Goal: Task Accomplishment & Management: Use online tool/utility

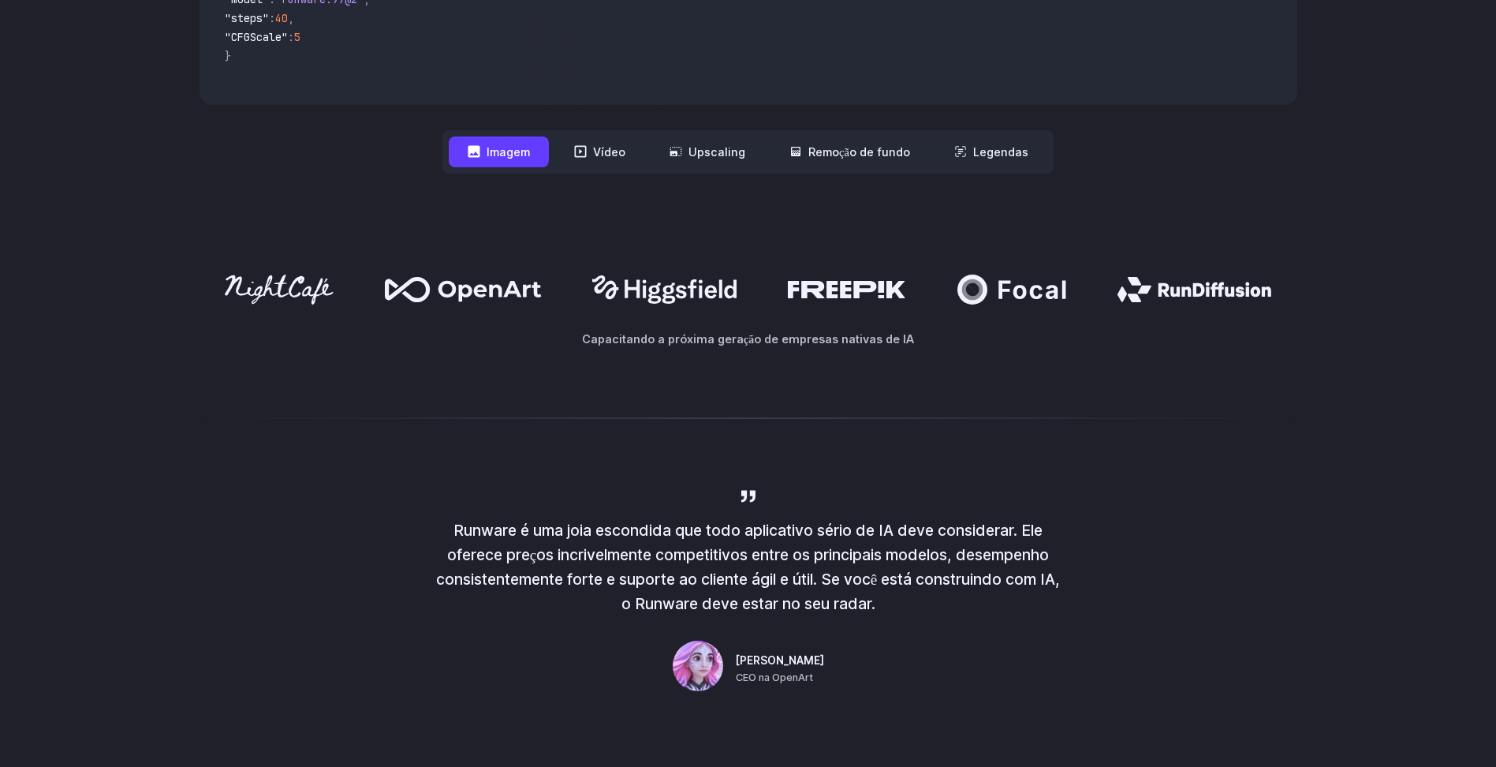
scroll to position [394, 0]
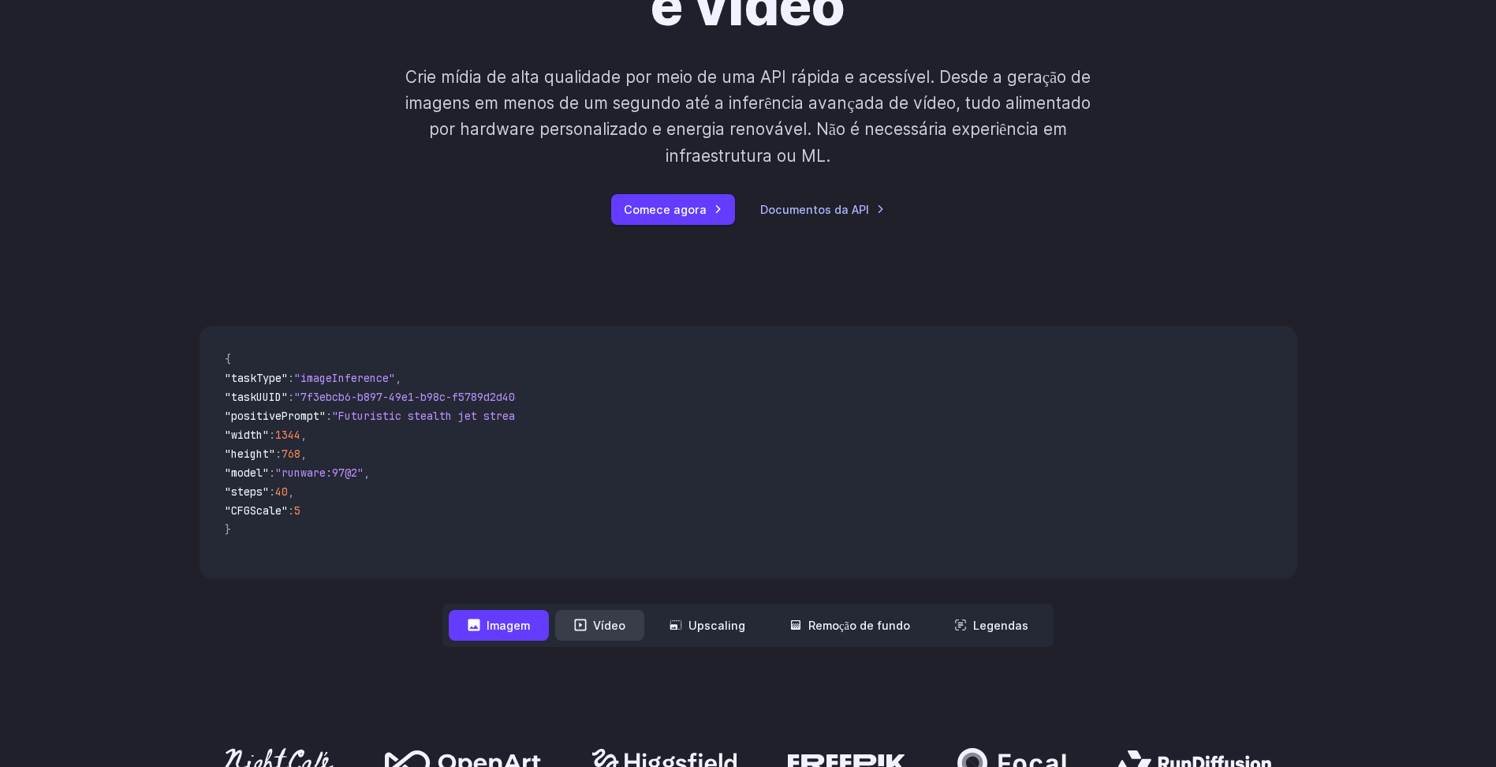
click at [592, 615] on button "Vídeo" at bounding box center [599, 625] width 89 height 31
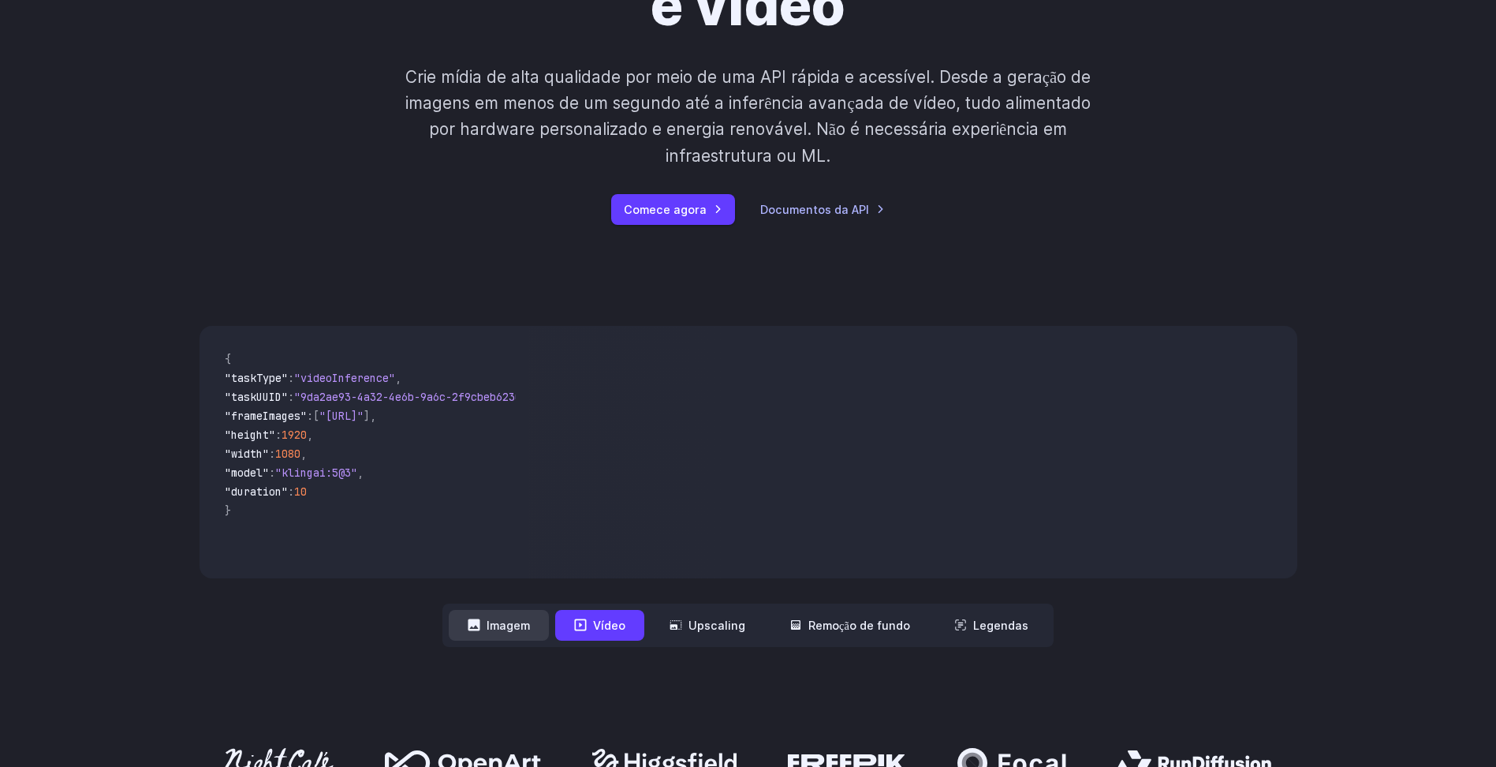
click at [504, 626] on font "Imagem" at bounding box center [508, 625] width 43 height 18
click at [611, 609] on nav "**********" at bounding box center [747, 624] width 611 height 43
click at [696, 632] on font "Upscaling" at bounding box center [717, 625] width 57 height 18
click at [866, 620] on font "Remoção de fundo" at bounding box center [859, 625] width 102 height 18
click at [853, 625] on font "Remoção de fundo" at bounding box center [859, 625] width 102 height 18
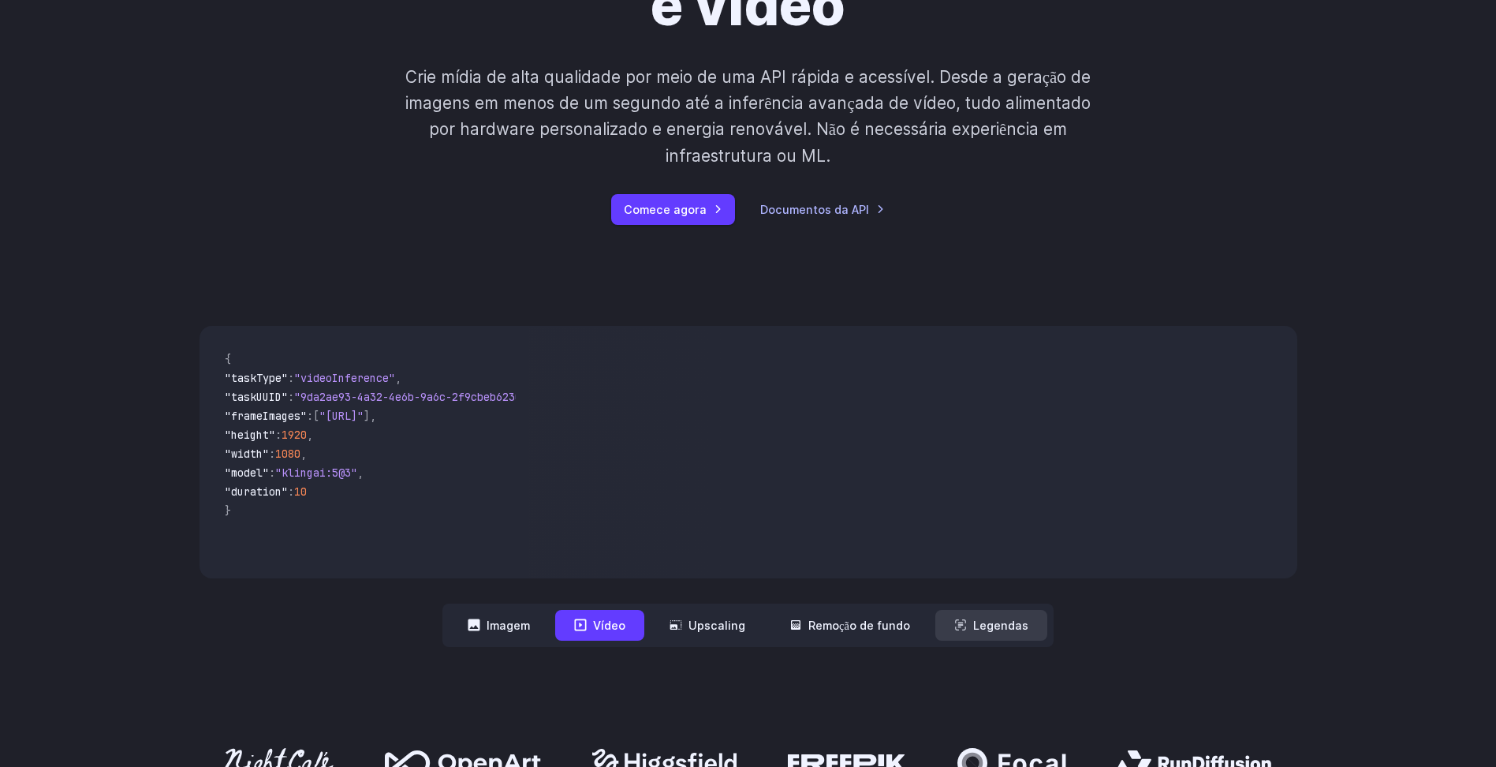
click at [962, 629] on button "Legendas" at bounding box center [991, 625] width 112 height 31
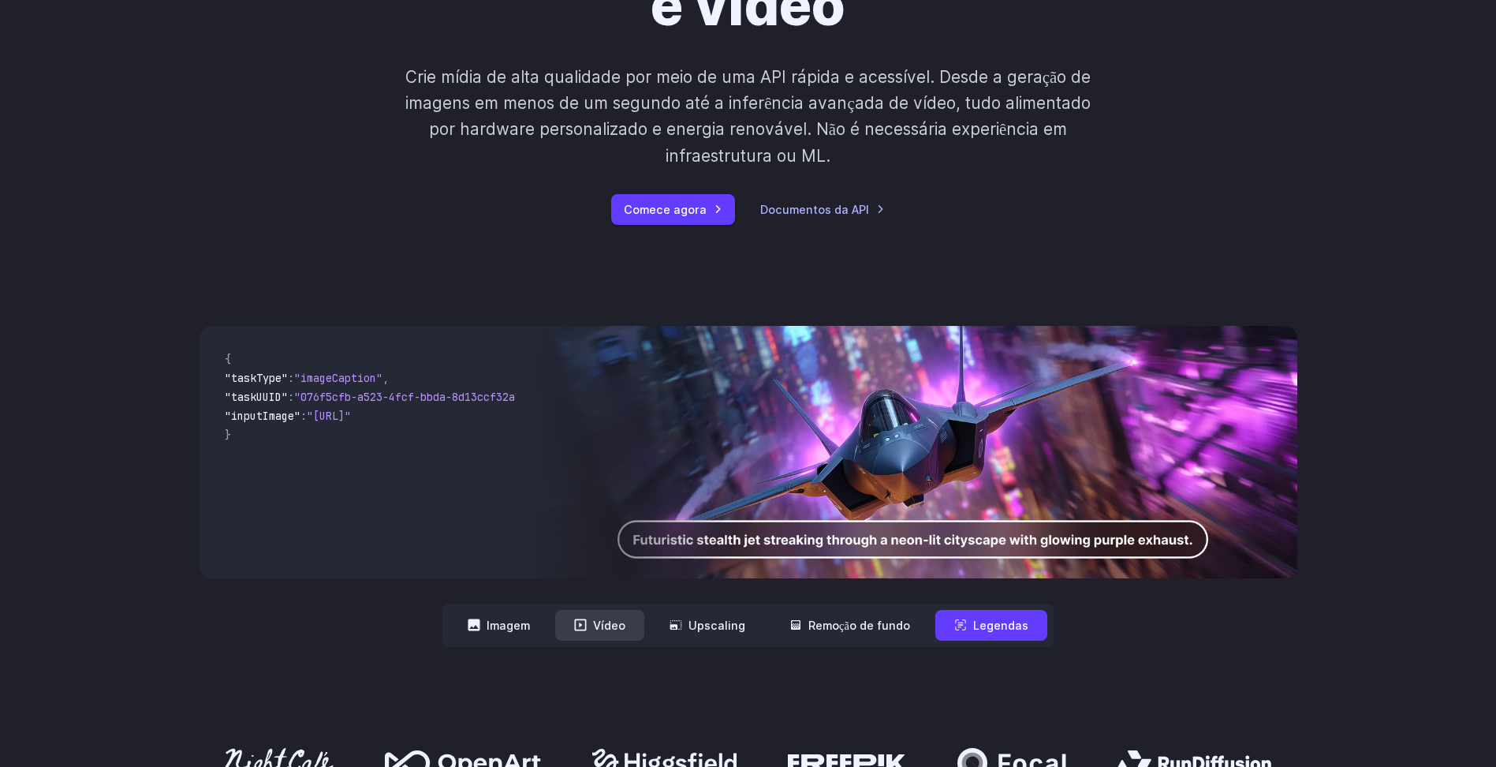
click at [620, 623] on font "Vídeo" at bounding box center [609, 625] width 32 height 18
click at [620, 622] on font "Vídeo" at bounding box center [609, 625] width 32 height 18
click at [901, 620] on font "Remoção de fundo" at bounding box center [859, 625] width 102 height 18
drag, startPoint x: 697, startPoint y: 618, endPoint x: 688, endPoint y: 618, distance: 9.5
click at [694, 618] on font "Upscaling" at bounding box center [717, 625] width 57 height 18
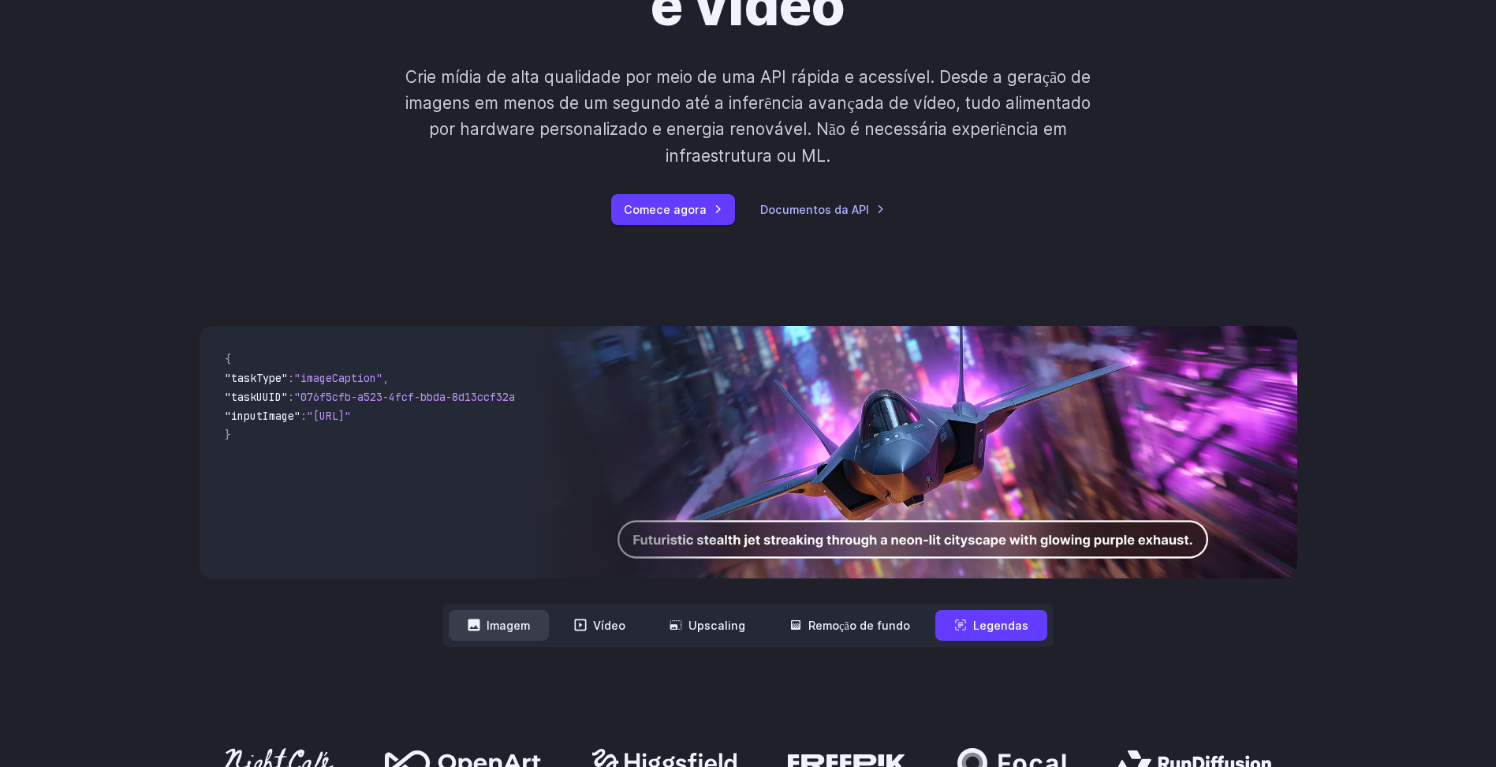
click at [502, 633] on font "Imagem" at bounding box center [508, 625] width 43 height 18
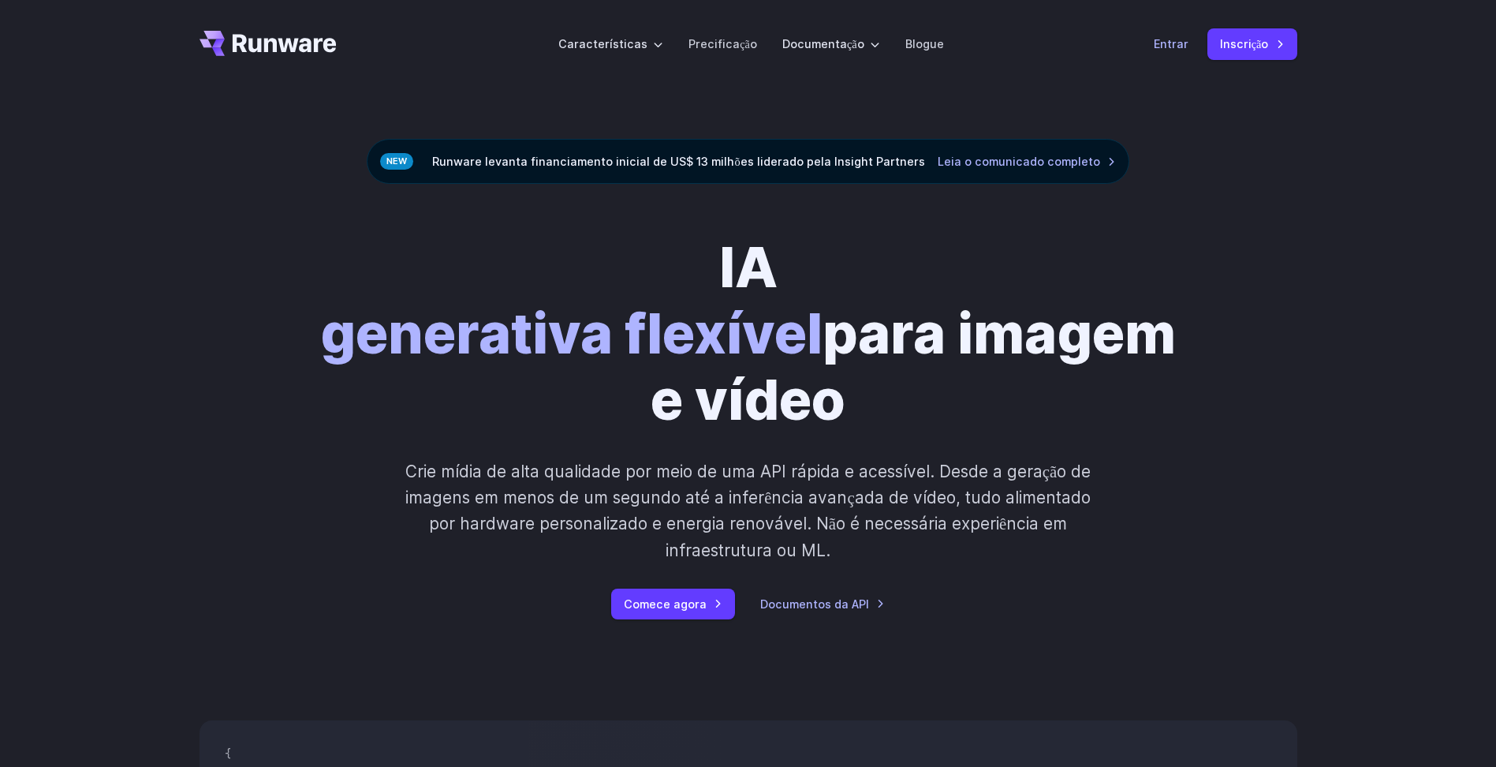
click at [1185, 52] on link "Entrar" at bounding box center [1171, 44] width 35 height 18
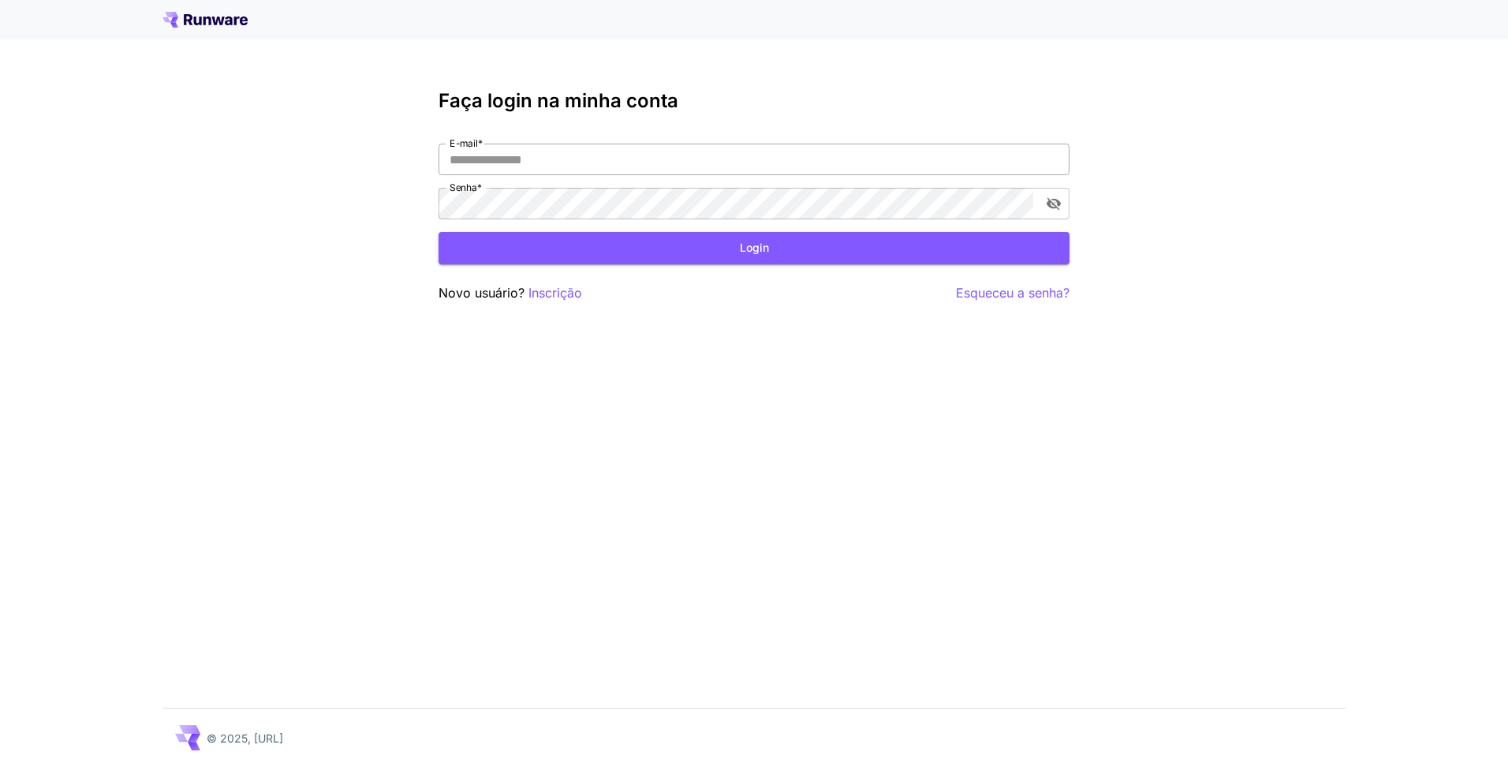
click at [561, 166] on input "E-mail *" at bounding box center [754, 160] width 631 height 32
click at [570, 290] on p "Inscrição" at bounding box center [555, 293] width 54 height 20
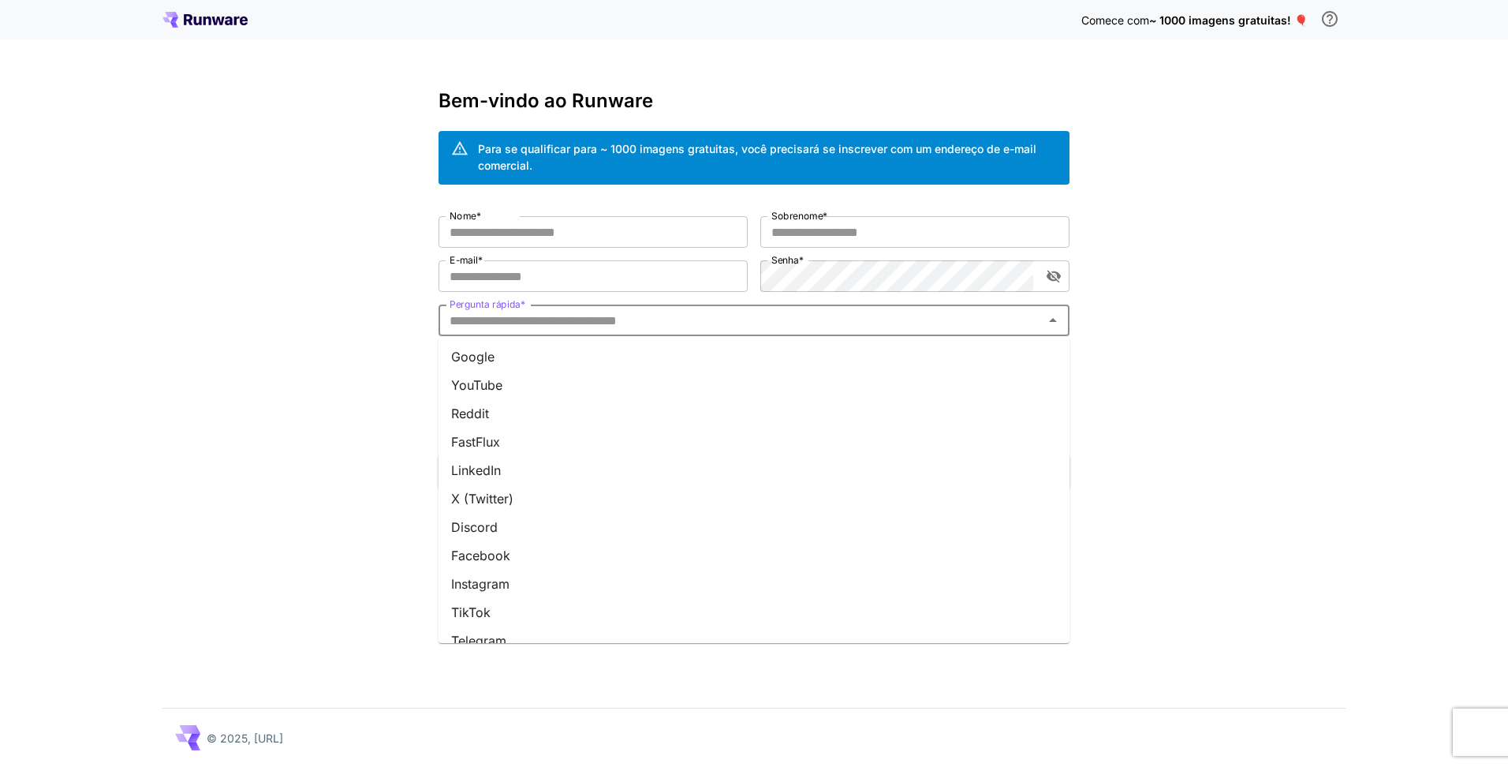
click at [554, 329] on input "Pergunta rápida *" at bounding box center [740, 320] width 595 height 22
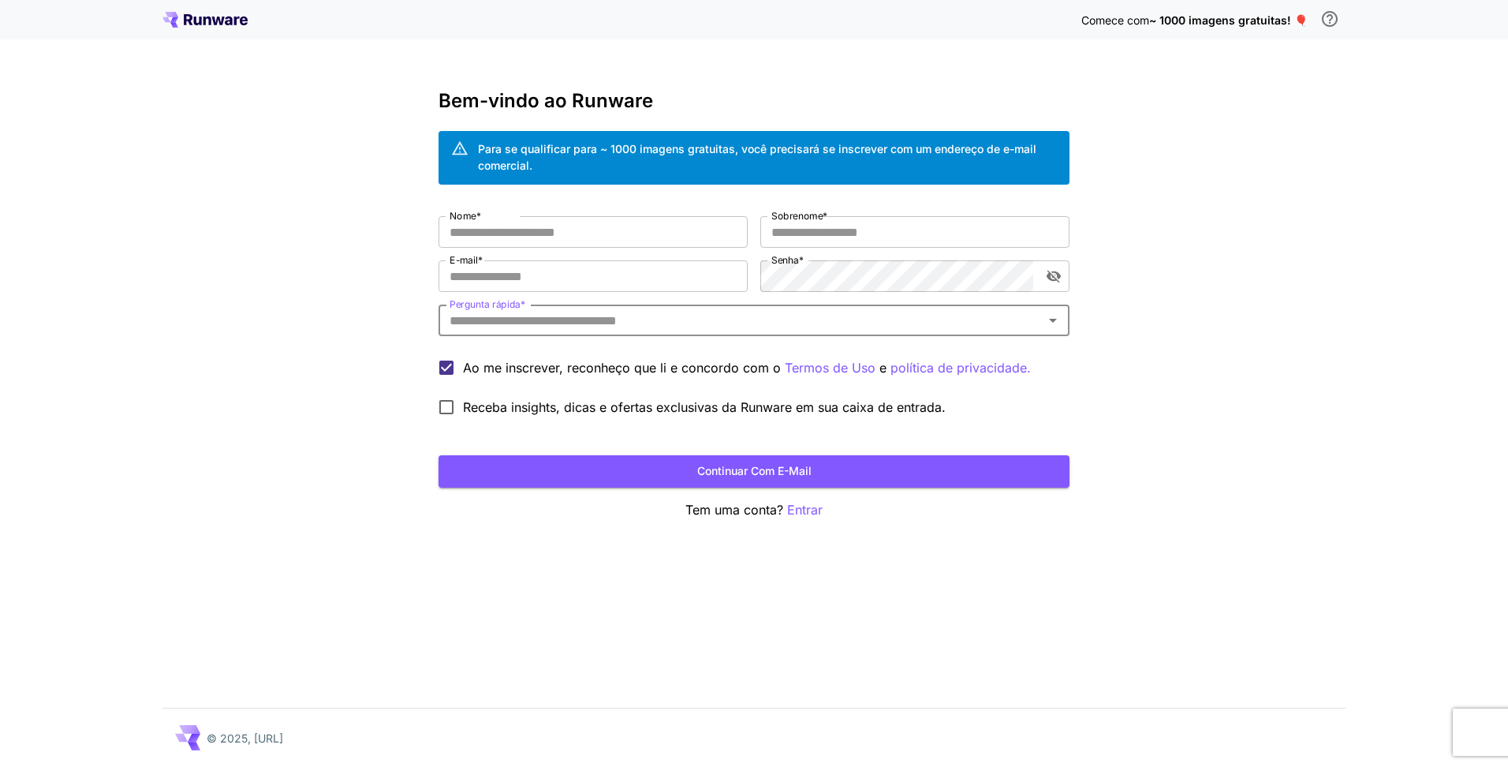
click at [554, 325] on input "Pergunta rápida *" at bounding box center [740, 320] width 595 height 22
drag, startPoint x: 177, startPoint y: 18, endPoint x: 200, endPoint y: 32, distance: 25.8
click at [178, 18] on icon at bounding box center [204, 20] width 85 height 16
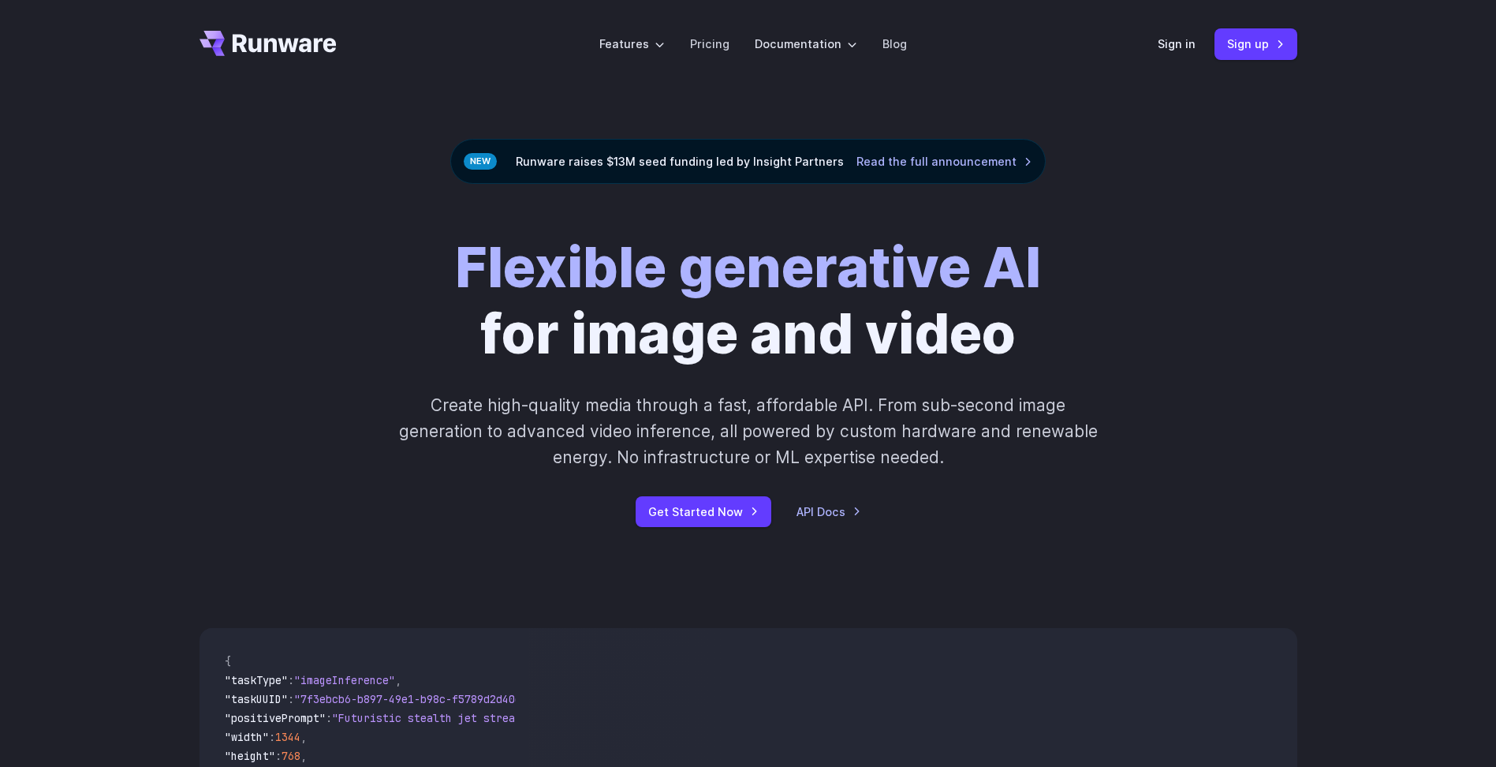
scroll to position [394, 0]
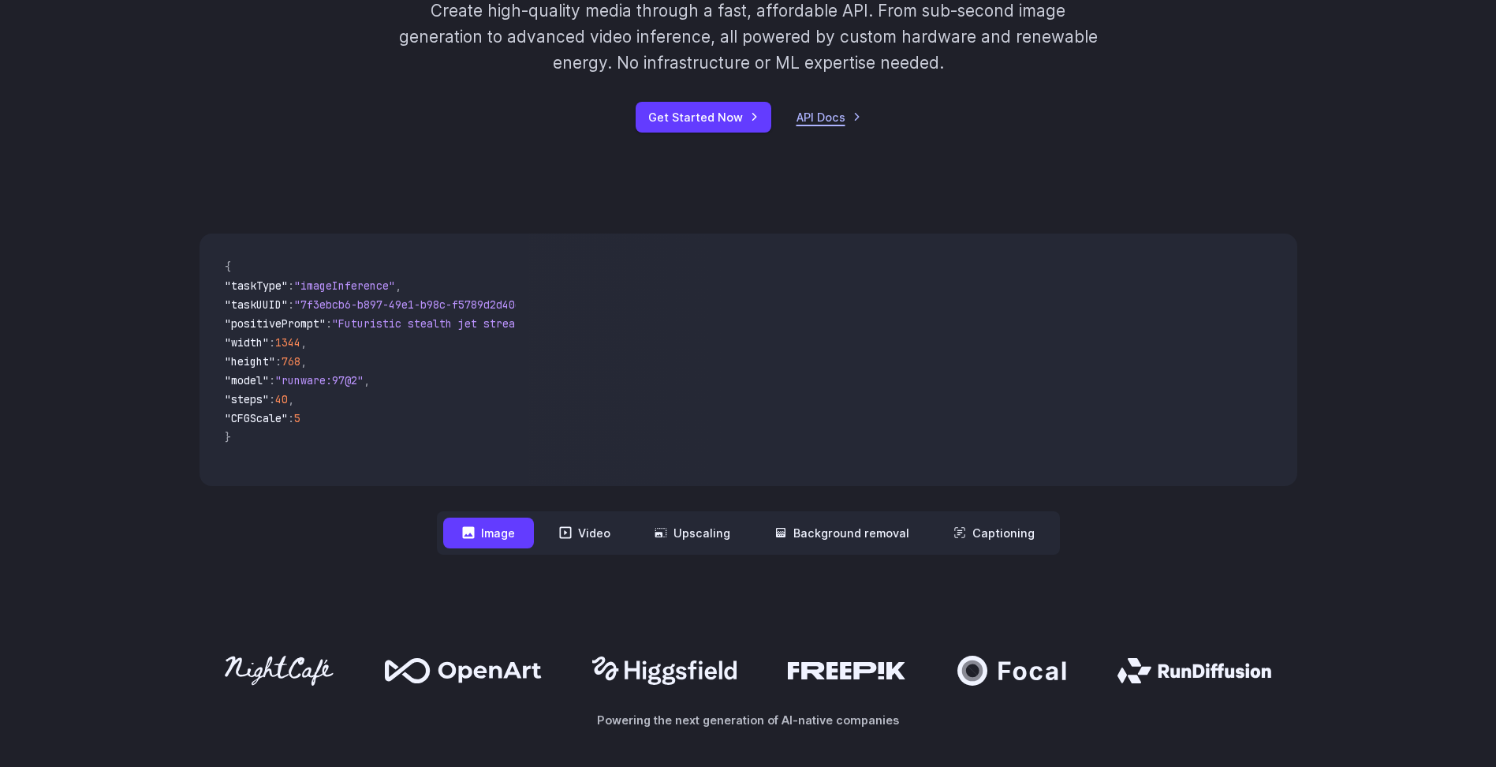
click at [825, 119] on link "API Docs" at bounding box center [829, 117] width 65 height 18
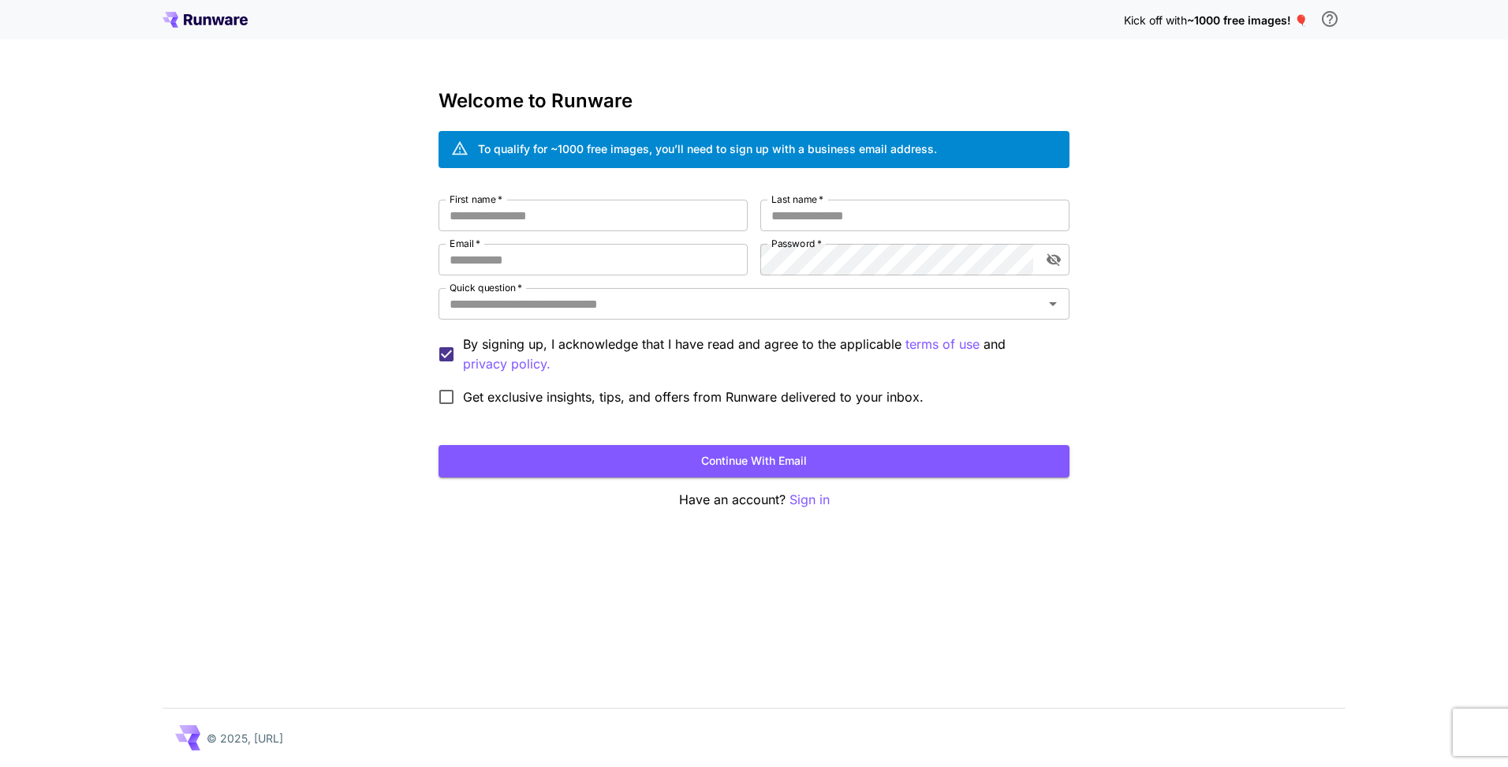
click at [193, 17] on icon at bounding box center [204, 20] width 85 height 16
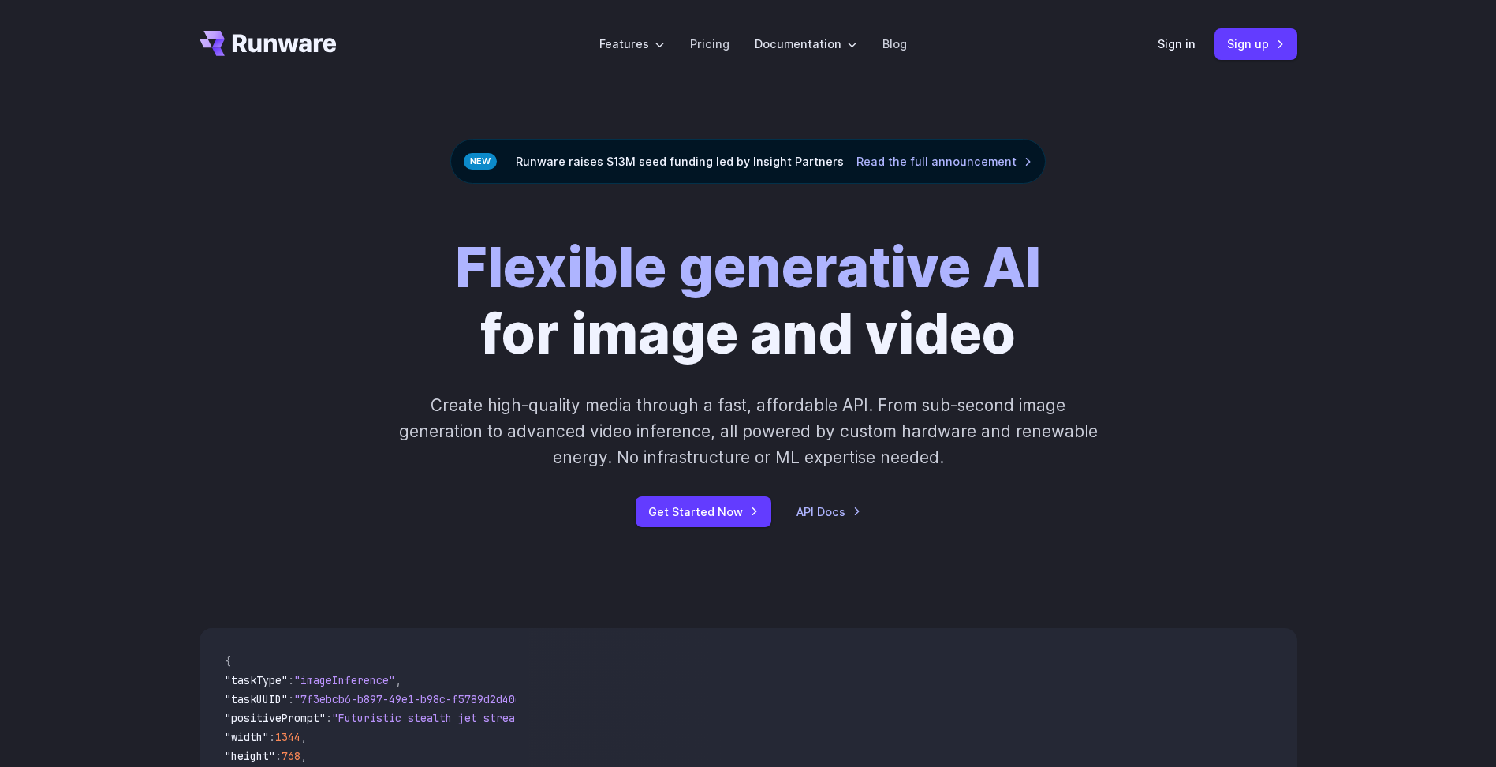
scroll to position [382, 0]
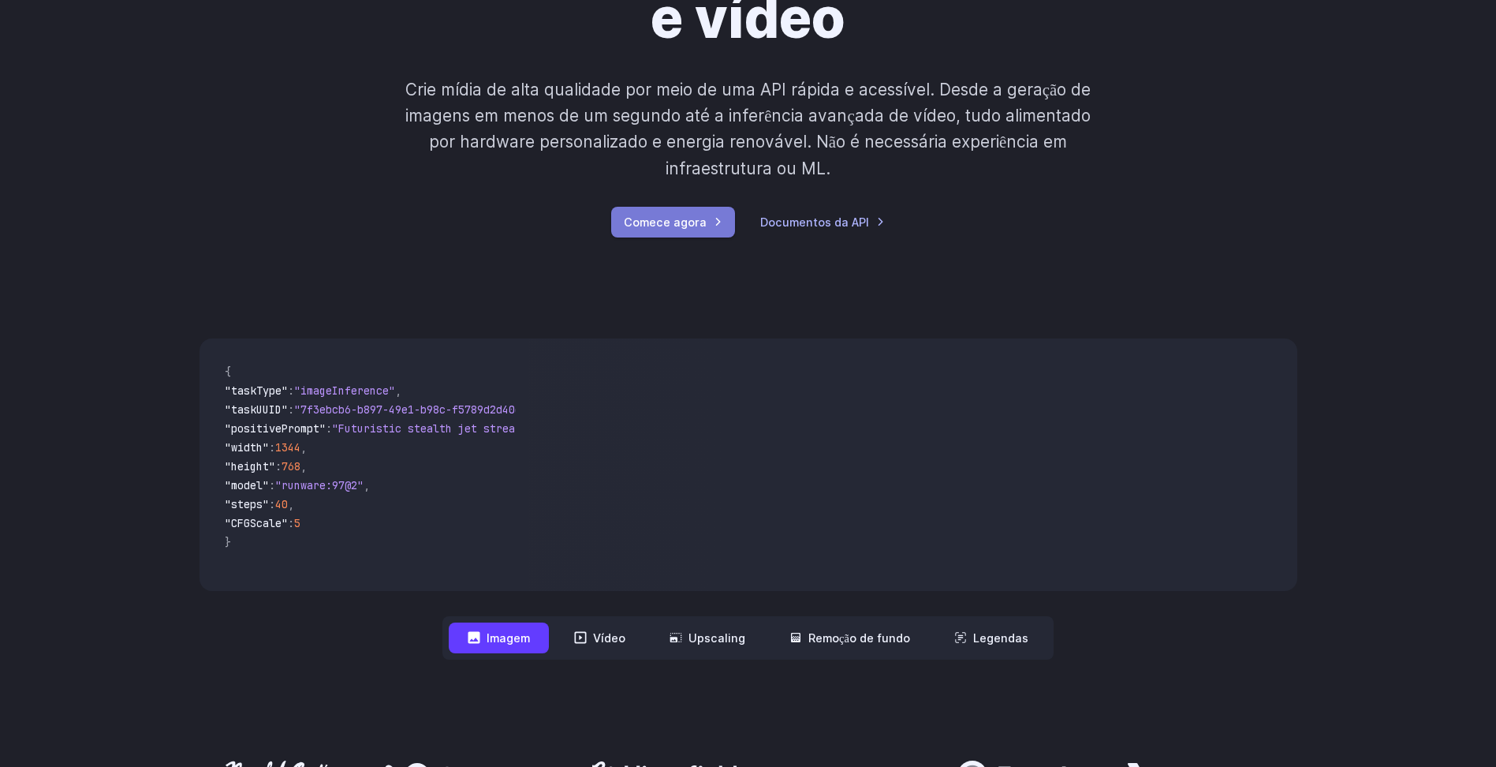
click at [680, 233] on link "Comece agora" at bounding box center [673, 222] width 124 height 31
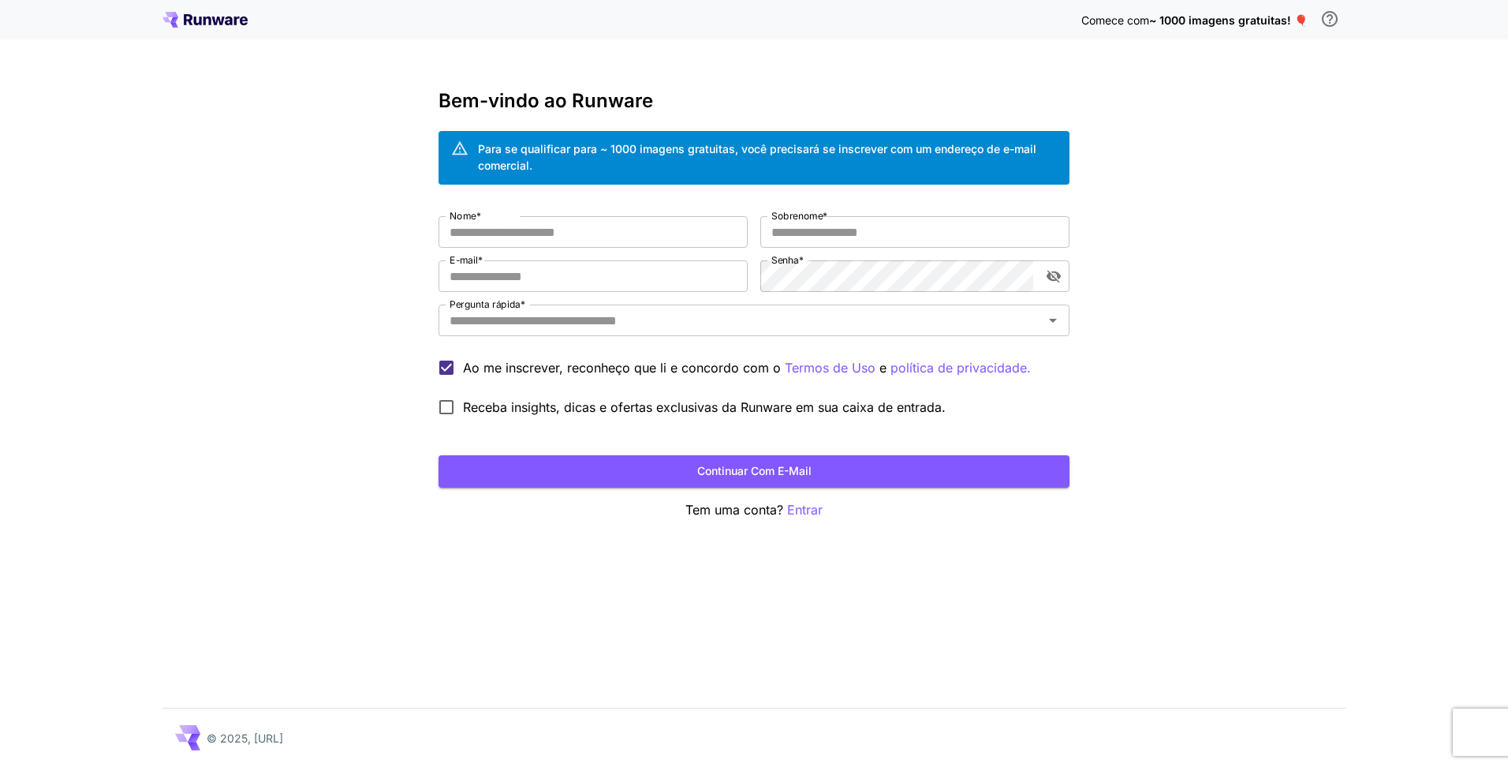
drag, startPoint x: 297, startPoint y: 309, endPoint x: 345, endPoint y: 136, distance: 179.1
click at [345, 136] on div "Comece com ~ 1000 imagens gratuitas! 🎈 Bem-vindo ao Runware Para se qualificar …" at bounding box center [754, 383] width 1508 height 767
click at [642, 236] on input "Nome *" at bounding box center [593, 232] width 309 height 32
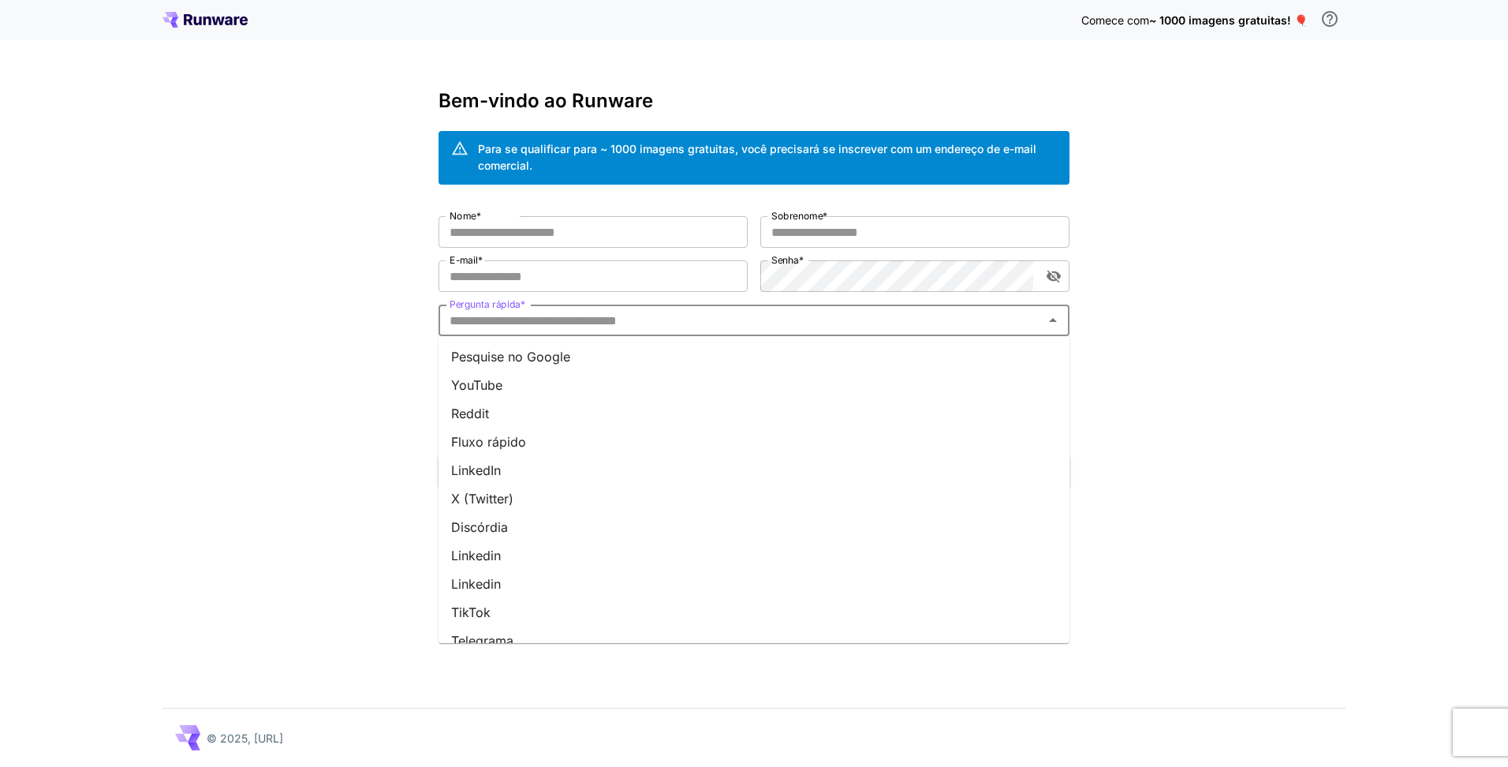
click at [682, 319] on input "Pergunta rápida *" at bounding box center [740, 320] width 595 height 22
click at [538, 357] on li "Pesquise no Google" at bounding box center [754, 356] width 631 height 28
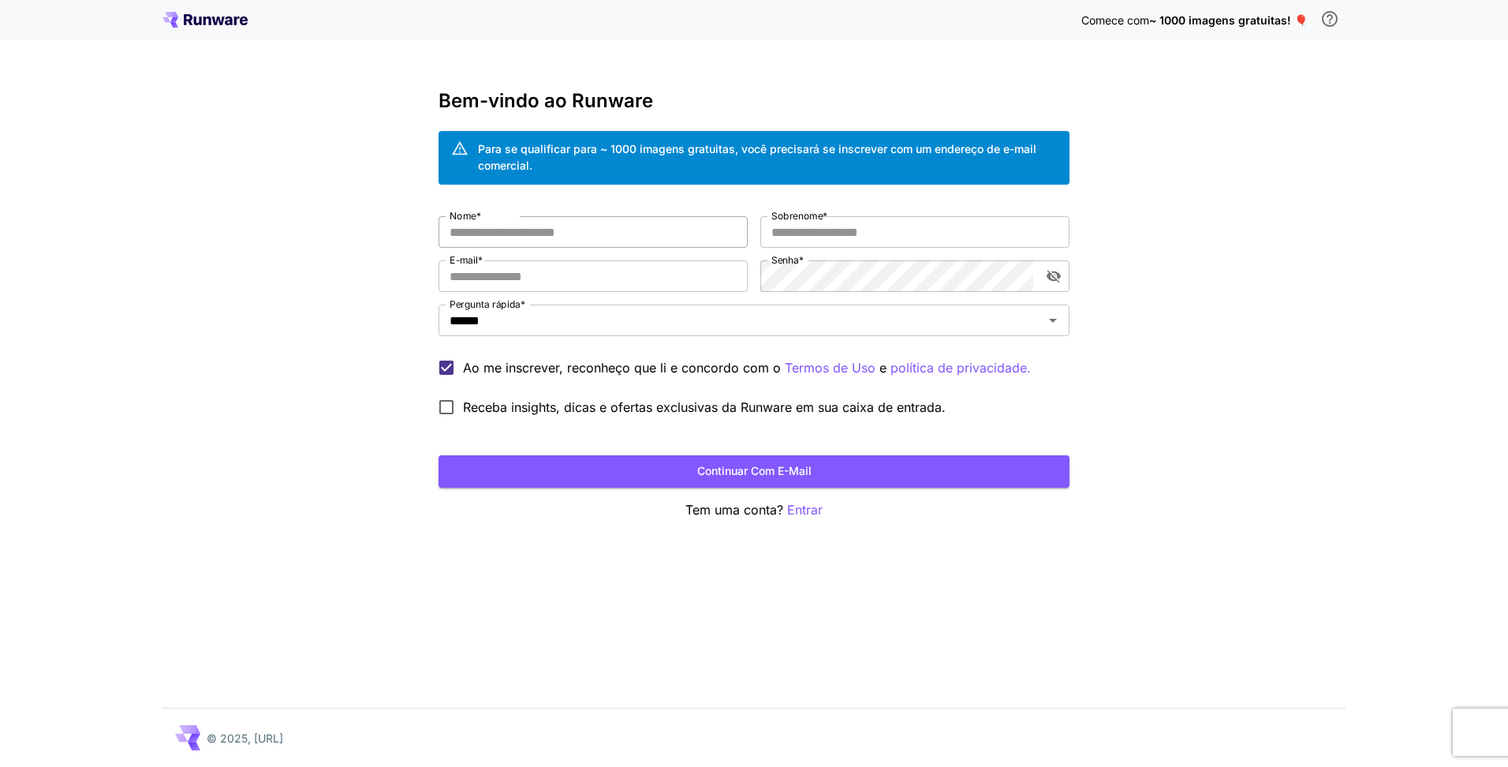
click at [566, 226] on input "Nome *" at bounding box center [593, 232] width 309 height 32
type input "*"
type input "*****"
click at [495, 273] on input "E-mail *" at bounding box center [593, 276] width 309 height 32
type input "**********"
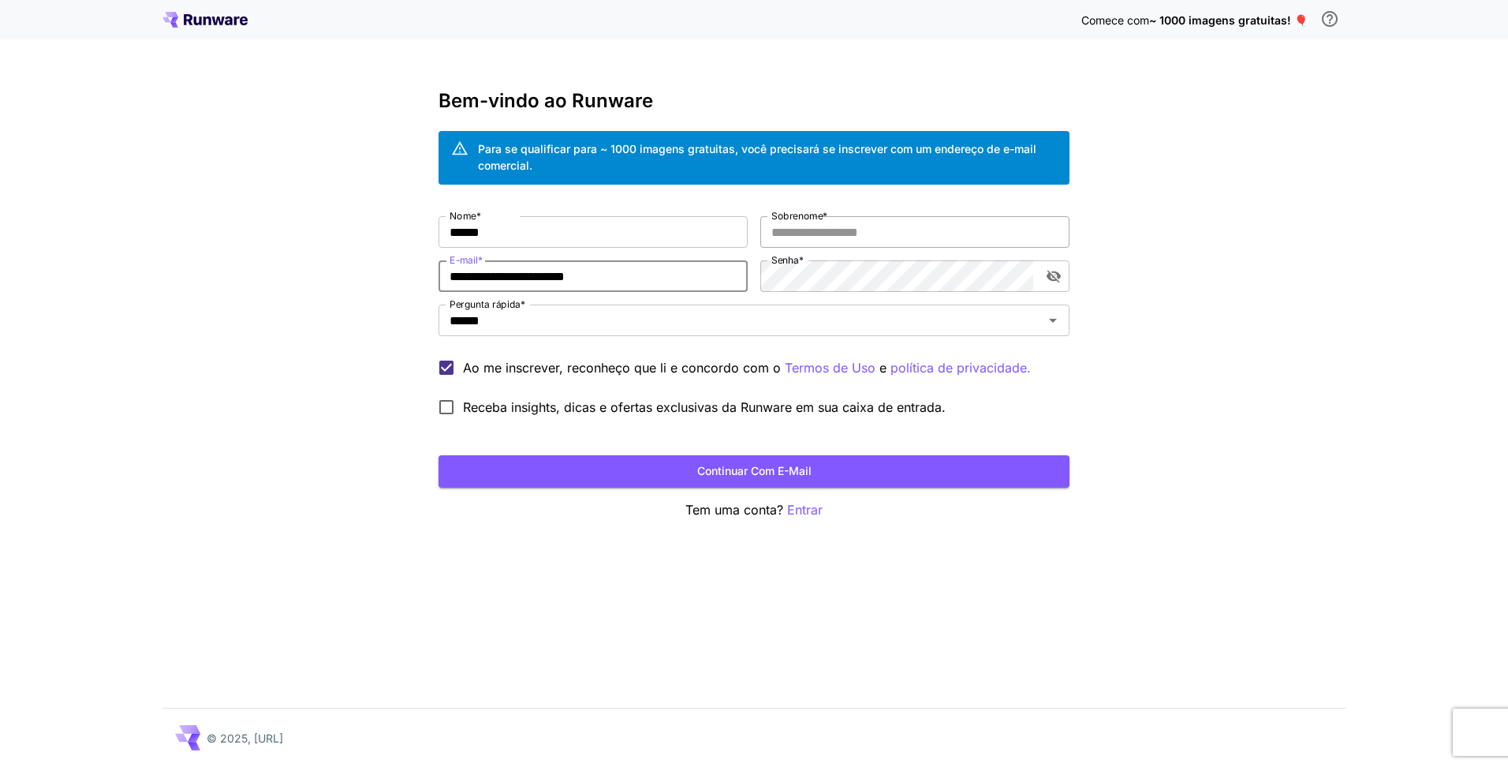
click at [843, 227] on input "Sobrenome *" at bounding box center [914, 232] width 309 height 32
type input "******"
click at [582, 465] on button "Continuar com e-mail" at bounding box center [754, 471] width 631 height 32
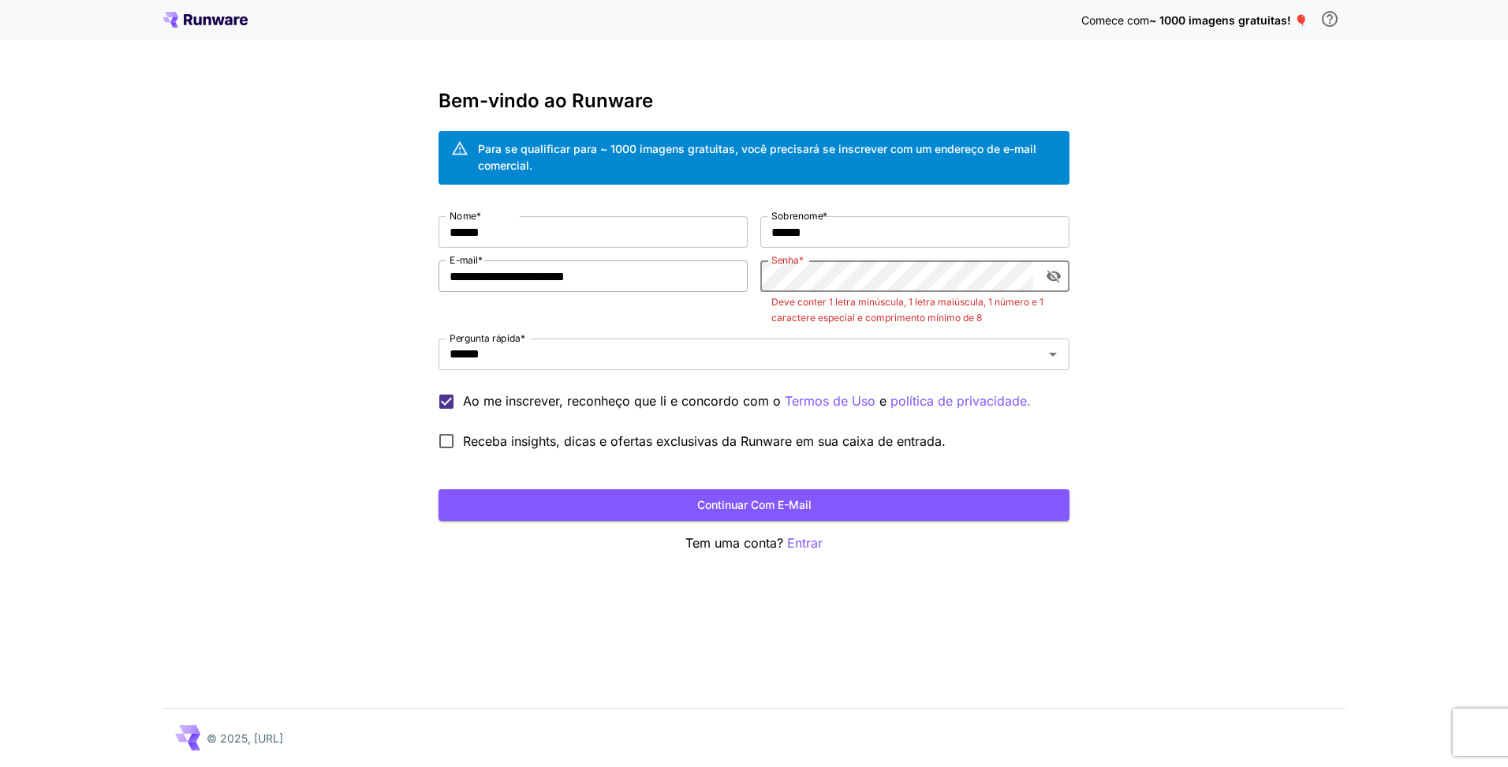
click at [735, 282] on div "**********" at bounding box center [754, 336] width 631 height 241
click at [1054, 276] on icon "Alternar visibilidade de senha" at bounding box center [1054, 277] width 14 height 13
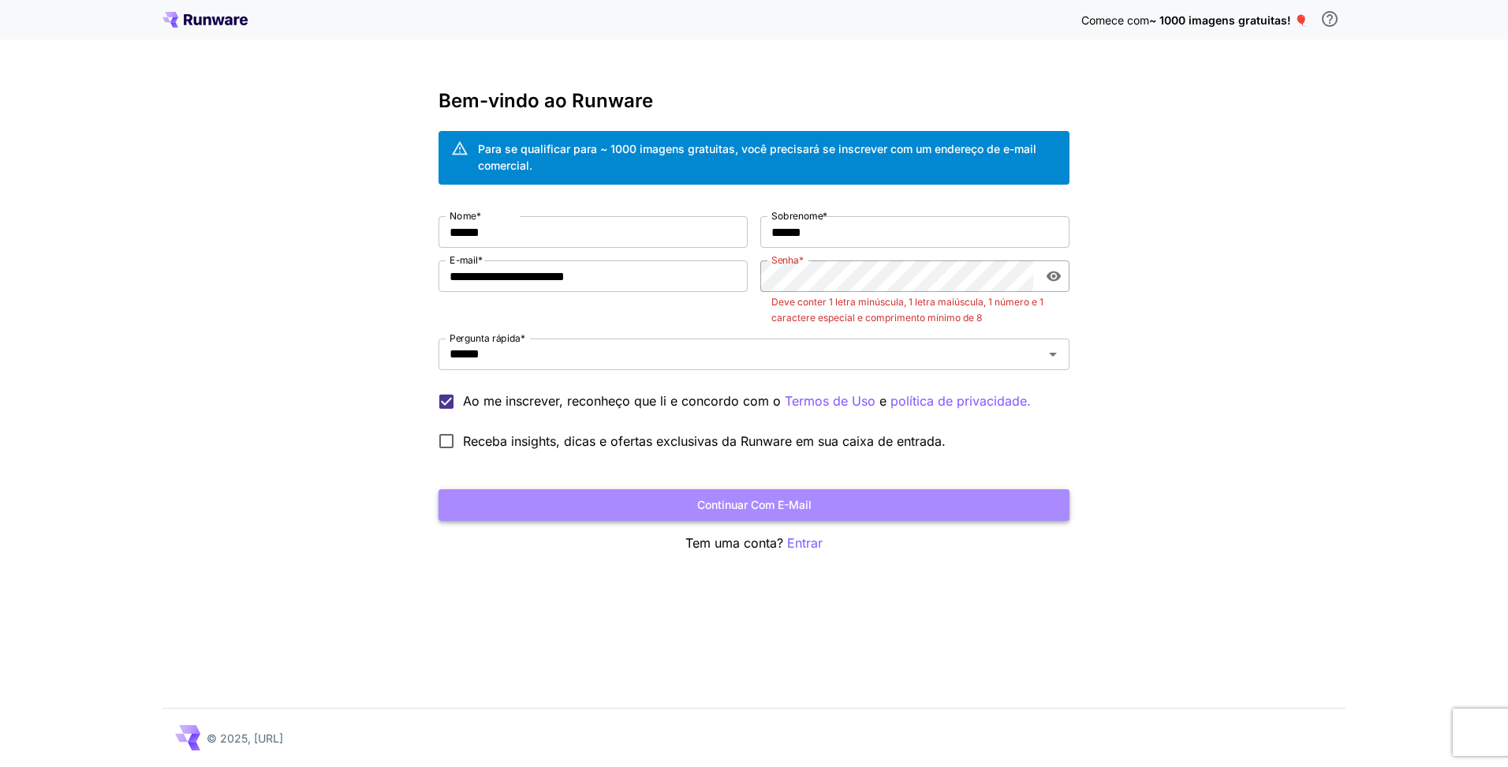
click at [731, 497] on button "Continuar com e-mail" at bounding box center [754, 505] width 631 height 32
click at [602, 491] on button "Continuar com e-mail" at bounding box center [754, 505] width 631 height 32
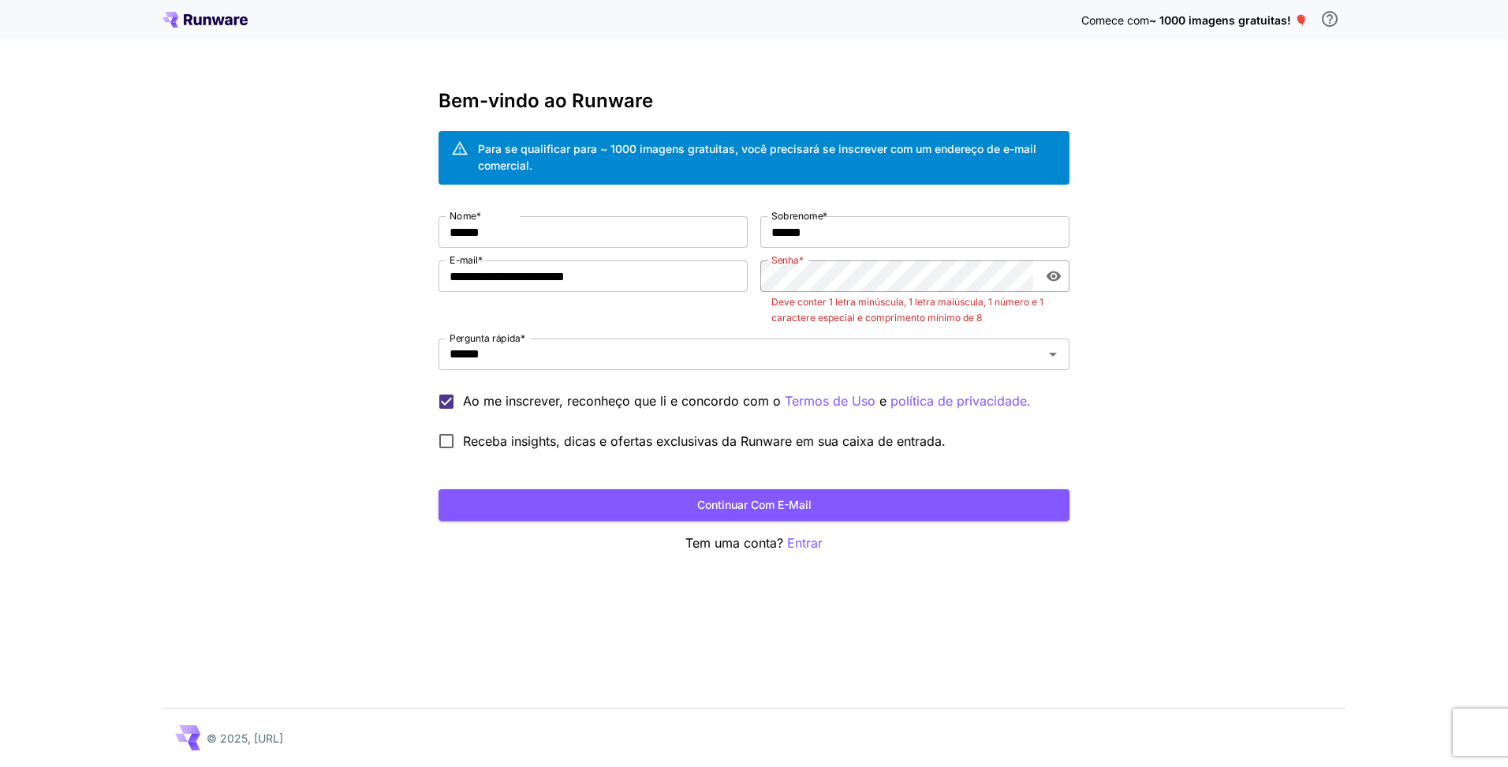
click at [465, 450] on span "Receba insights, dicas e ofertas exclusivas da Runware em sua caixa de entrada." at bounding box center [704, 440] width 483 height 19
drag, startPoint x: 531, startPoint y: 475, endPoint x: 557, endPoint y: 494, distance: 32.2
click at [534, 479] on form "**********" at bounding box center [754, 368] width 631 height 304
click at [562, 496] on button "Continuar com e-mail" at bounding box center [754, 505] width 631 height 32
click at [837, 487] on form "**********" at bounding box center [754, 368] width 631 height 304
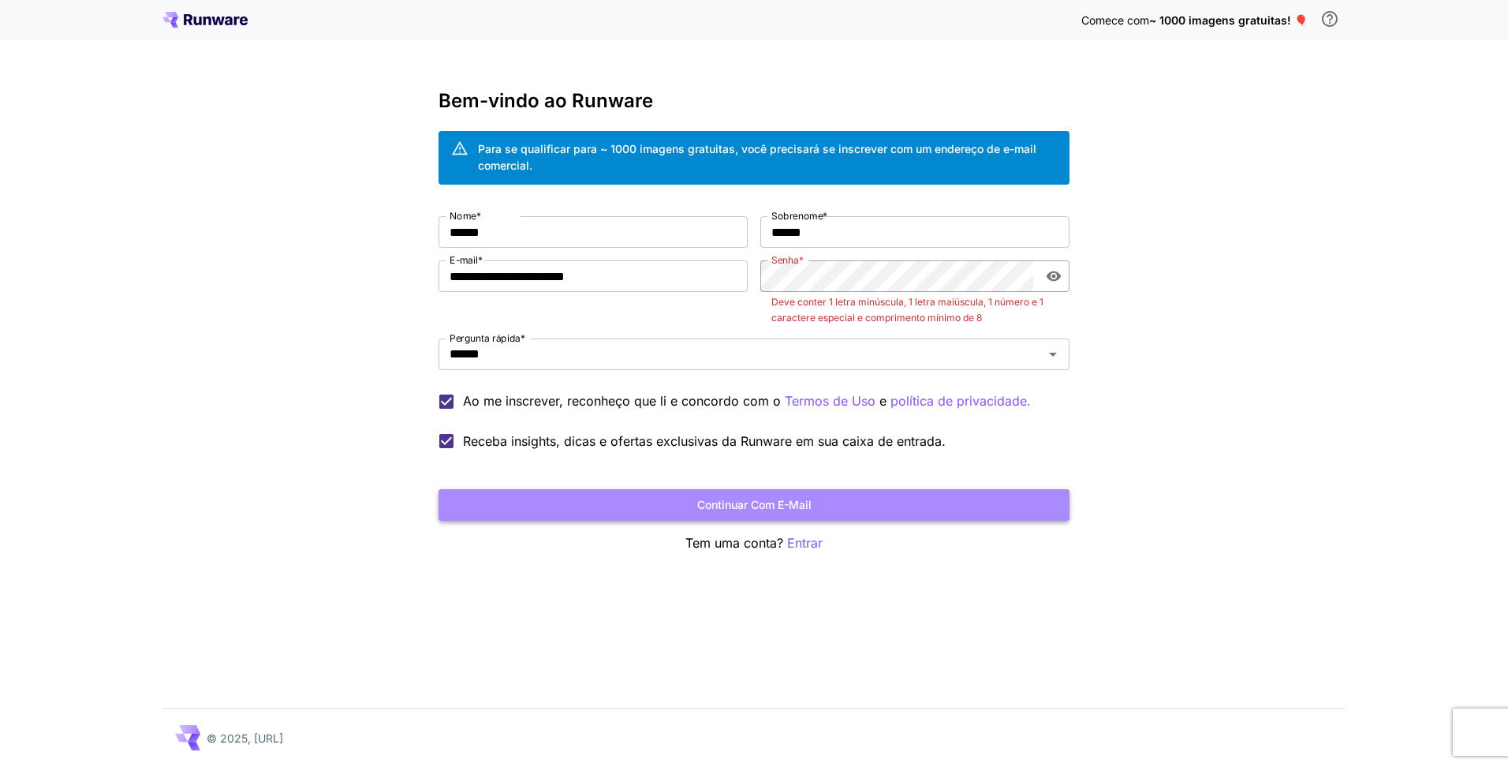
click at [831, 496] on button "Continuar com e-mail" at bounding box center [754, 505] width 631 height 32
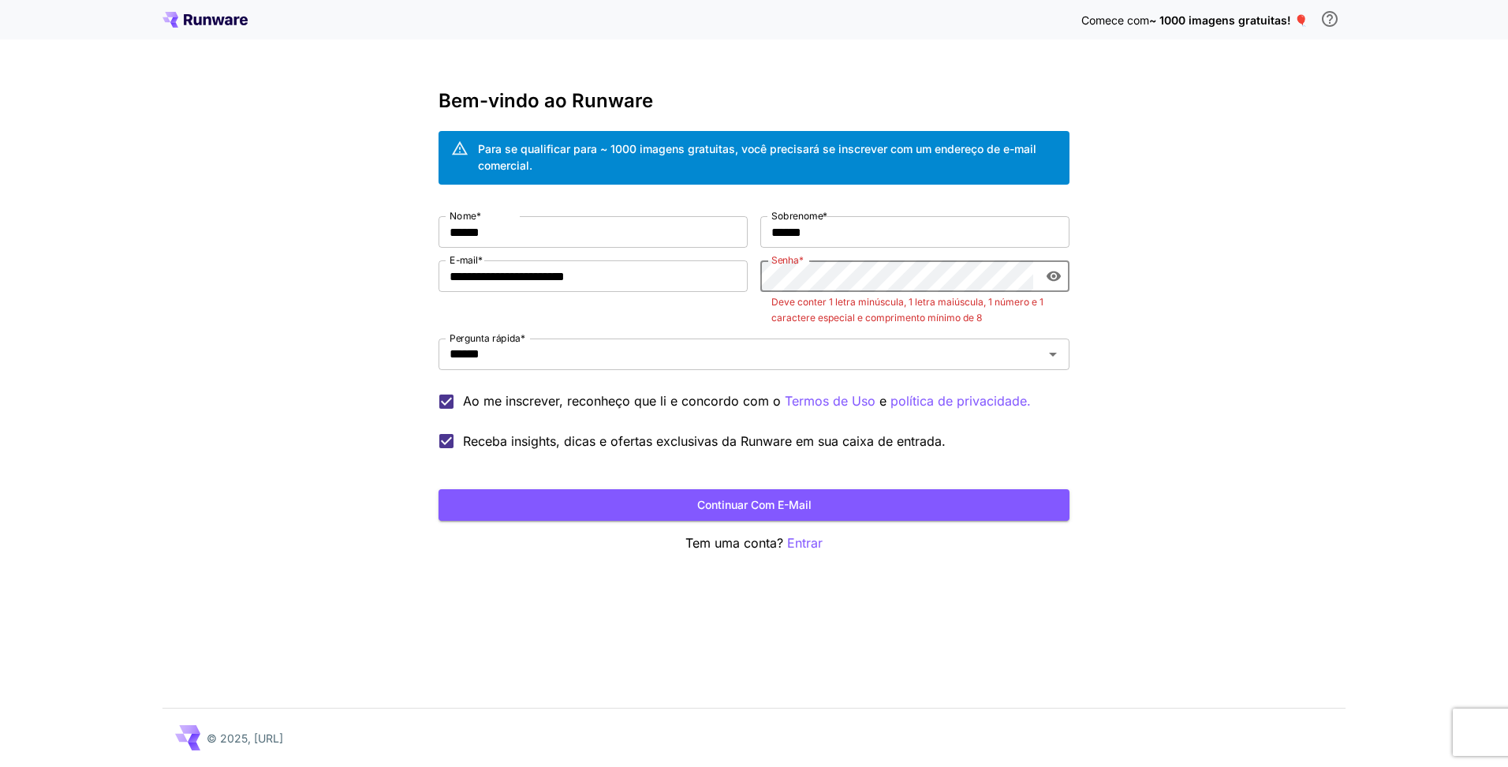
click at [756, 278] on div "**********" at bounding box center [754, 336] width 631 height 241
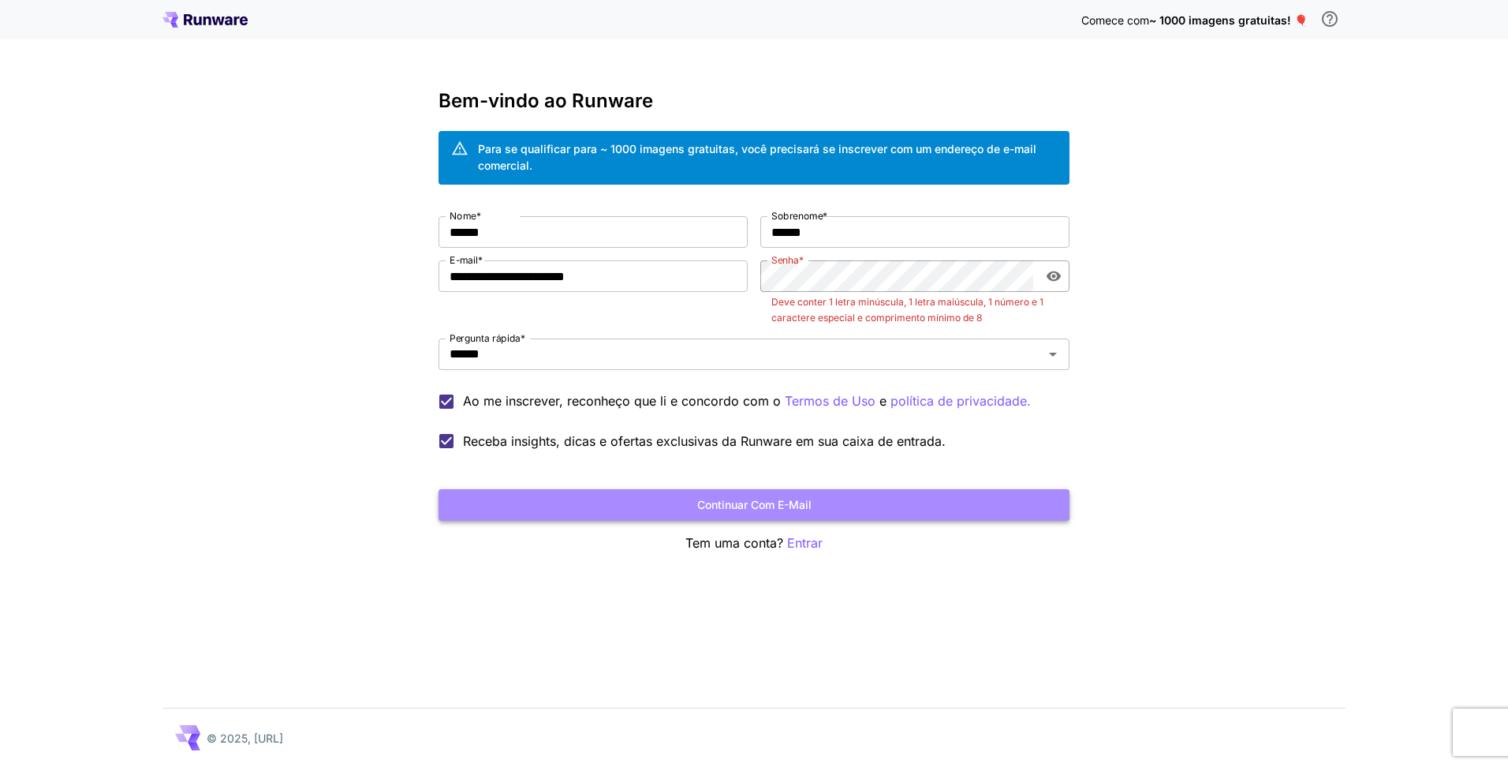
click at [863, 494] on button "Continuar com e-mail" at bounding box center [754, 505] width 631 height 32
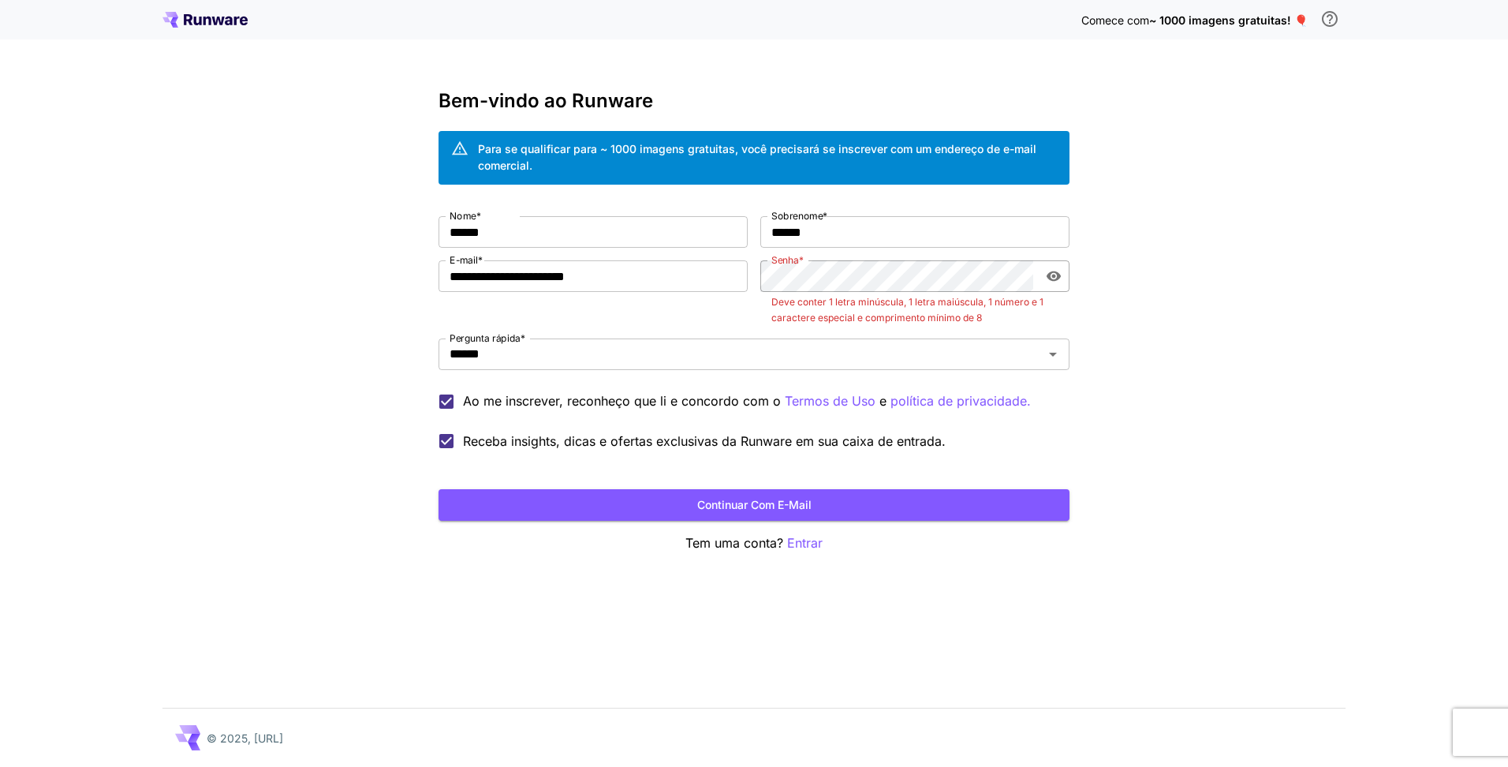
click at [893, 294] on p "Deve conter 1 letra minúscula, 1 letra maiúscula, 1 número e 1 caractere especi…" at bounding box center [914, 310] width 287 height 32
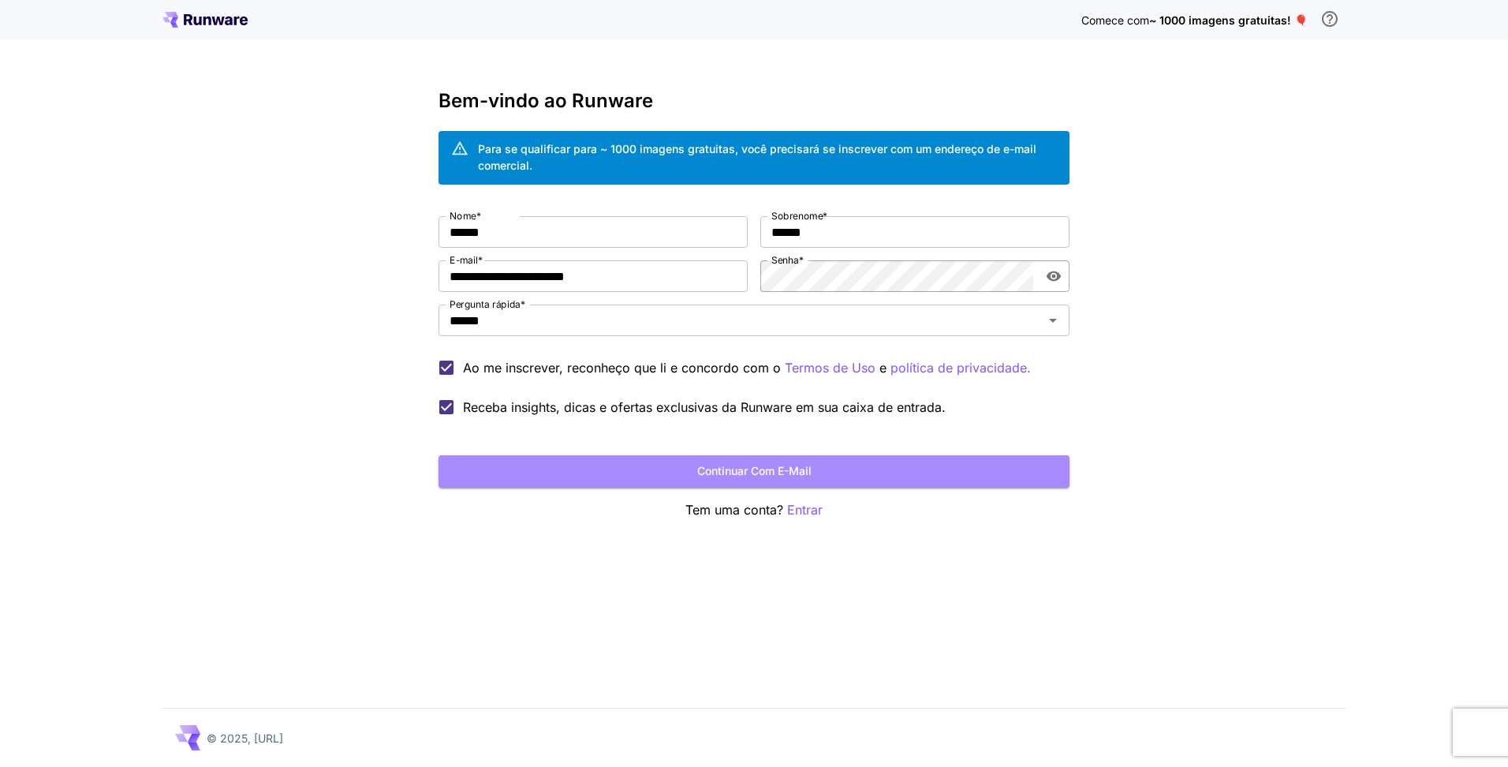
click at [813, 474] on button "Continuar com e-mail" at bounding box center [754, 471] width 631 height 32
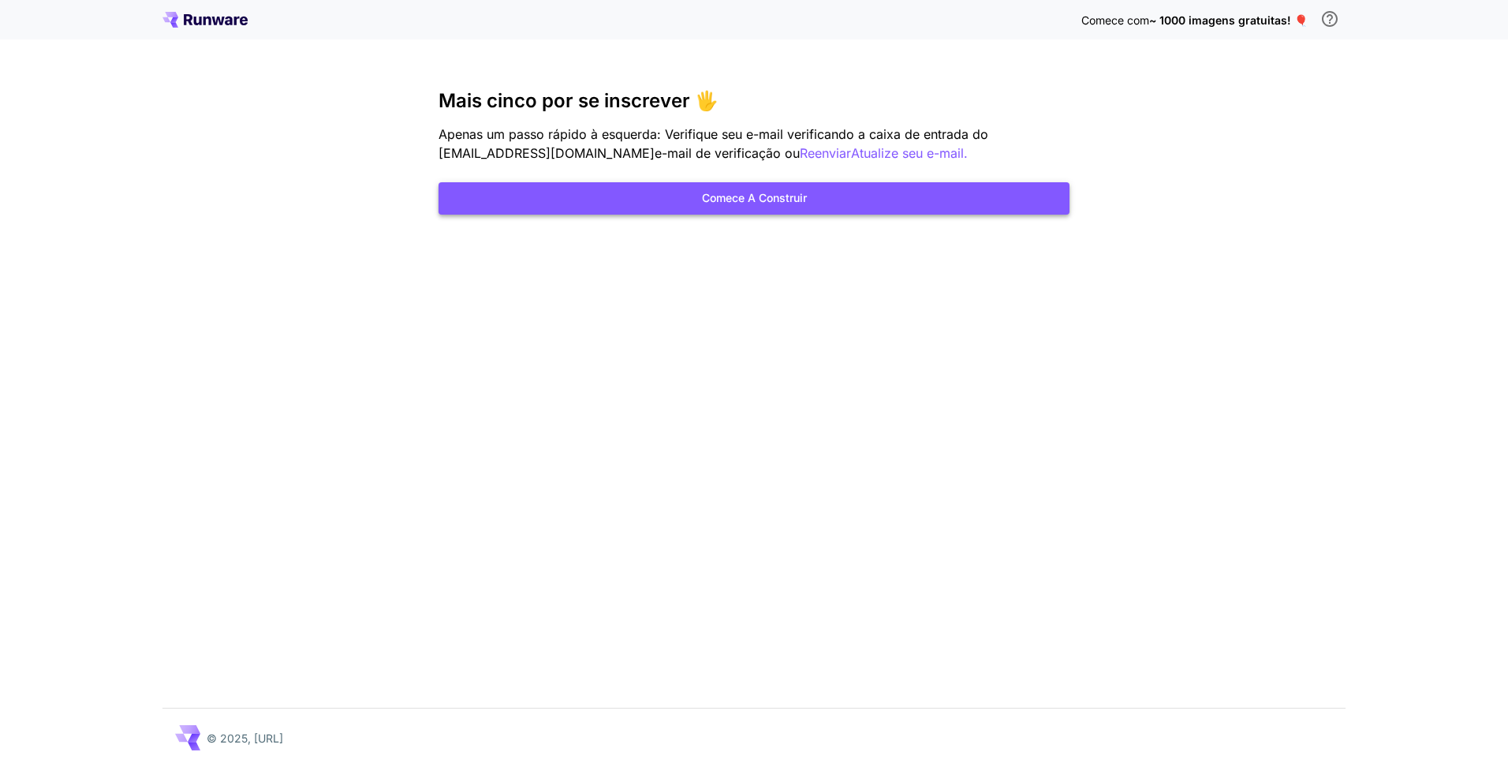
click at [759, 191] on button "Comece a construir" at bounding box center [754, 198] width 631 height 32
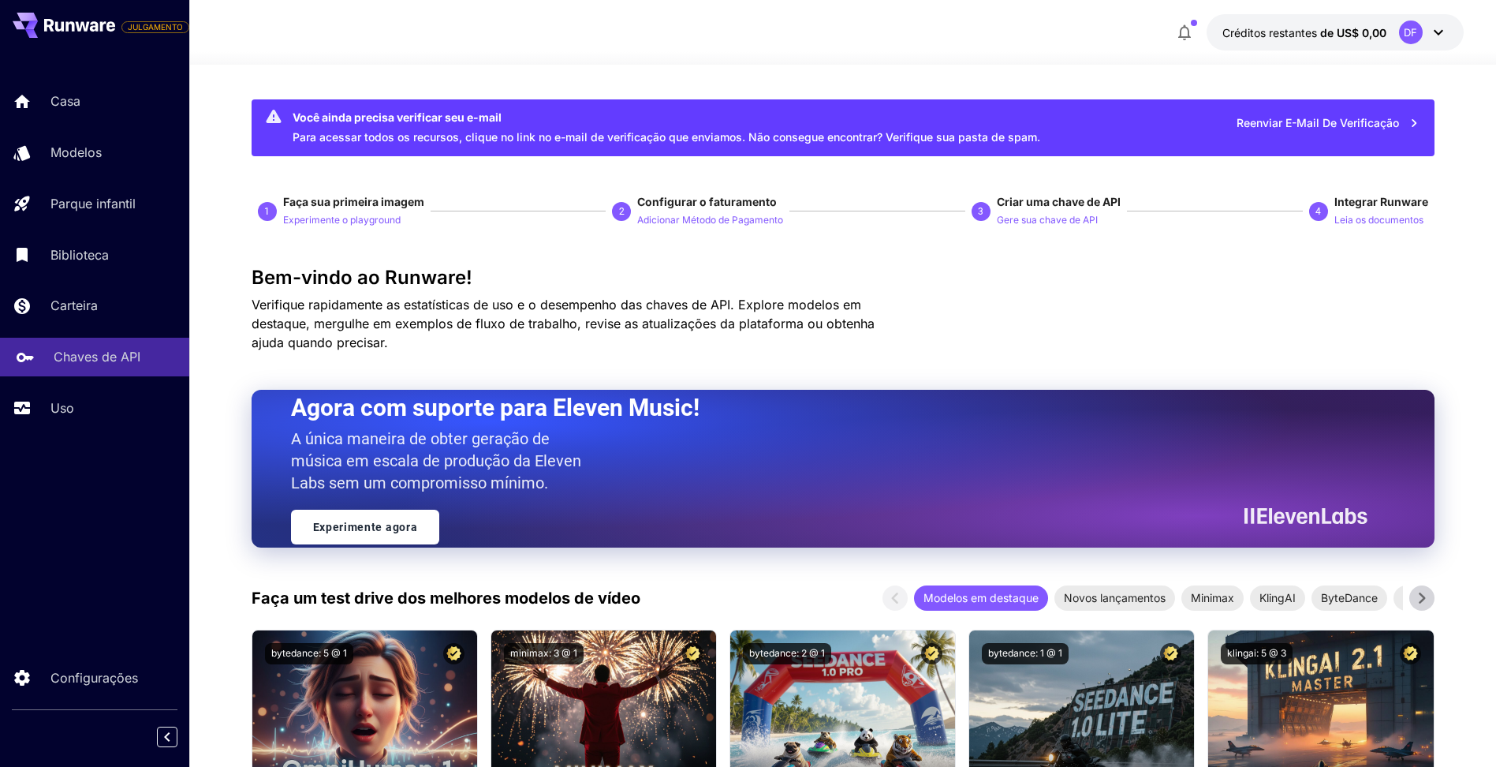
click at [125, 359] on p "Chaves de API" at bounding box center [97, 356] width 87 height 19
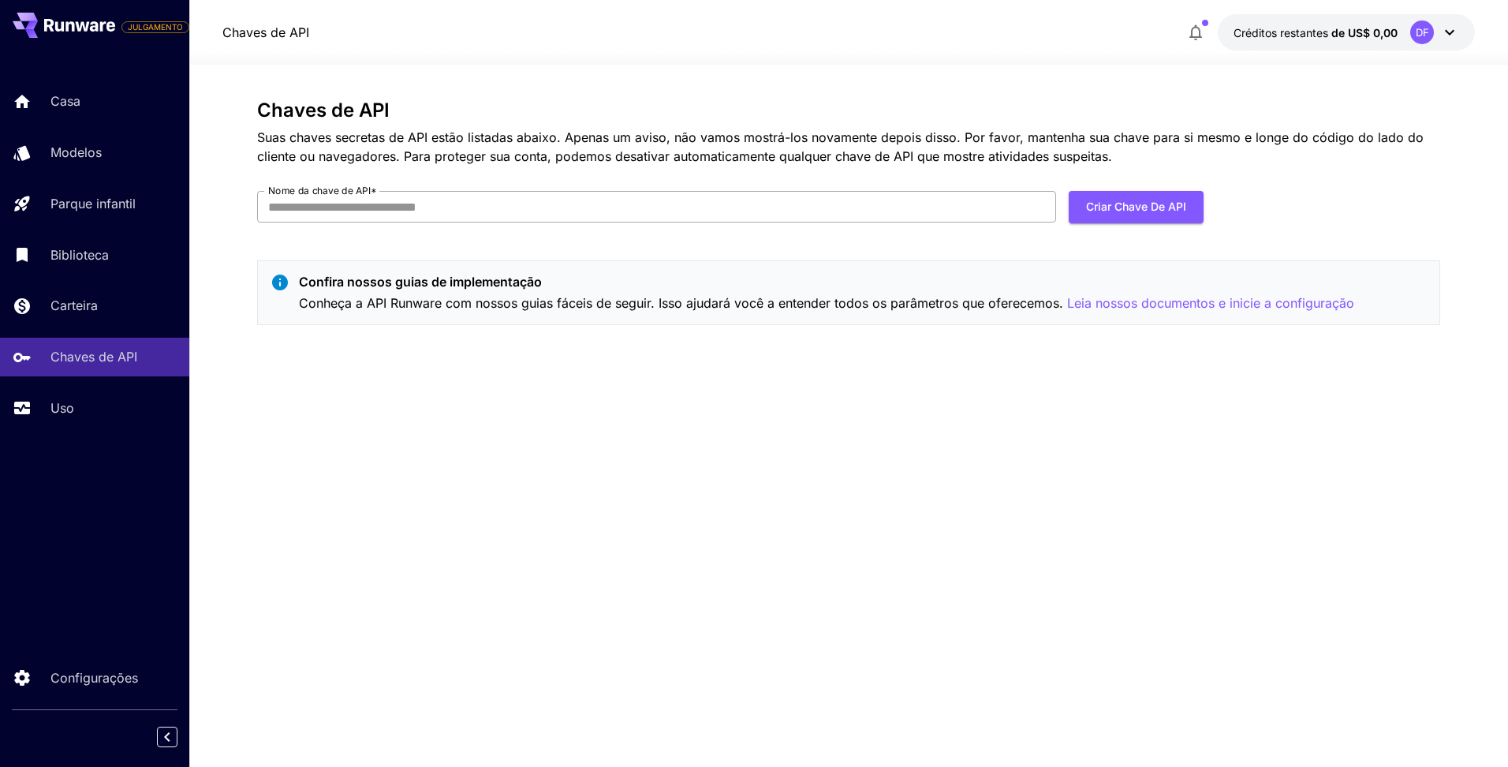
click at [469, 202] on input "Nome da chave de API *" at bounding box center [656, 207] width 799 height 32
click at [823, 131] on p "Suas chaves secretas de API estão listadas abaixo. Apenas um aviso, não vamos m…" at bounding box center [848, 147] width 1183 height 38
click at [1122, 207] on button "Criar chave de API" at bounding box center [1136, 207] width 135 height 32
click at [1107, 211] on button "Criar chave de API" at bounding box center [1136, 207] width 135 height 32
click at [691, 211] on input "Nome da chave de API *" at bounding box center [656, 207] width 799 height 32
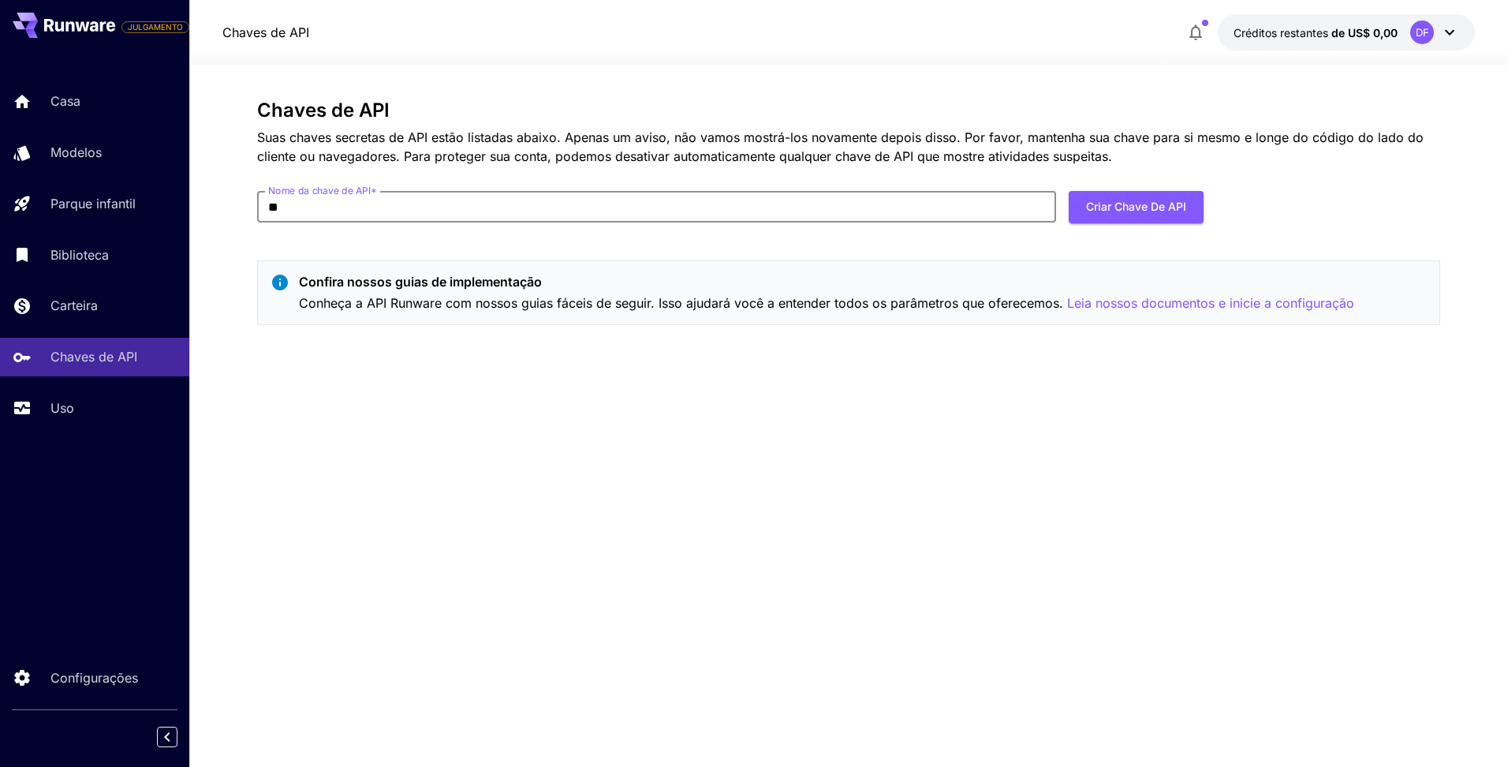
type input "********"
click at [1108, 205] on button "Criar chave de API" at bounding box center [1136, 207] width 135 height 32
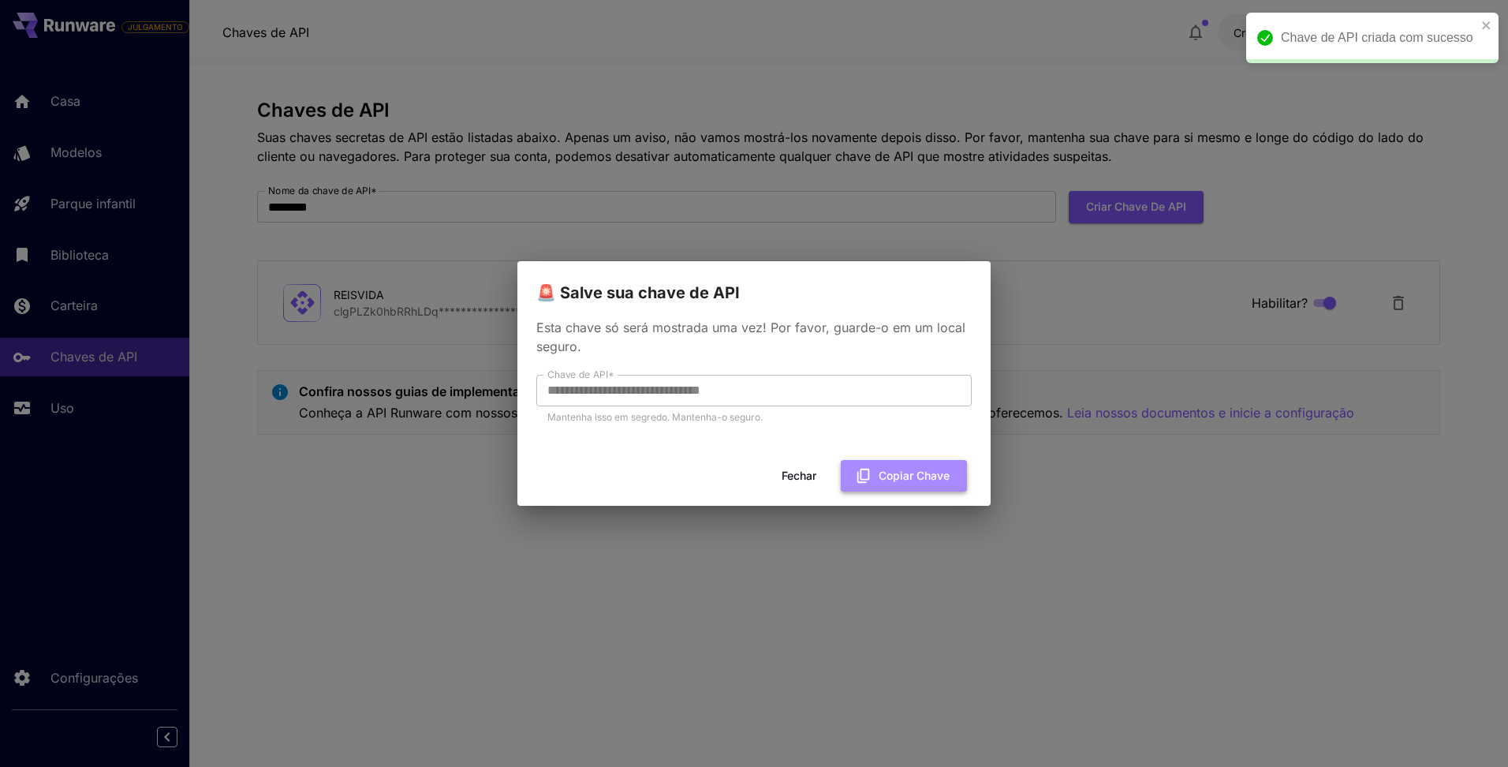
click at [883, 483] on font "Copiar chave" at bounding box center [914, 476] width 71 height 20
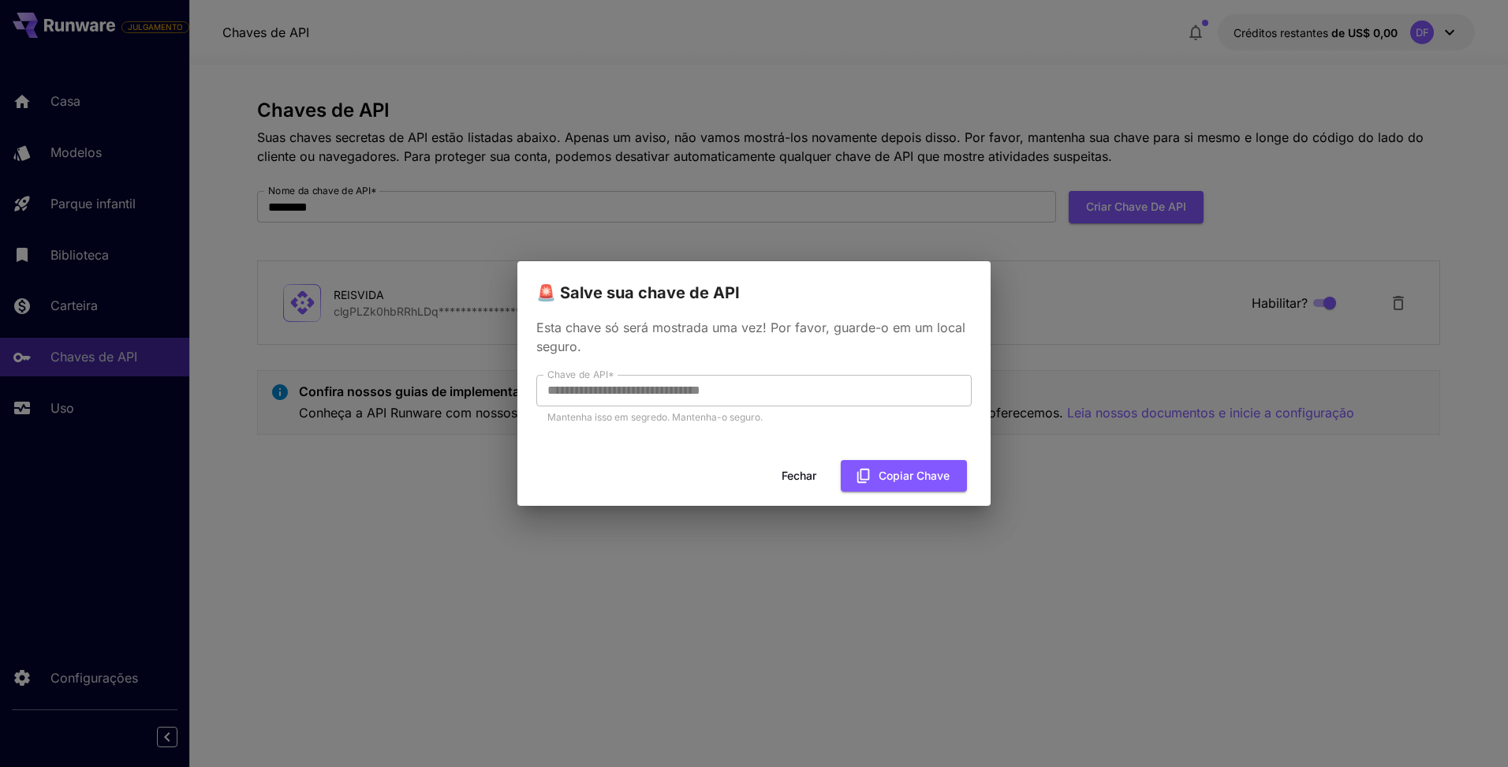
click at [399, 227] on div "**********" at bounding box center [754, 383] width 1508 height 767
click at [793, 480] on button "Fechar" at bounding box center [798, 476] width 71 height 32
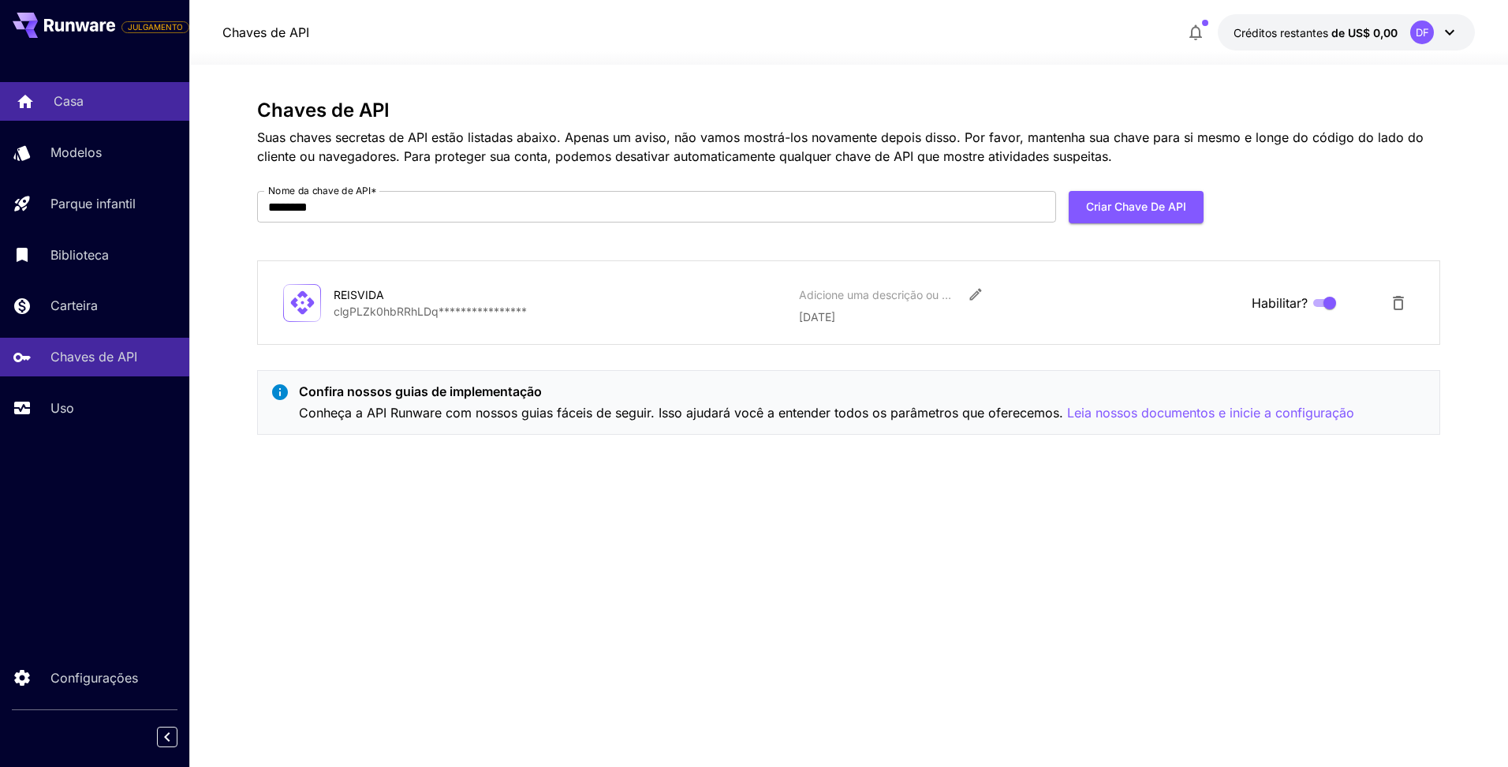
click at [87, 106] on div "Casa" at bounding box center [115, 100] width 123 height 19
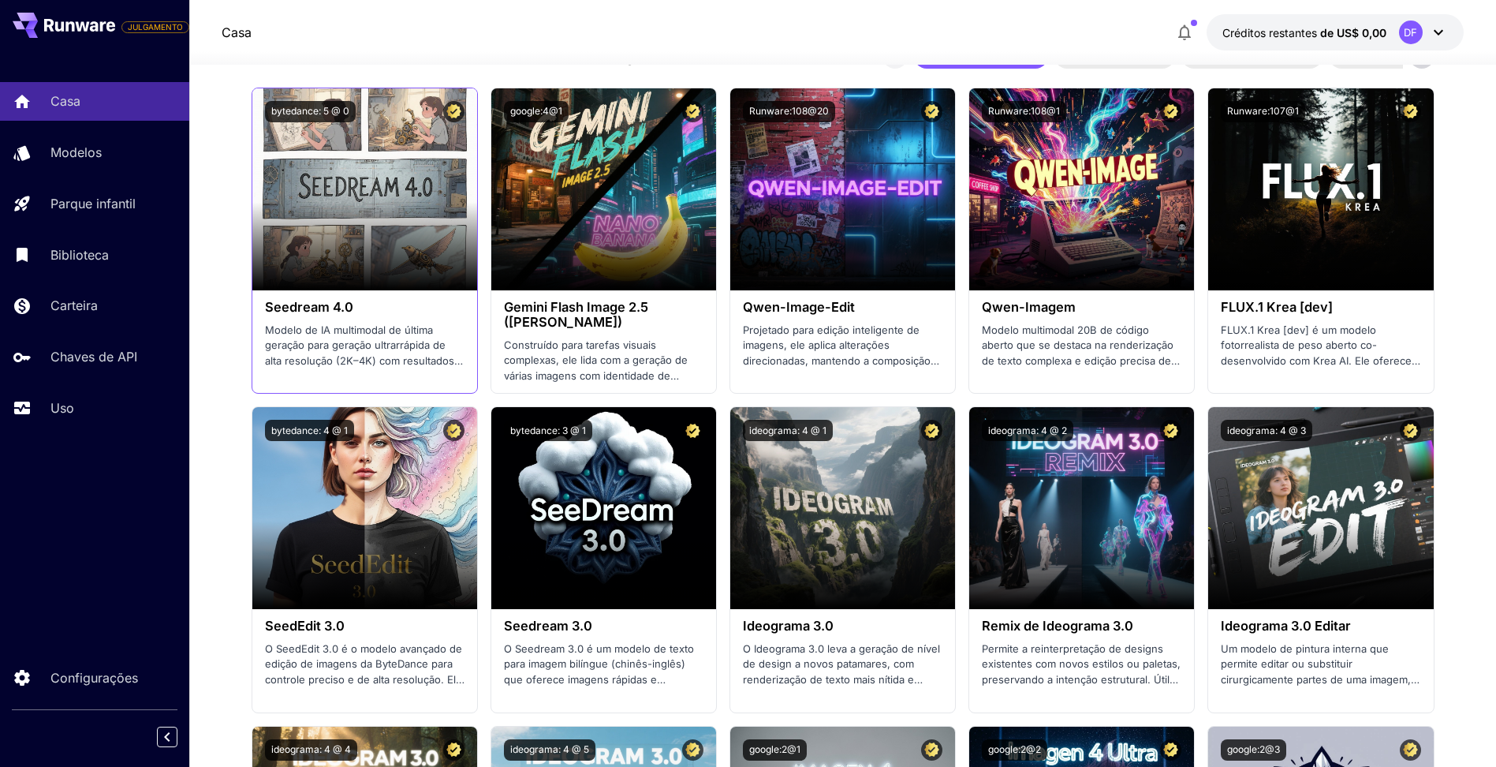
scroll to position [2208, 0]
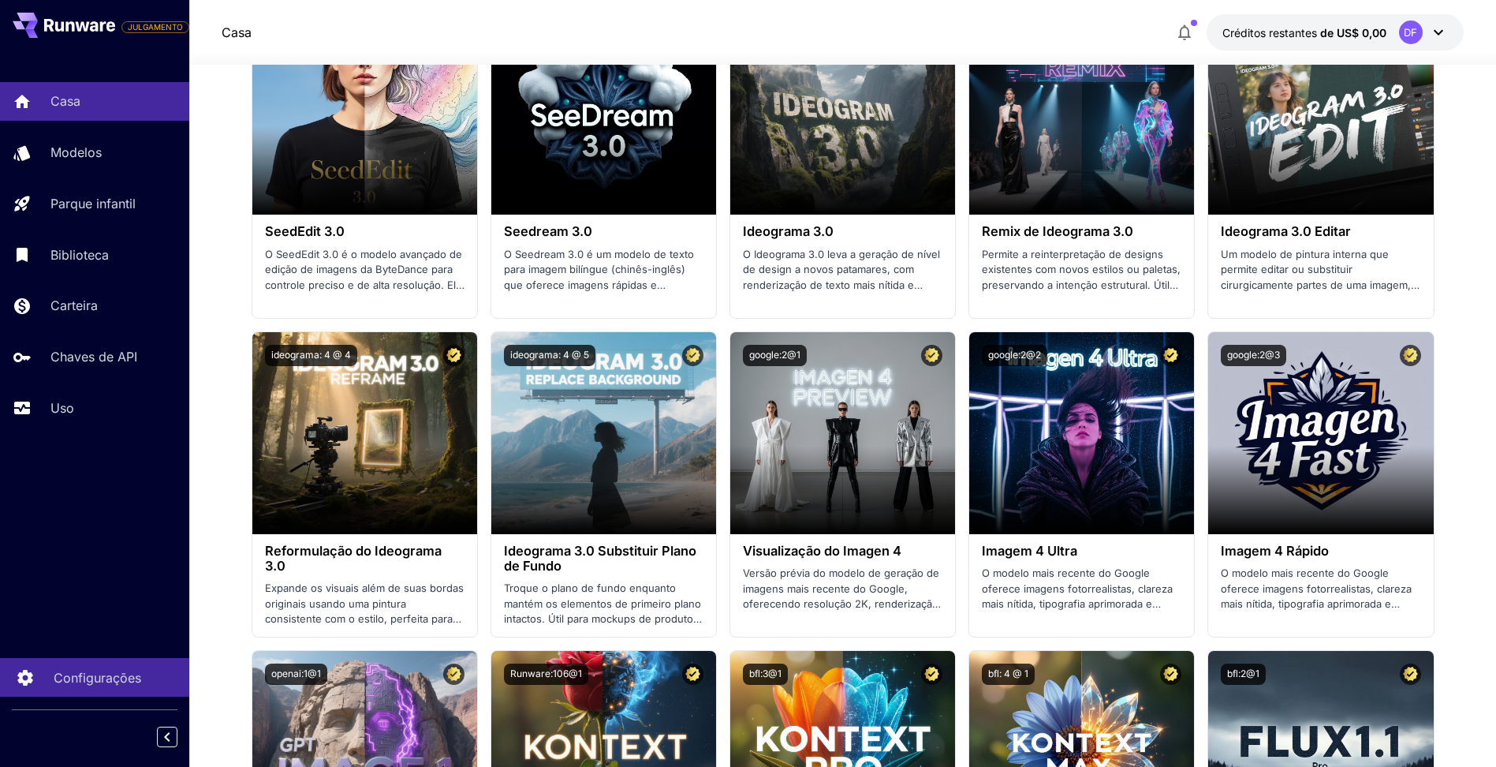
click at [99, 671] on p "Configurações" at bounding box center [98, 677] width 88 height 19
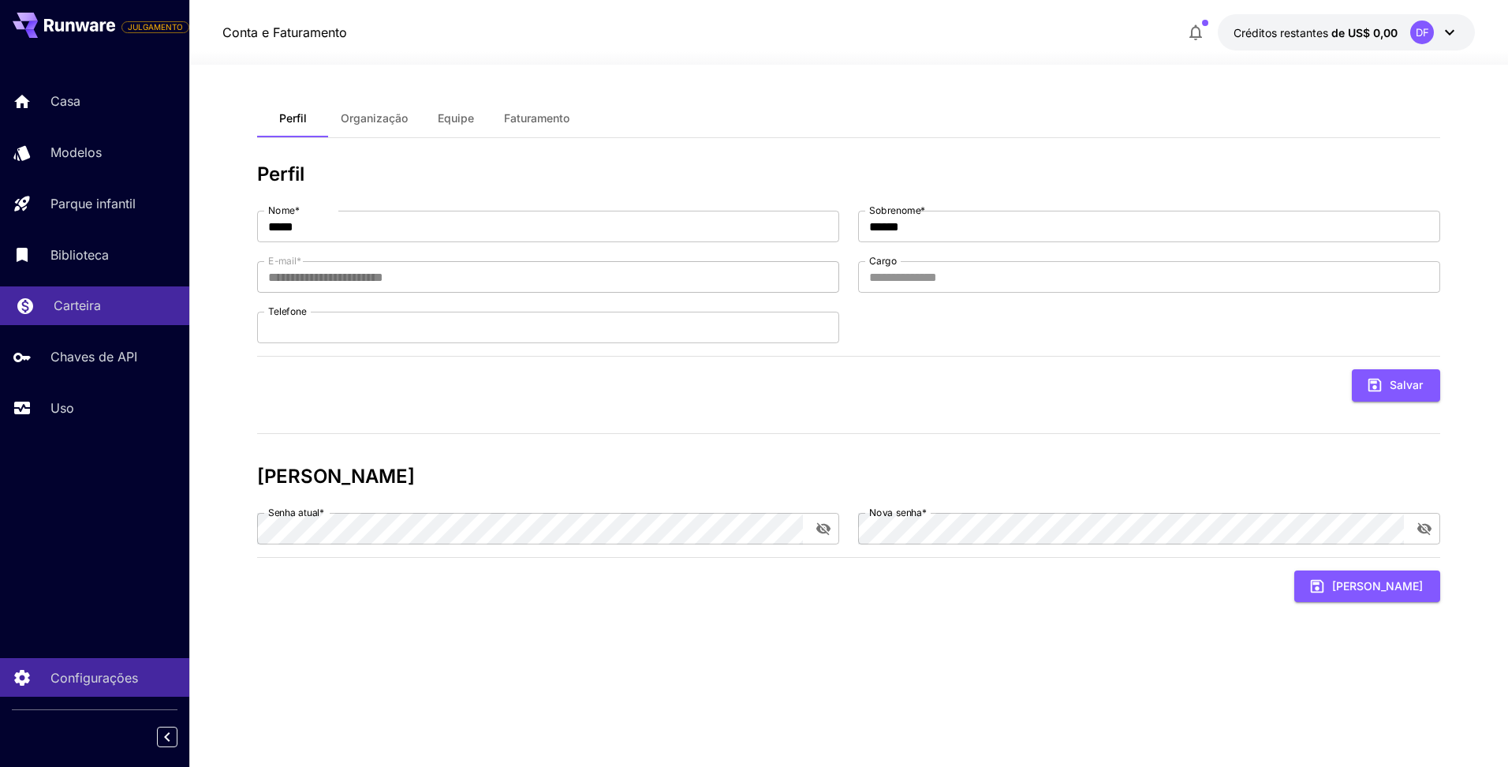
click at [112, 307] on div "Carteira" at bounding box center [115, 305] width 123 height 19
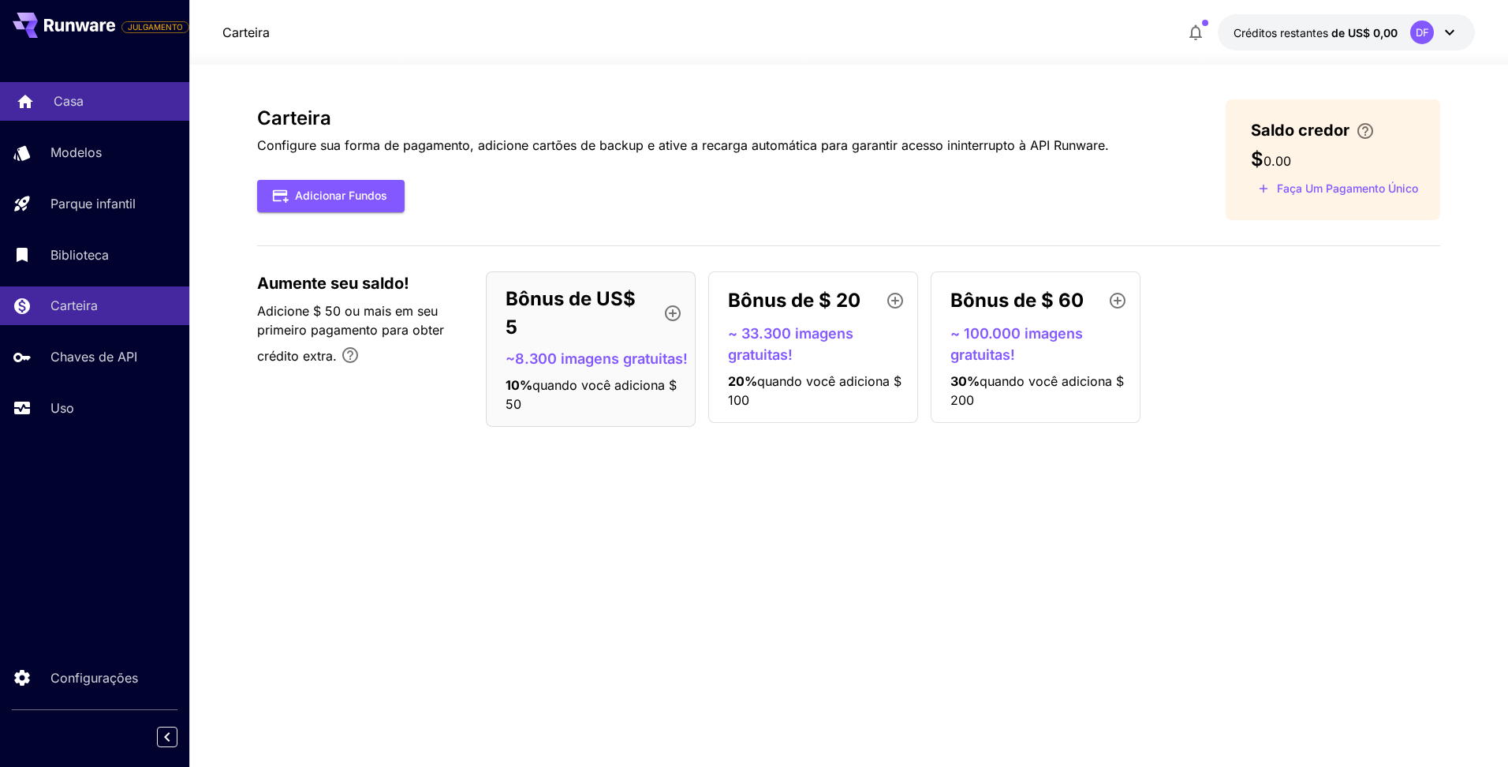
click at [32, 95] on icon at bounding box center [25, 97] width 19 height 19
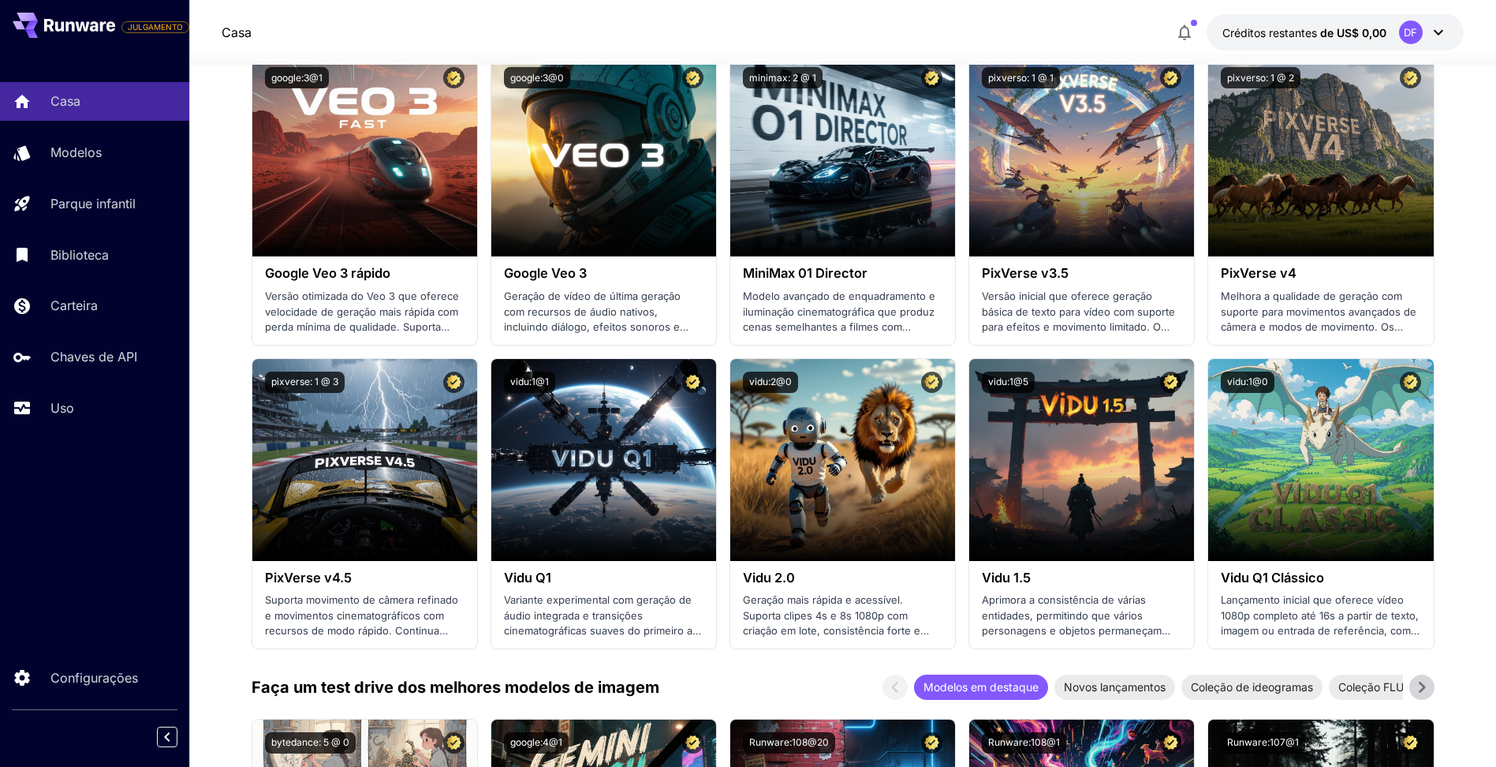
scroll to position [710, 0]
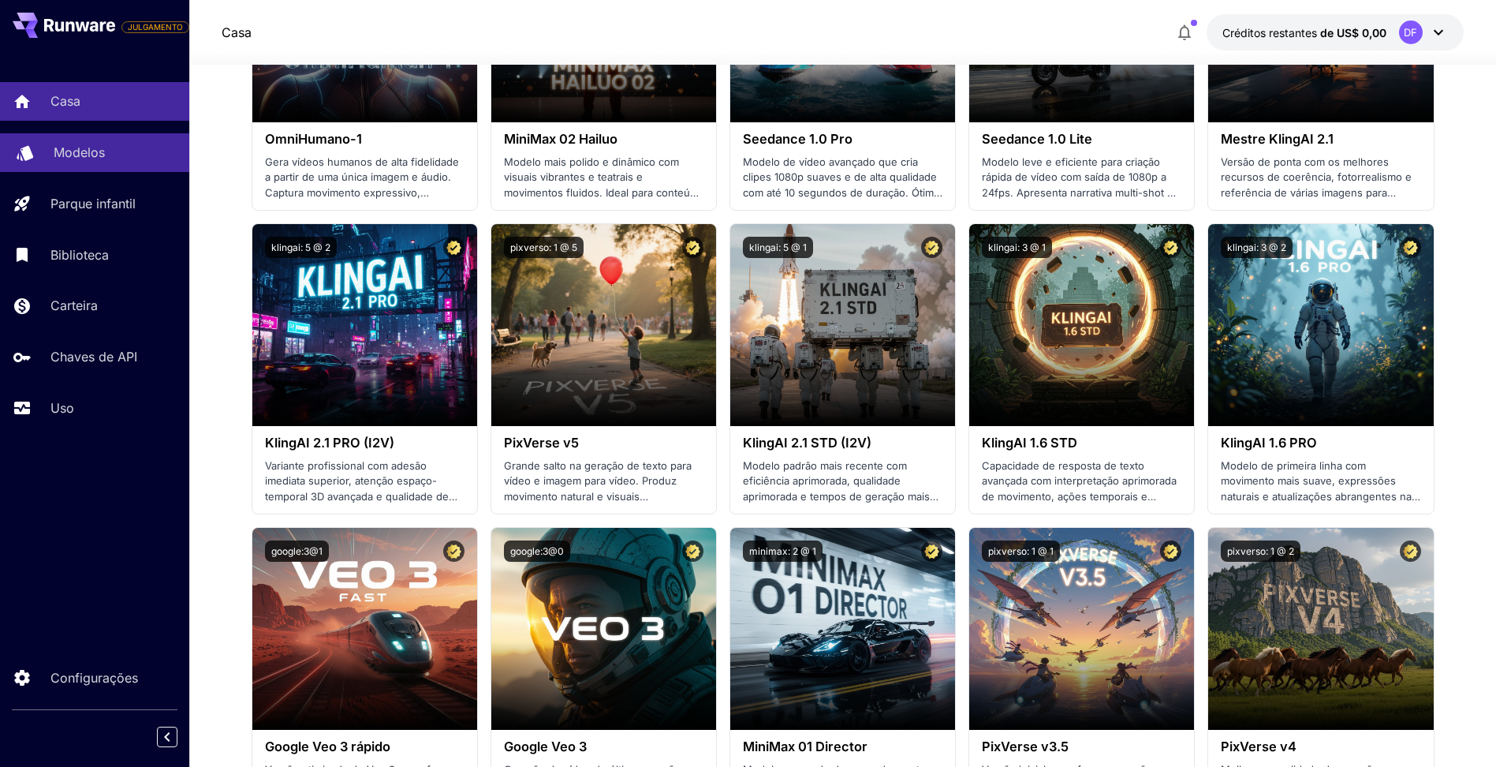
click at [81, 155] on p "Modelos" at bounding box center [79, 152] width 51 height 19
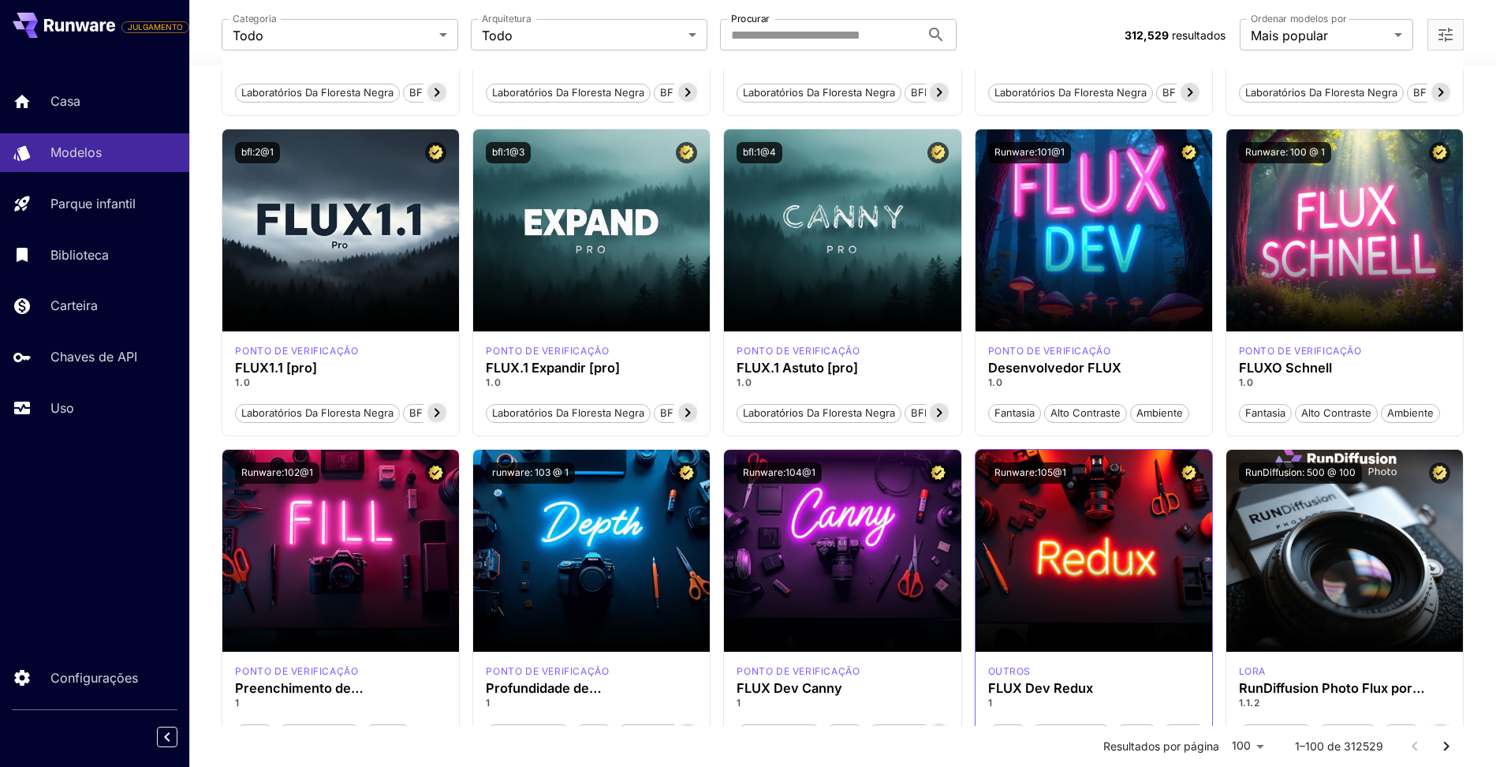
scroll to position [789, 0]
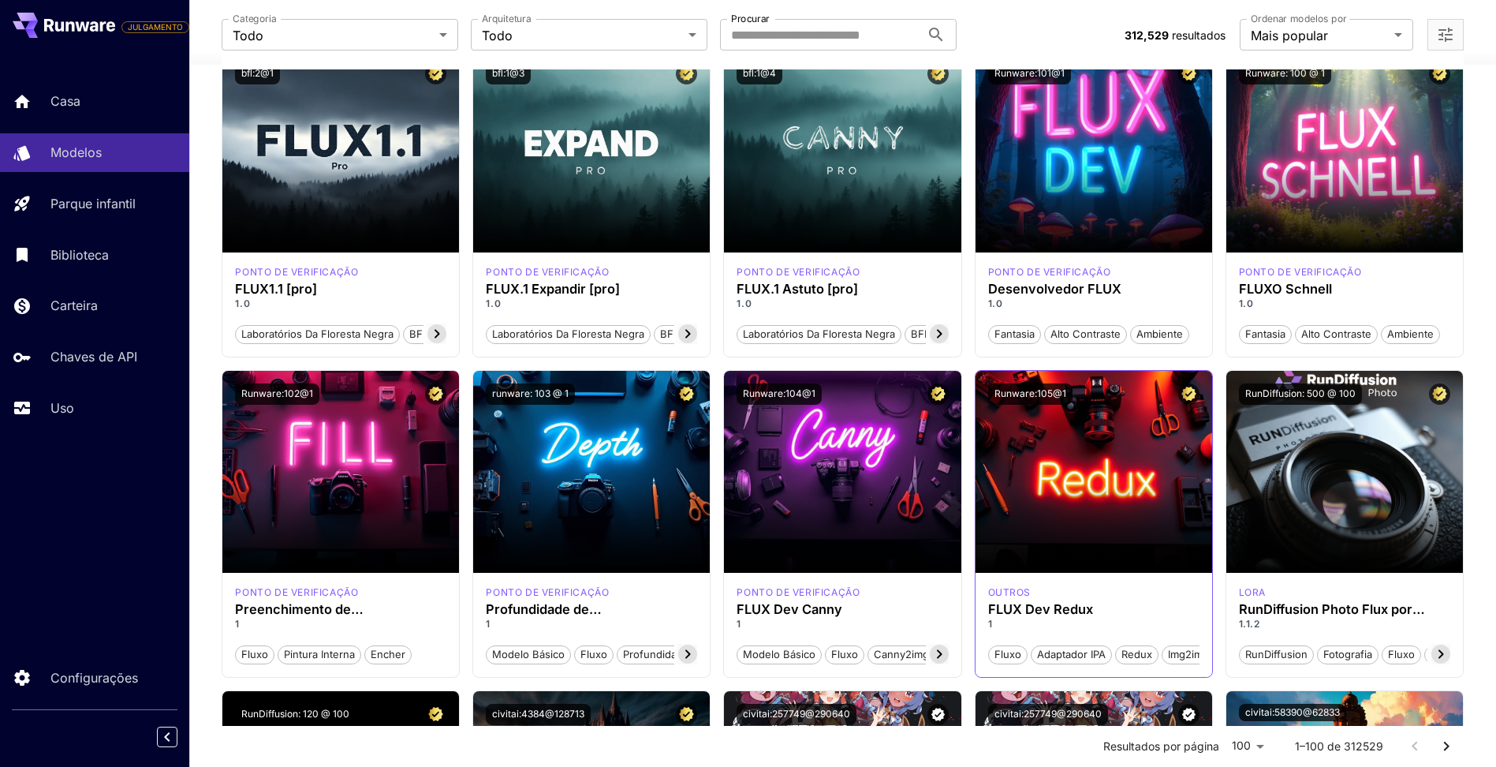
click at [1069, 456] on img at bounding box center [1094, 472] width 237 height 202
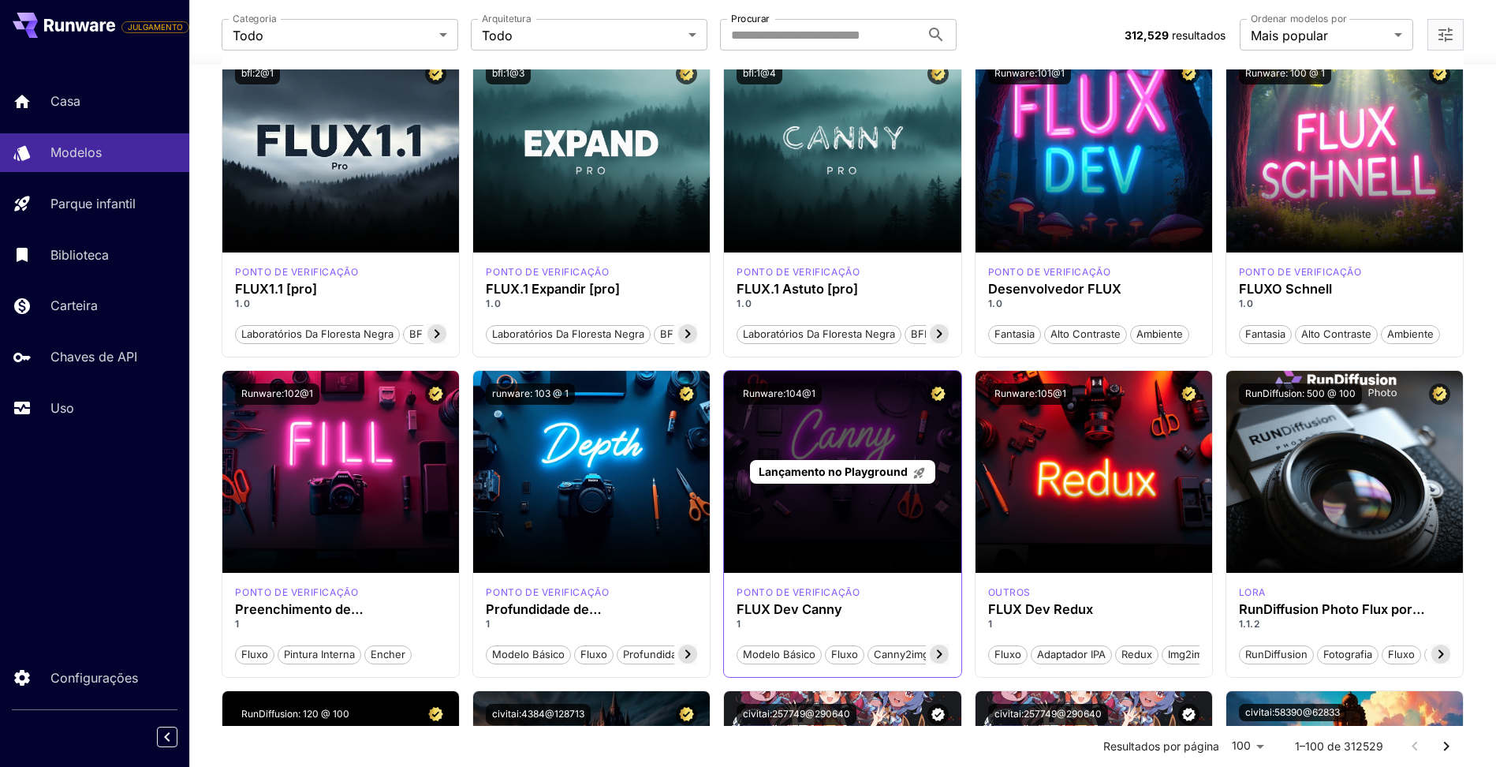
click at [846, 475] on span "Lançamento no Playground" at bounding box center [833, 471] width 149 height 13
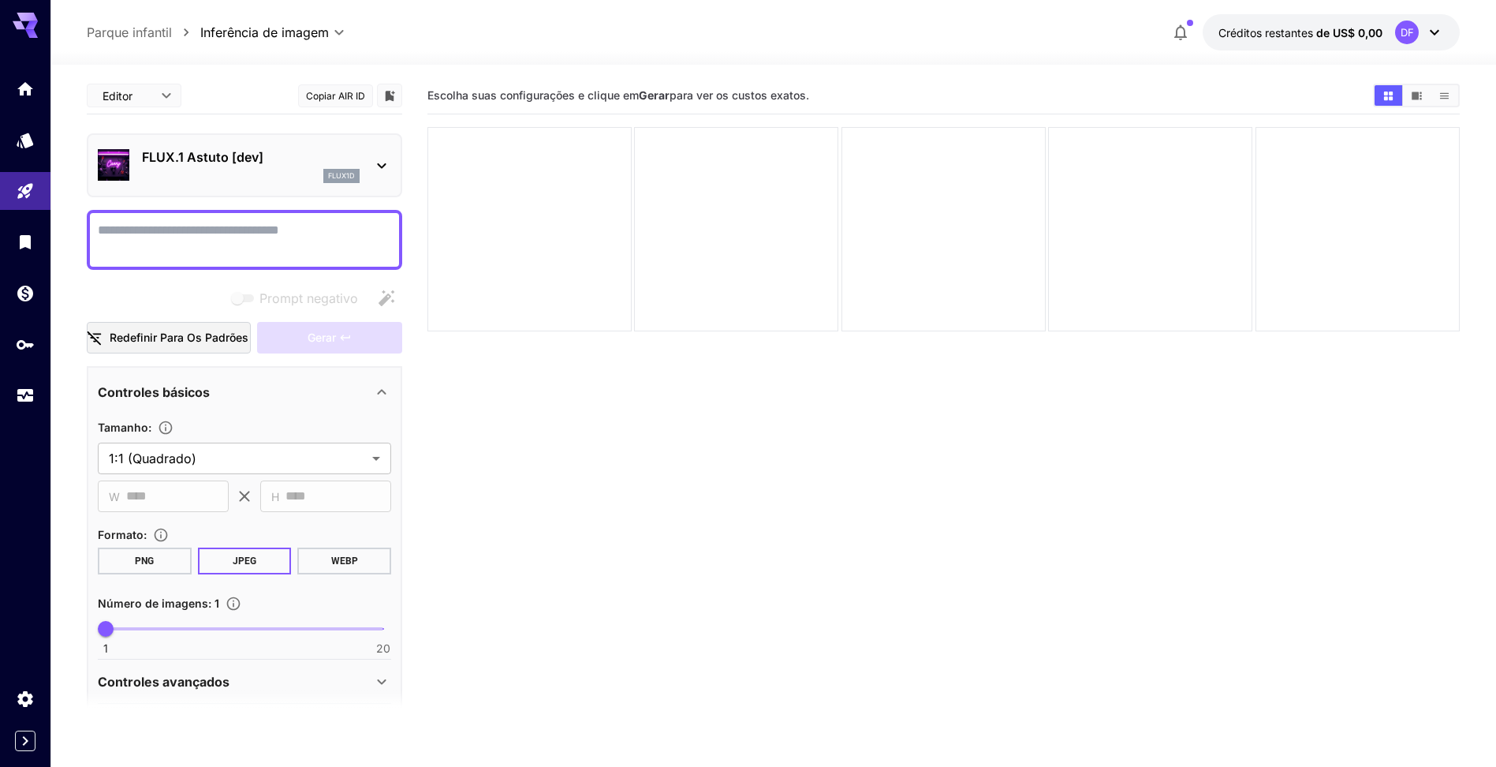
click at [274, 245] on textarea "Prompt negativo" at bounding box center [244, 240] width 293 height 38
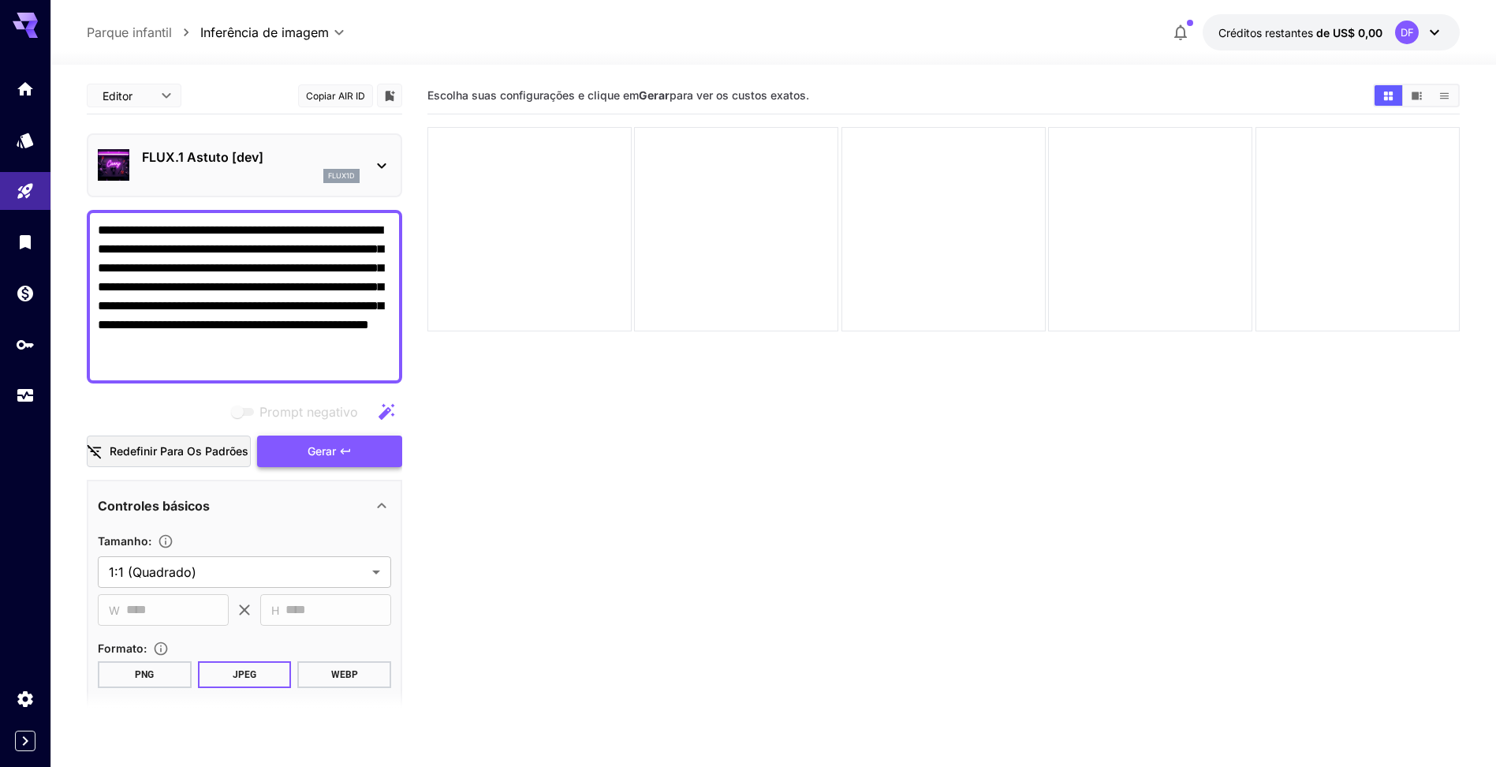
type textarea "**********"
click at [357, 449] on button "Gerar" at bounding box center [329, 451] width 145 height 32
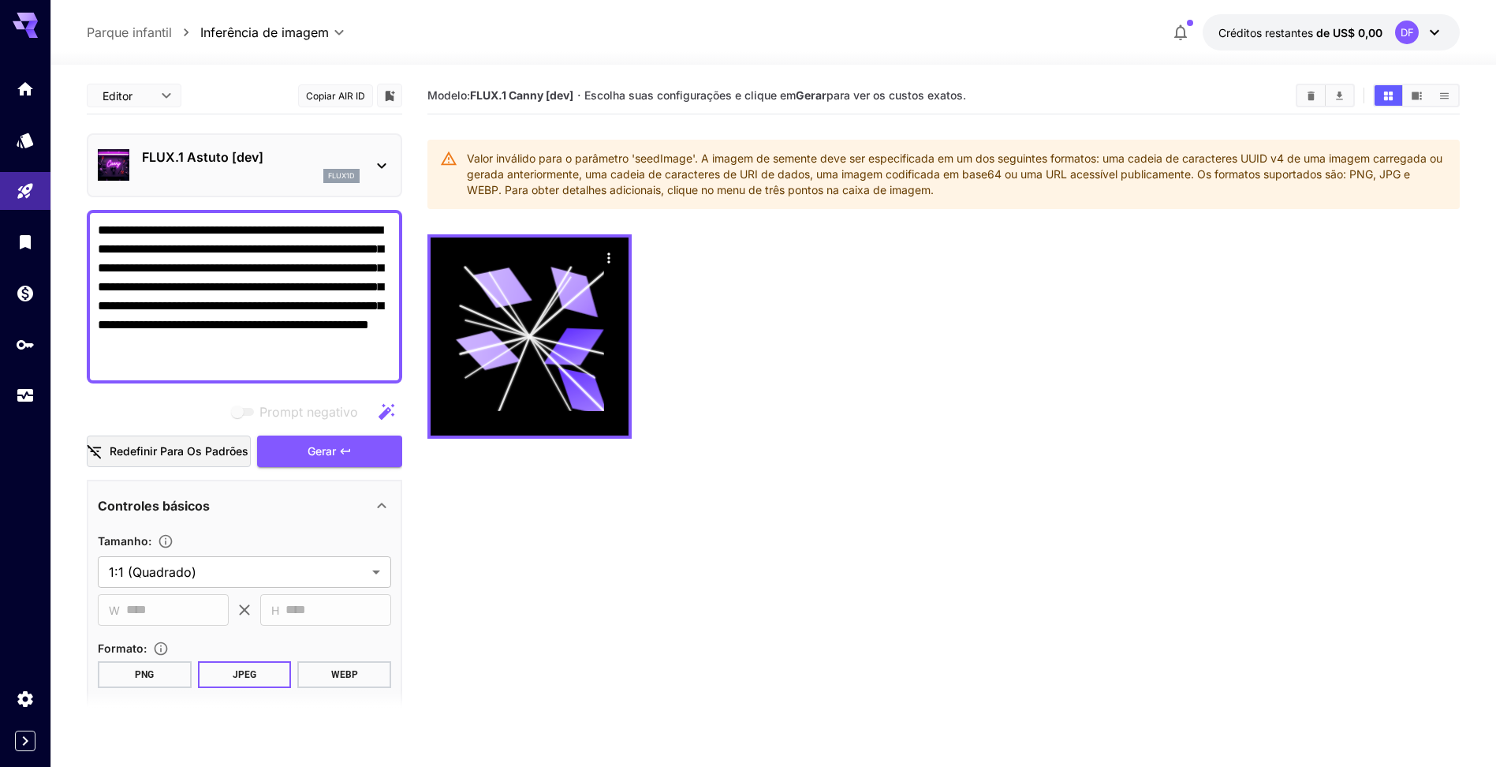
click at [211, 165] on p "FLUX.1 Astuto [dev]" at bounding box center [251, 156] width 218 height 19
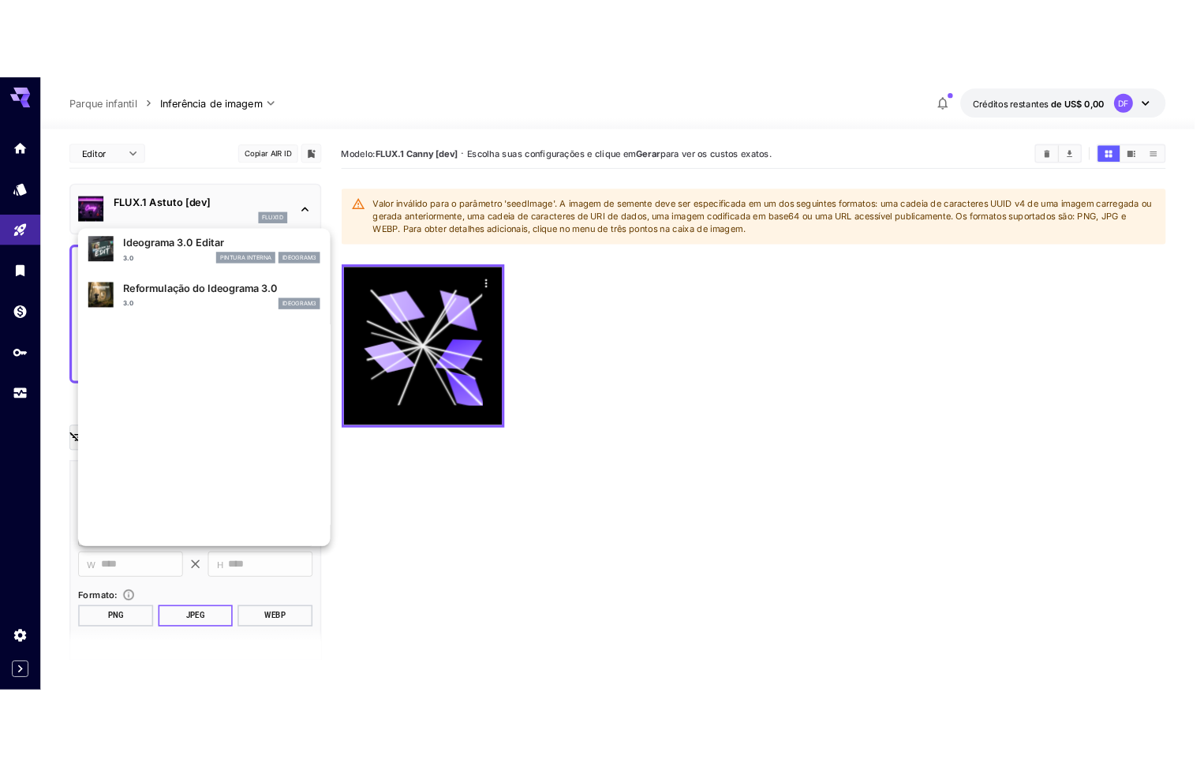
scroll to position [714, 0]
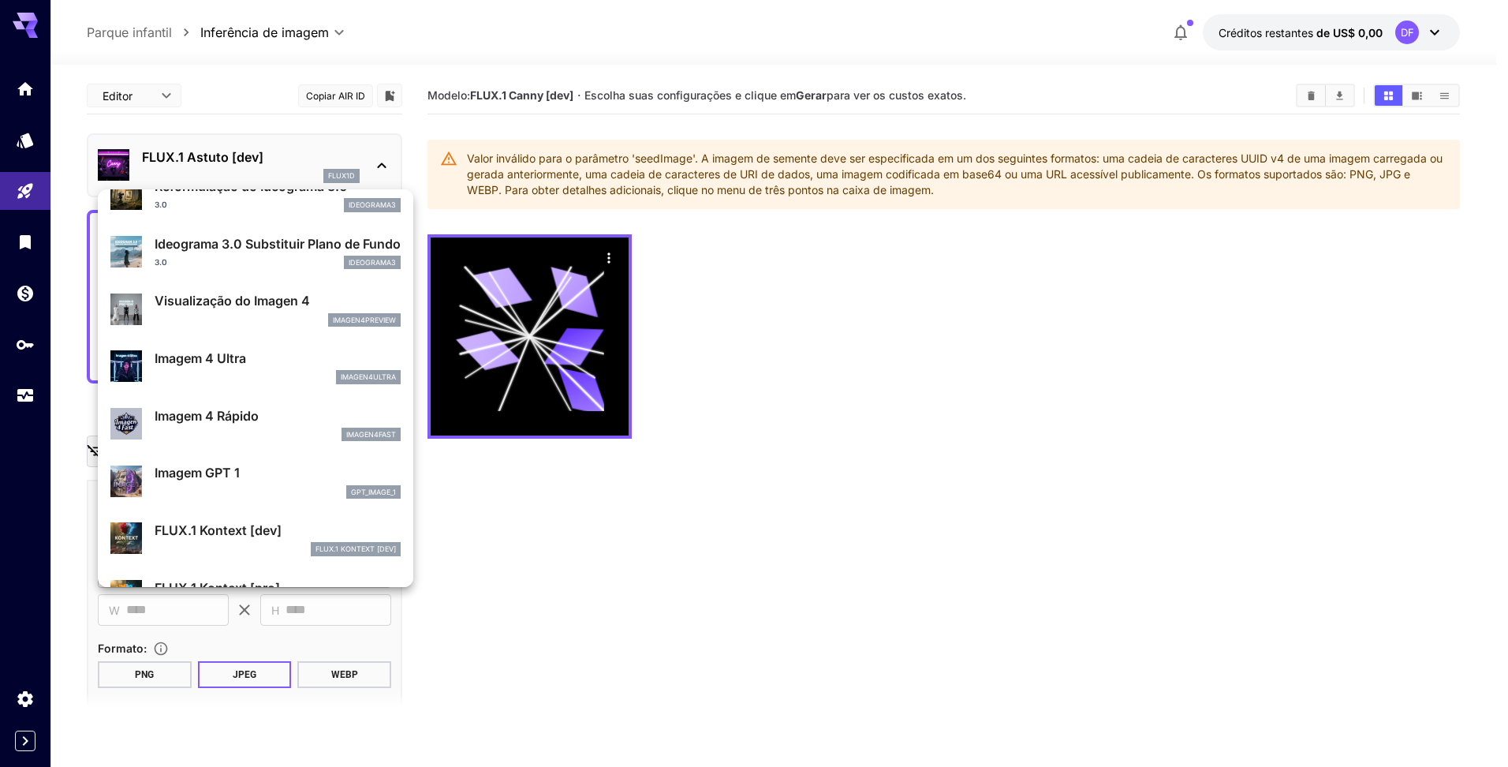
click at [133, 671] on div at bounding box center [754, 383] width 1508 height 767
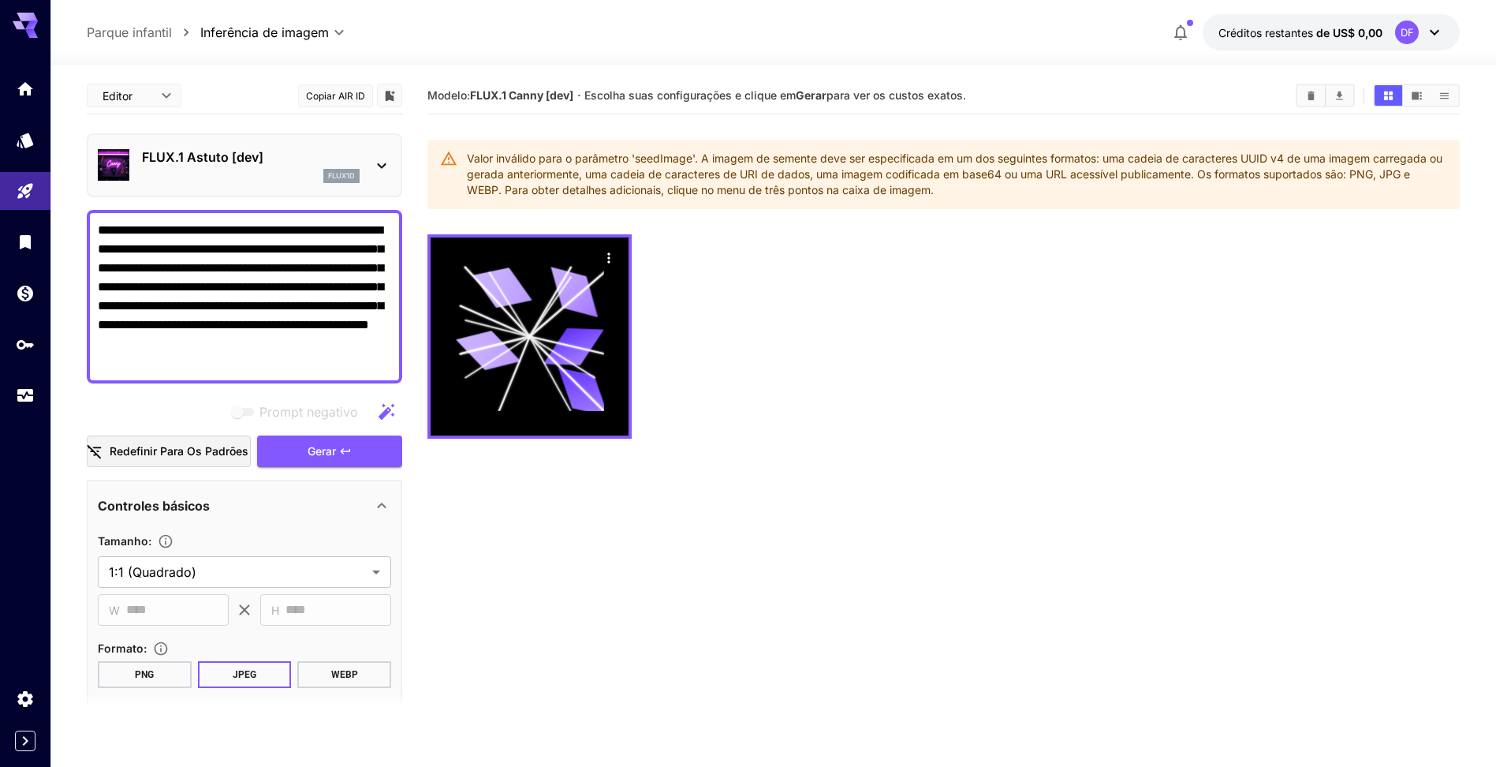
click at [147, 670] on button "PNG" at bounding box center [145, 674] width 94 height 27
click at [303, 463] on button "Gerar" at bounding box center [329, 451] width 145 height 32
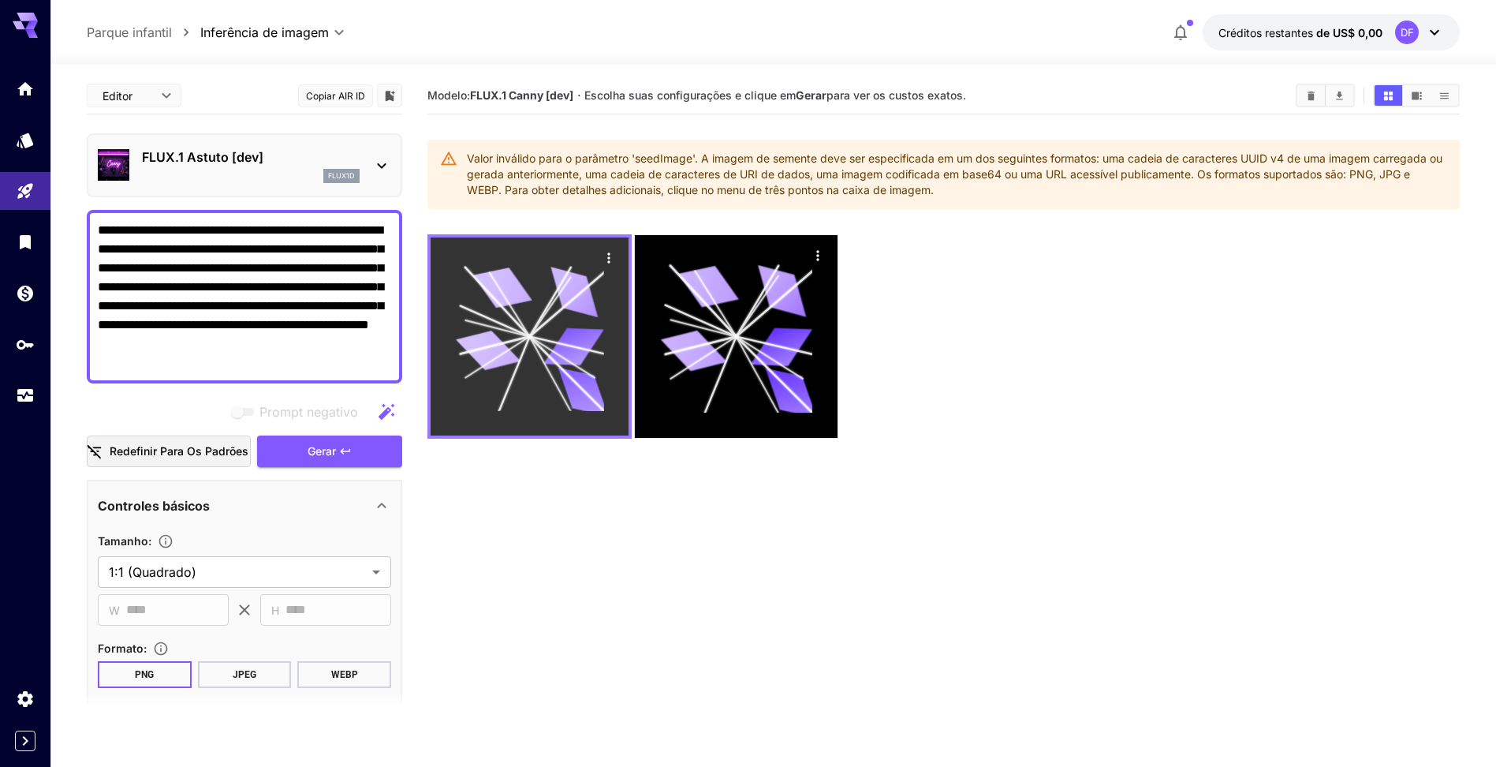
click at [502, 321] on icon at bounding box center [529, 336] width 148 height 148
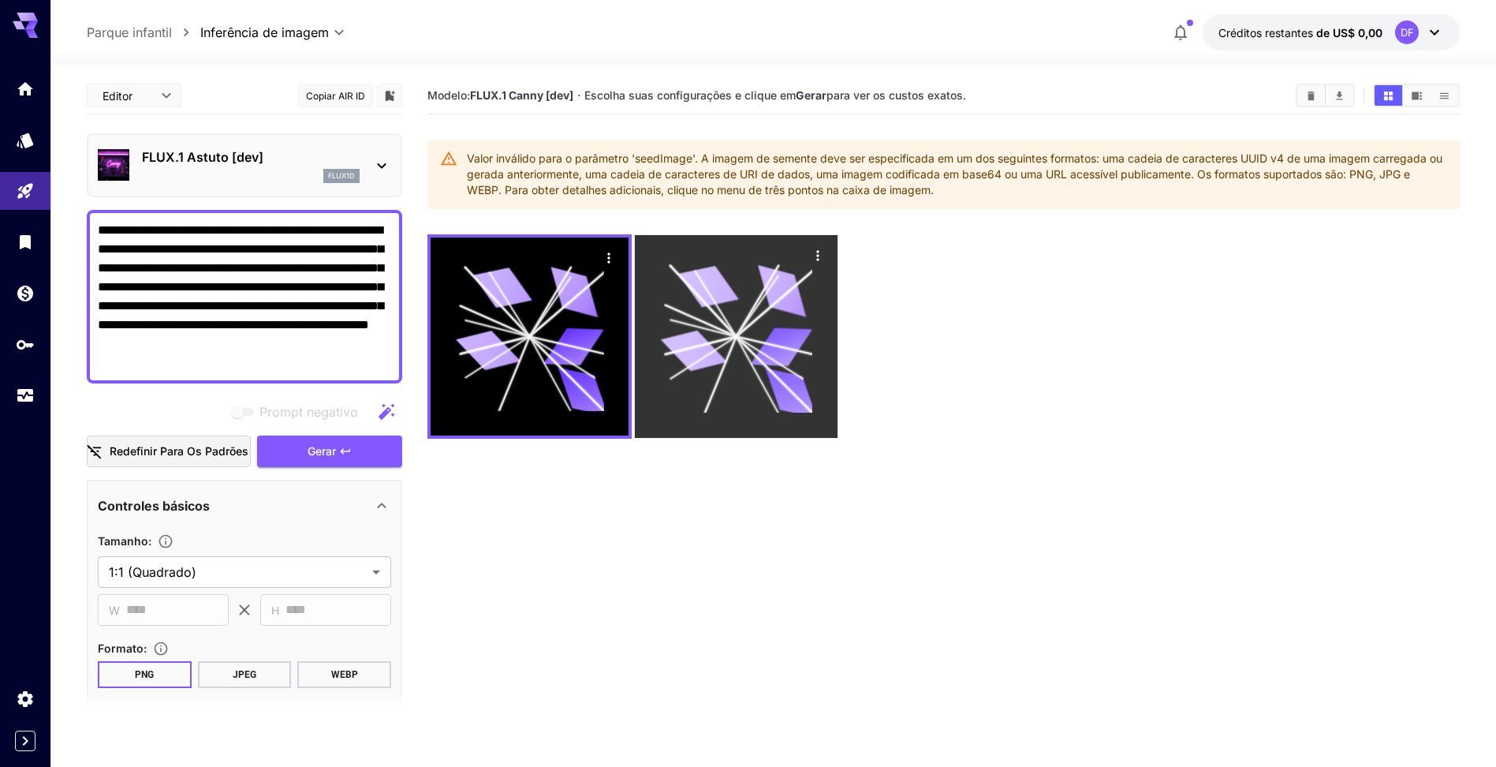
click at [812, 360] on icon at bounding box center [736, 336] width 152 height 152
click at [812, 360] on div at bounding box center [736, 336] width 203 height 203
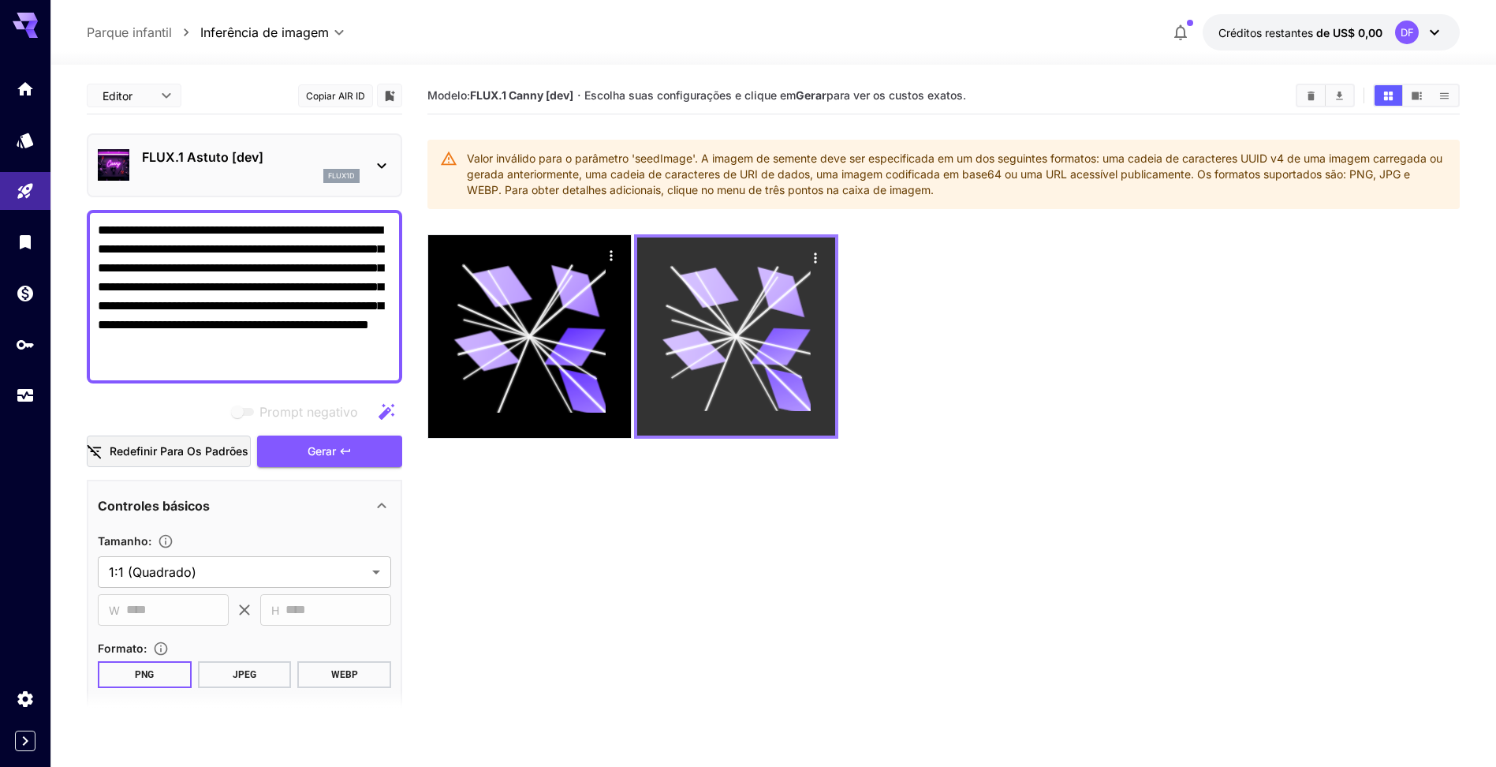
drag, startPoint x: 831, startPoint y: 250, endPoint x: 815, endPoint y: 249, distance: 16.6
click at [827, 249] on div at bounding box center [736, 336] width 204 height 204
click at [812, 248] on div "Ações" at bounding box center [816, 257] width 16 height 19
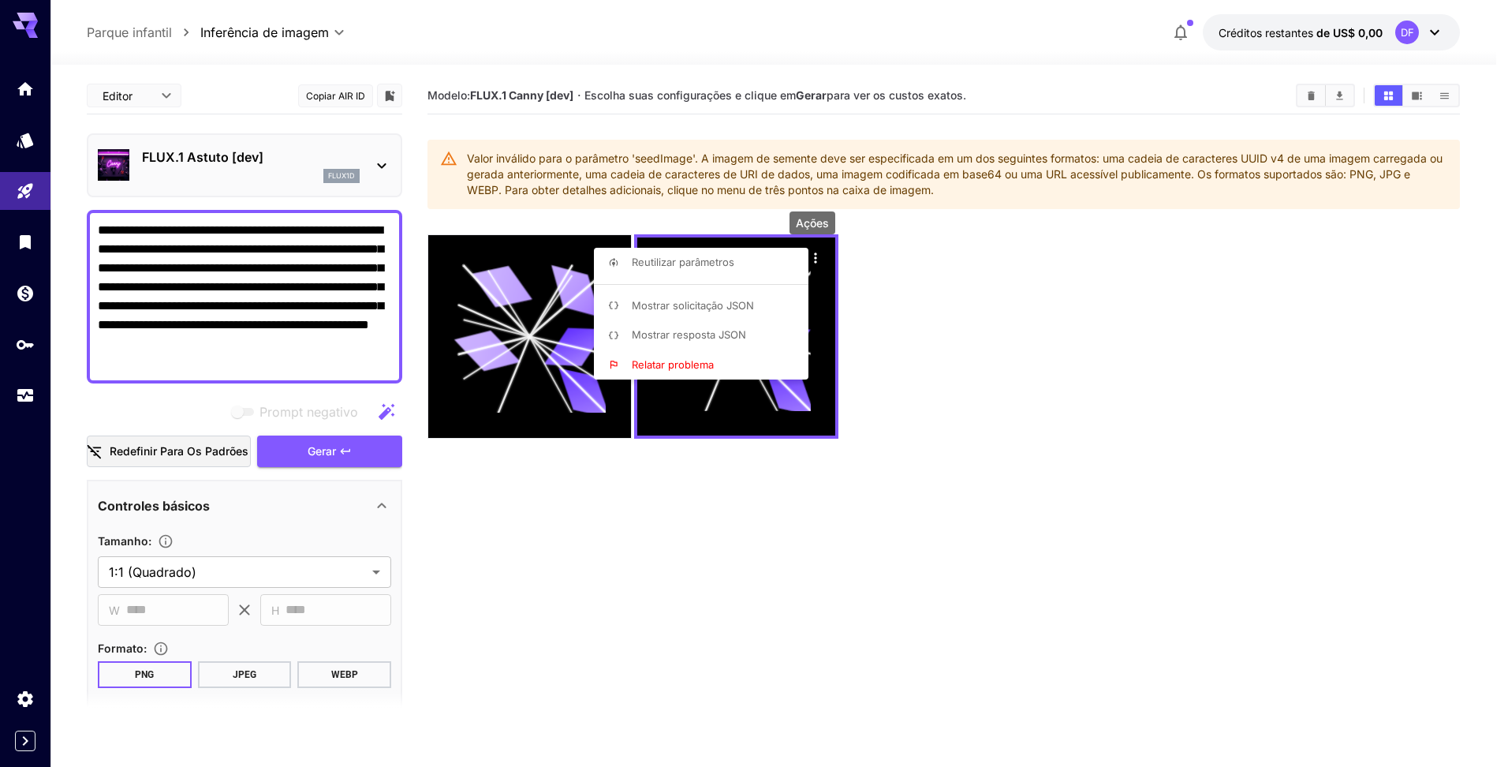
click at [671, 267] on span "Reutilizar parâmetros" at bounding box center [683, 262] width 103 height 13
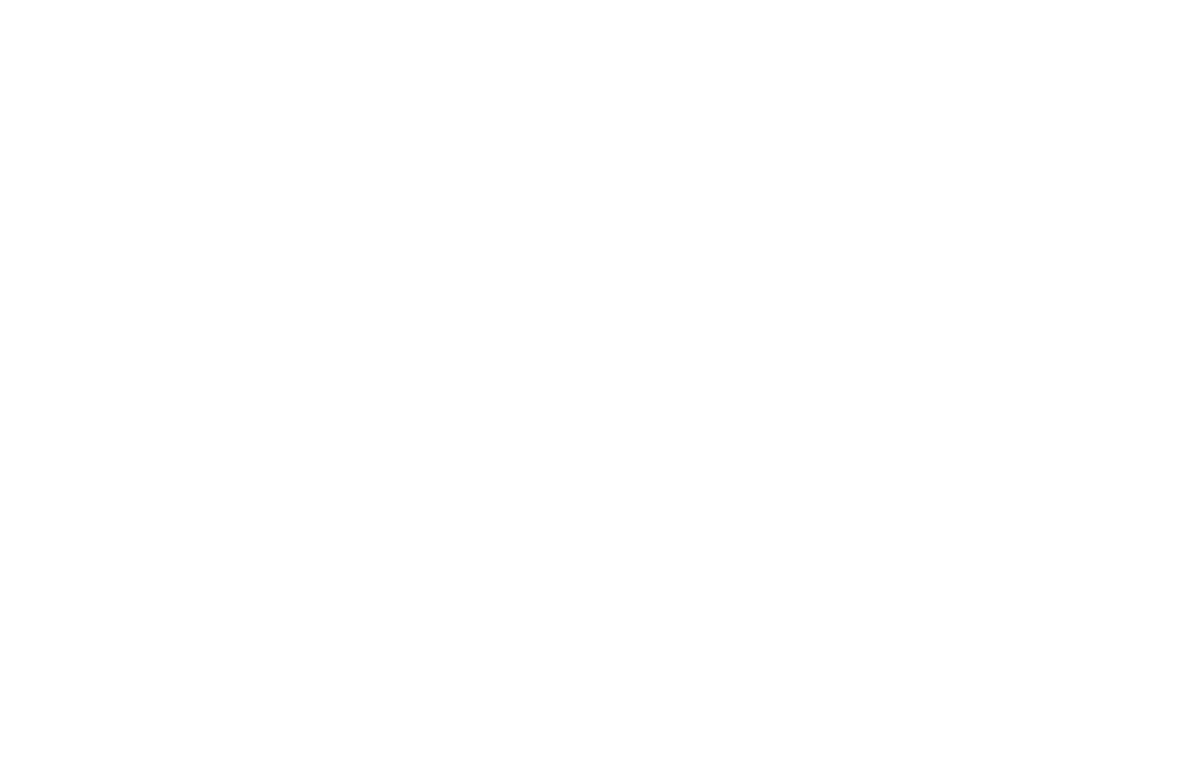
click at [1054, 0] on html at bounding box center [602, 0] width 1204 height 0
drag, startPoint x: 298, startPoint y: 144, endPoint x: 312, endPoint y: 133, distance: 16.9
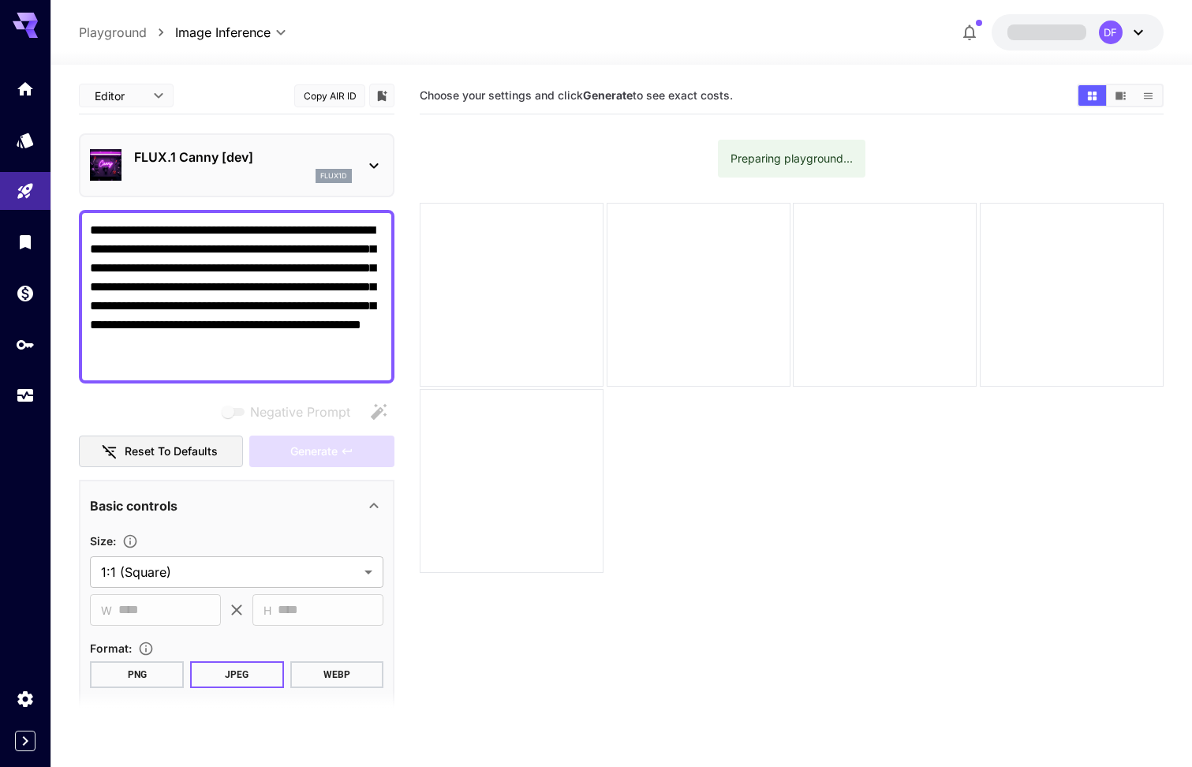
click at [1122, 97] on icon "Show media in video view" at bounding box center [1120, 96] width 12 height 12
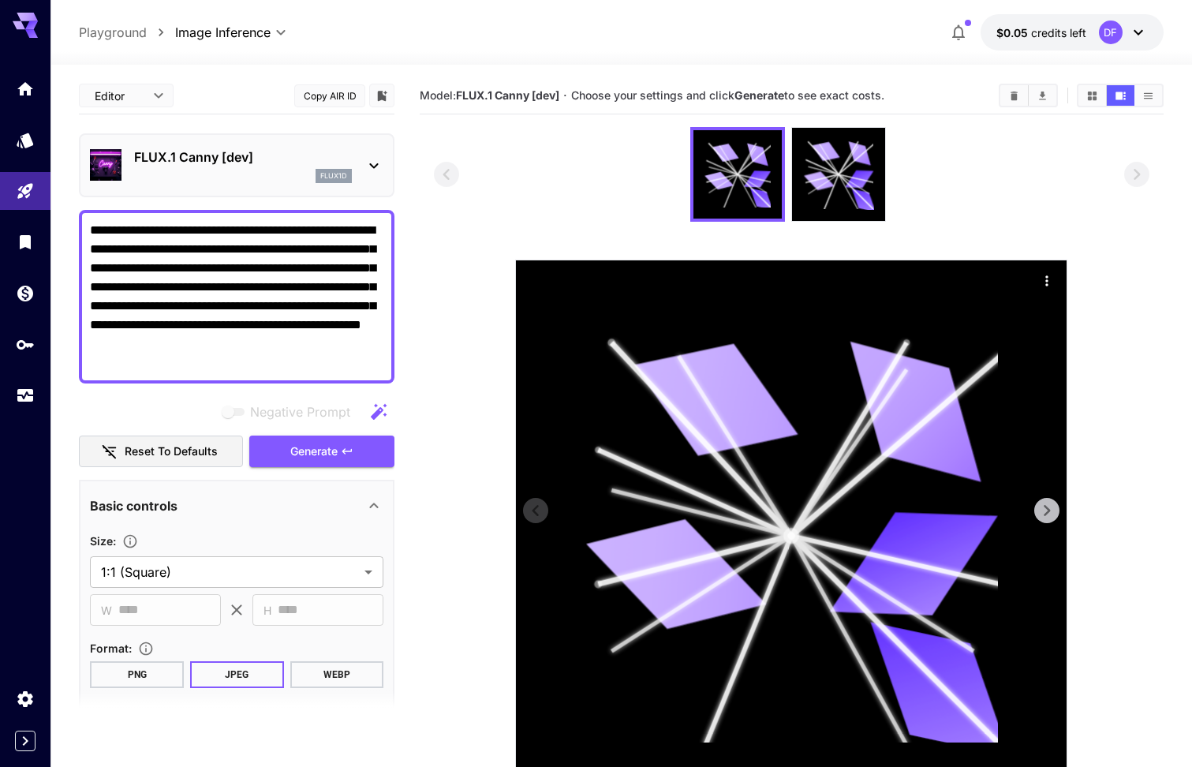
scroll to position [125, 0]
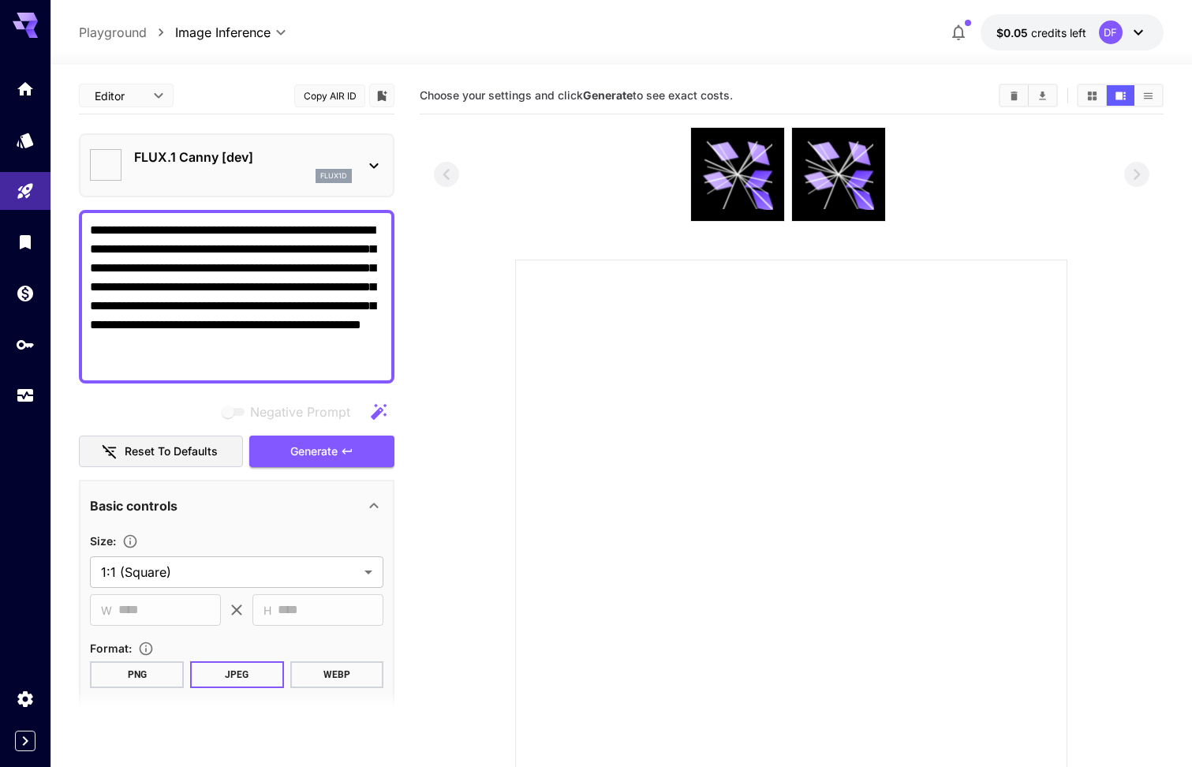
click at [233, 356] on textarea "**********" at bounding box center [236, 296] width 293 height 151
type input "*******"
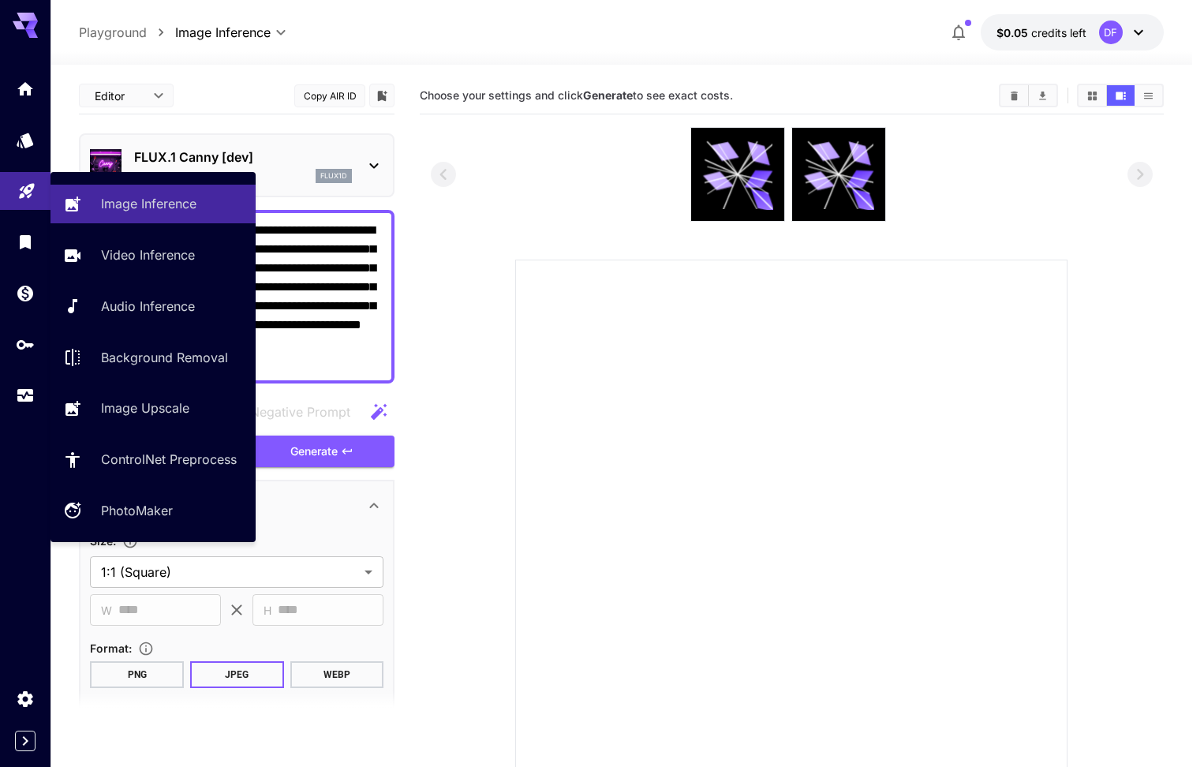
drag, startPoint x: 238, startPoint y: 361, endPoint x: 13, endPoint y: 201, distance: 276.6
click at [13, 201] on div "**********" at bounding box center [596, 445] width 1192 height 891
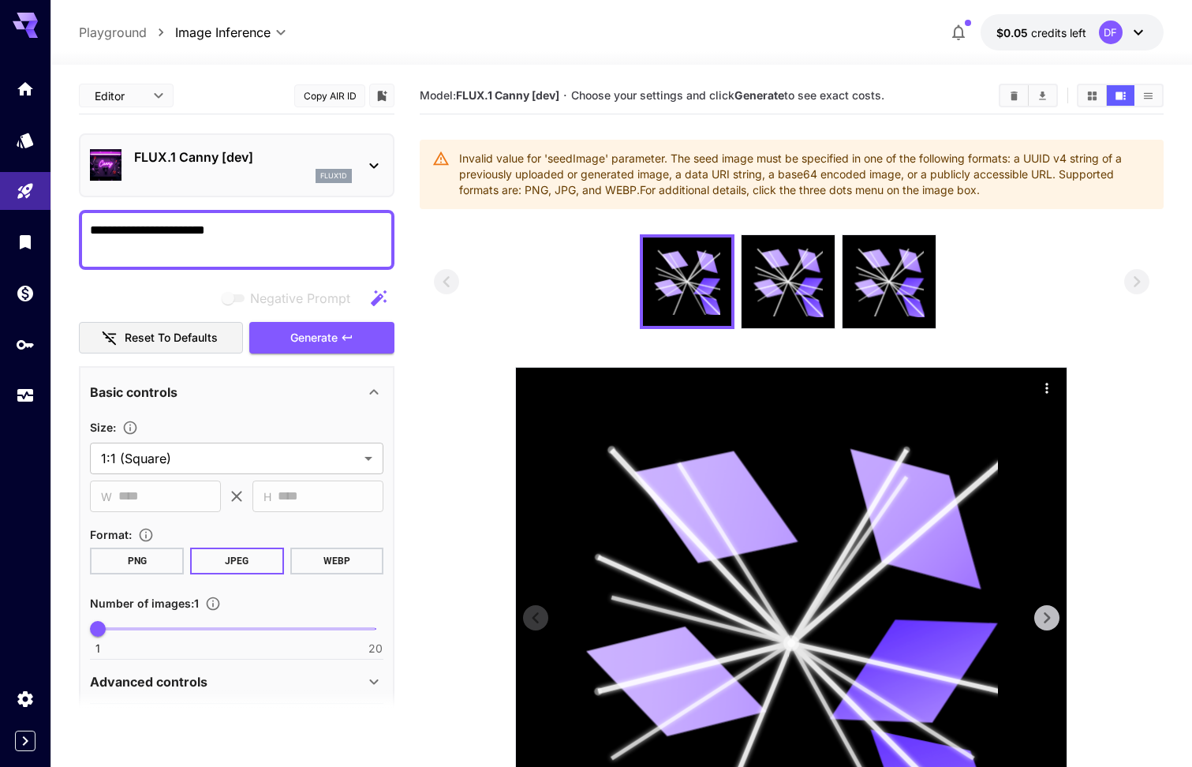
scroll to position [200, 0]
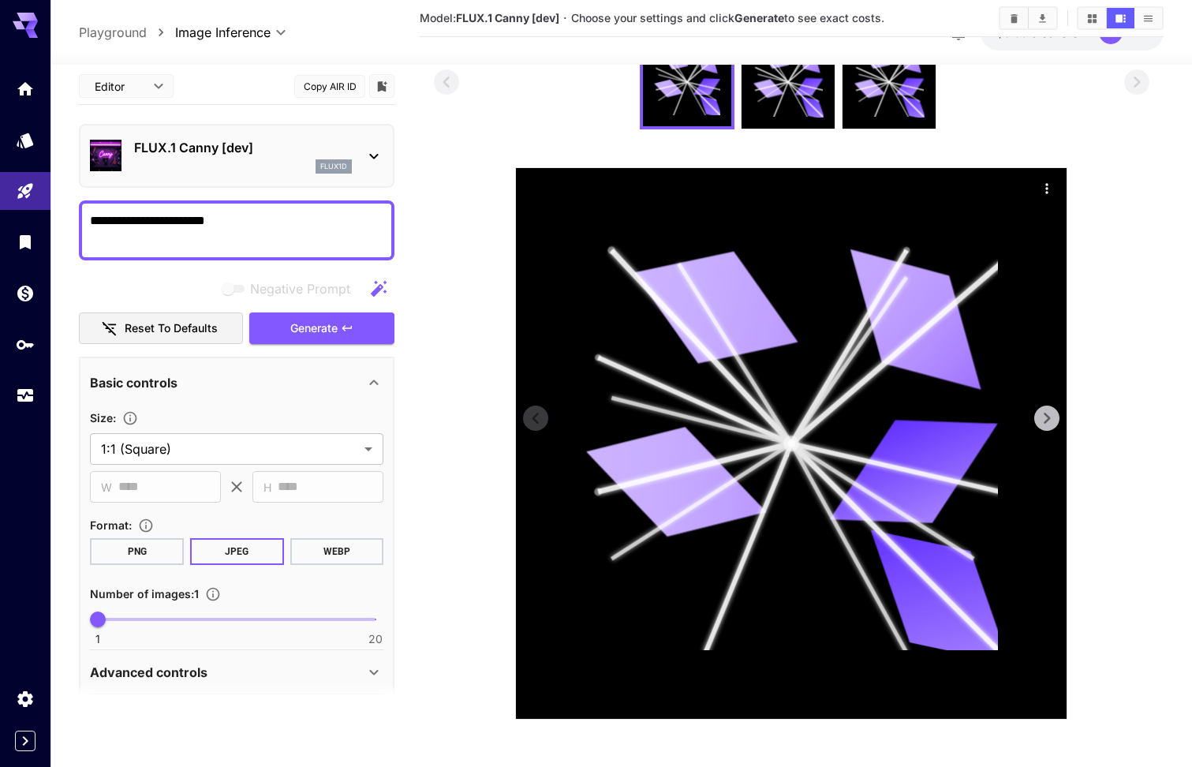
type textarea "**********"
click at [1050, 415] on icon at bounding box center [1047, 418] width 24 height 24
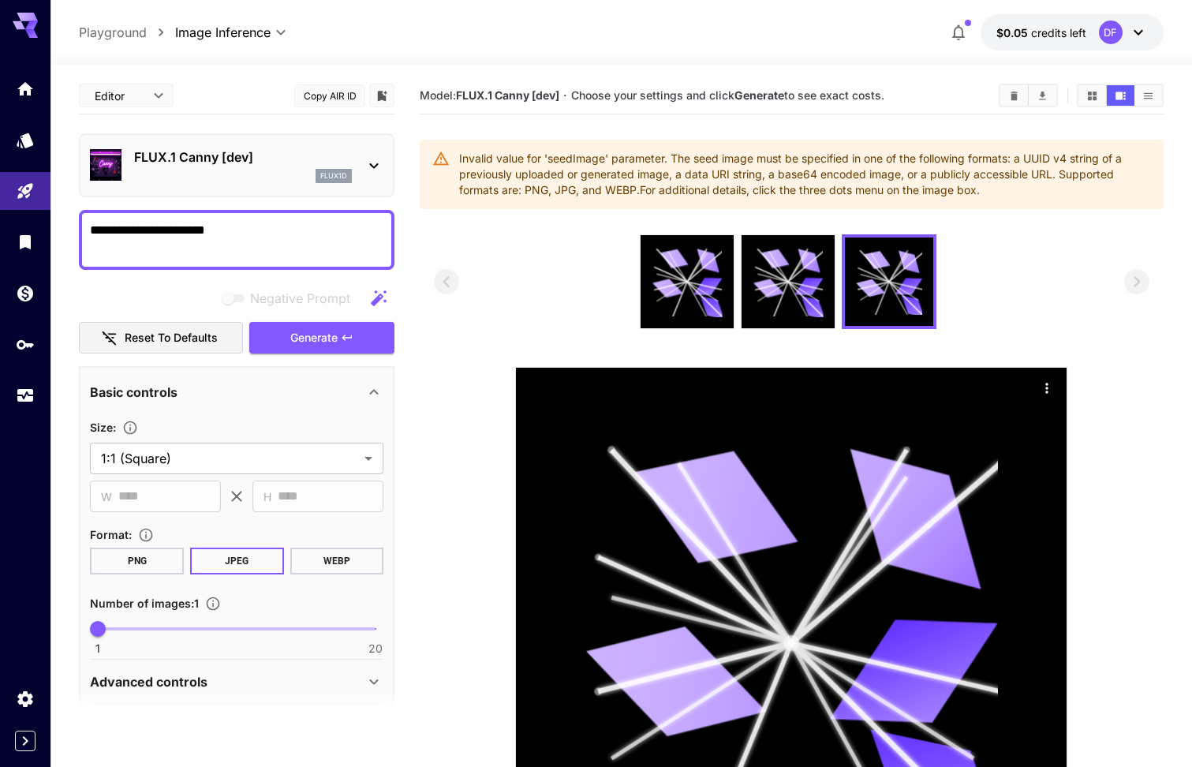
click at [18, 22] on icon at bounding box center [25, 21] width 25 height 17
click at [30, 739] on icon "Expand sidebar" at bounding box center [25, 740] width 19 height 19
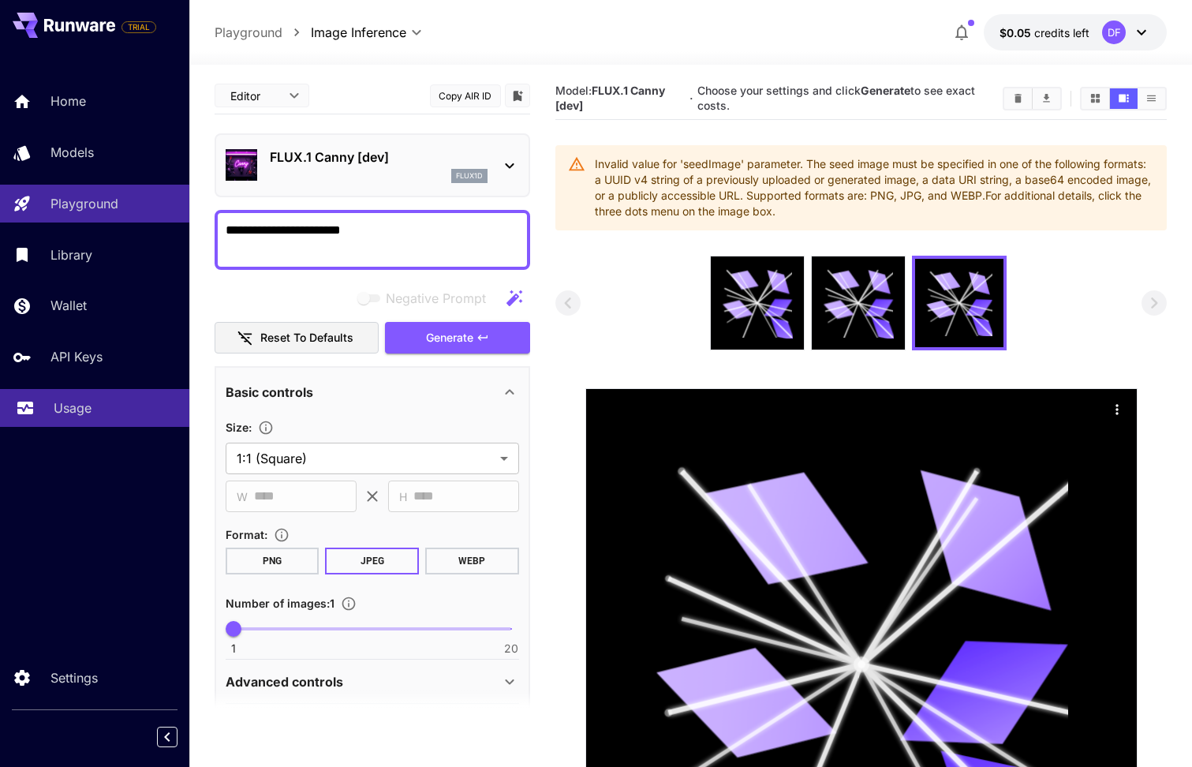
click at [62, 412] on p "Usage" at bounding box center [73, 407] width 38 height 19
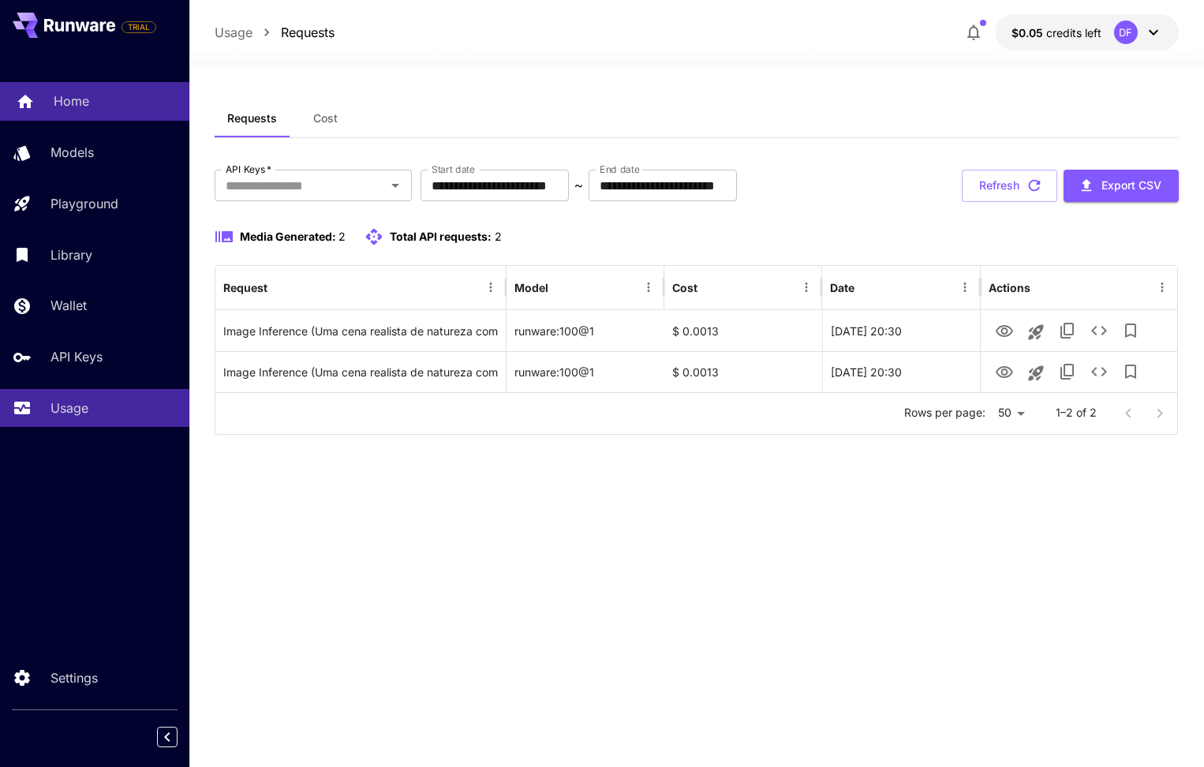
click at [44, 104] on link "Home" at bounding box center [94, 101] width 189 height 39
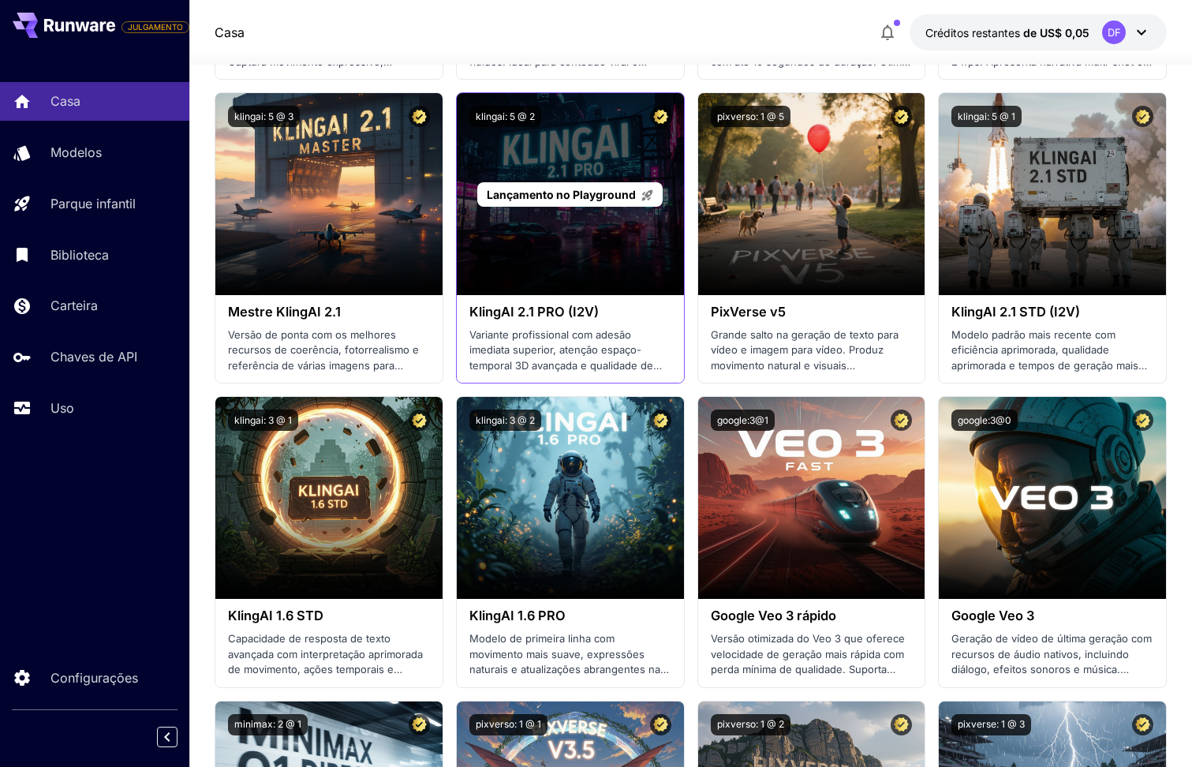
click at [629, 166] on div "Lançamento no Playground" at bounding box center [570, 194] width 227 height 202
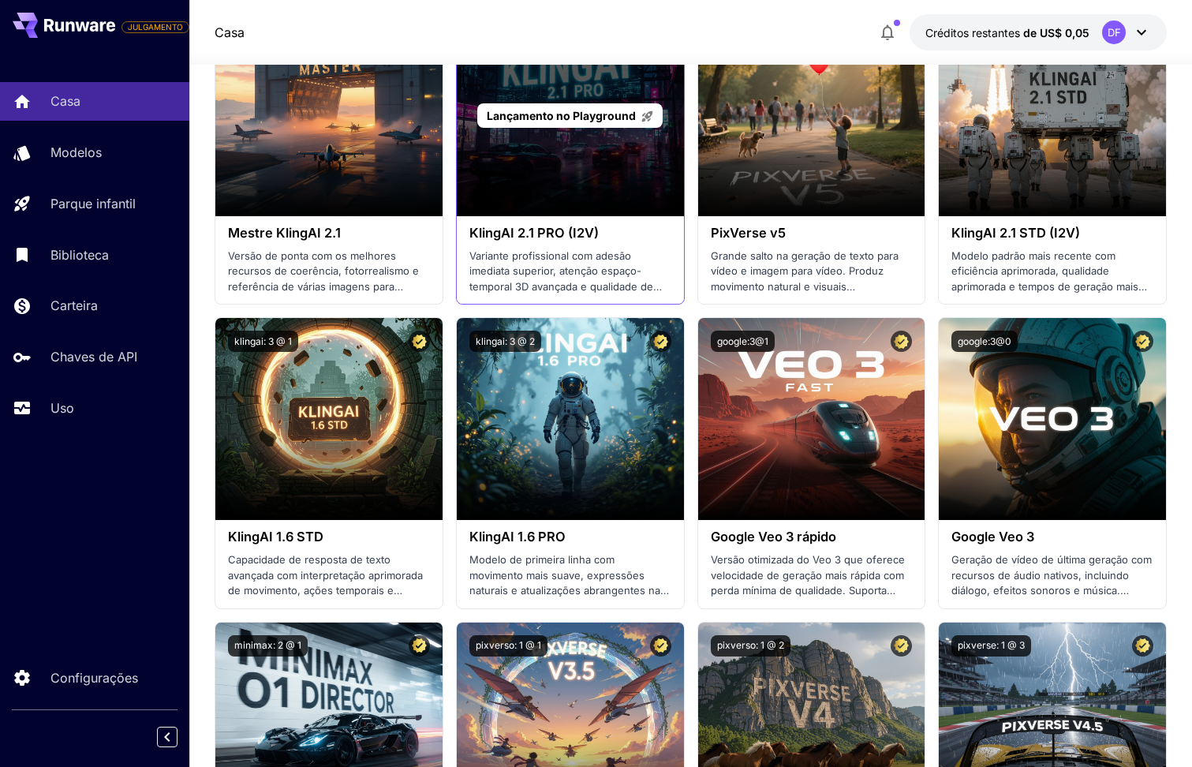
click at [581, 115] on span "Lançamento no Playground" at bounding box center [561, 115] width 149 height 13
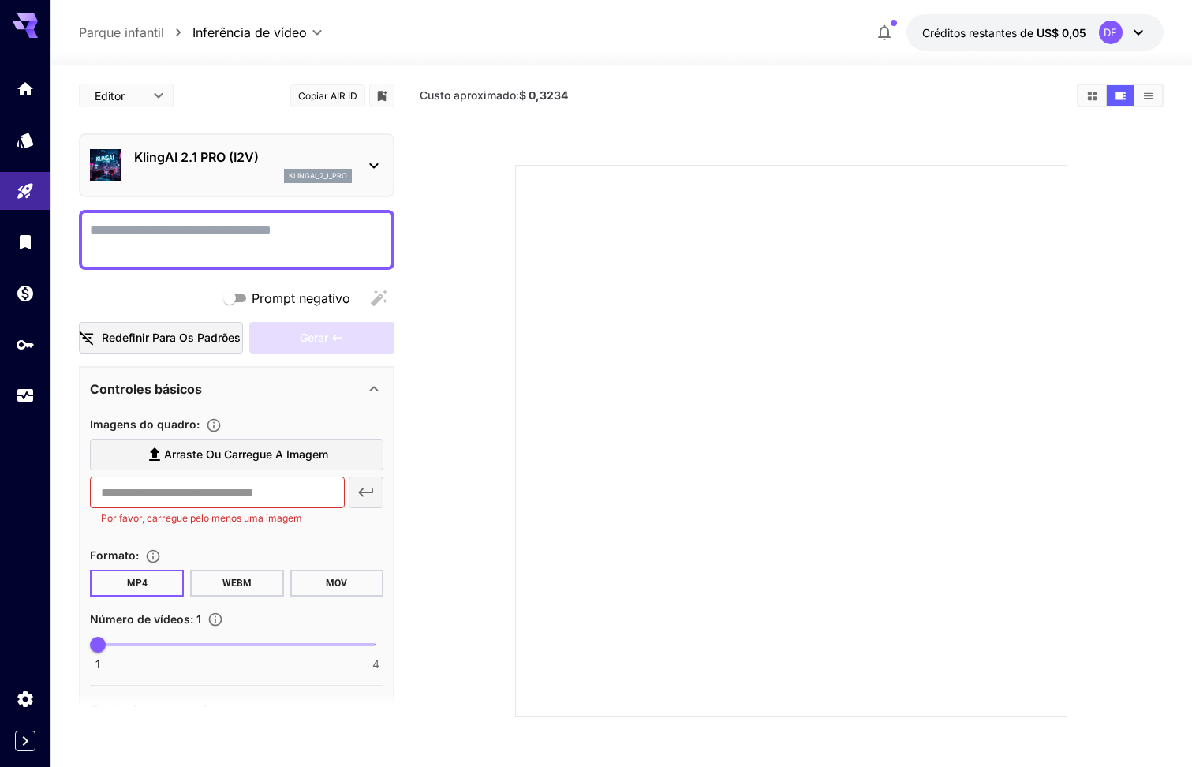
drag, startPoint x: 260, startPoint y: 170, endPoint x: 386, endPoint y: 155, distance: 126.3
click at [393, 159] on div "KlingAI 2.1 PRO (I2V) klingai_2_1_pro" at bounding box center [236, 165] width 315 height 64
click at [375, 178] on div "KlingAI 2.1 PRO (I2V) klingai_2_1_pro" at bounding box center [236, 165] width 293 height 48
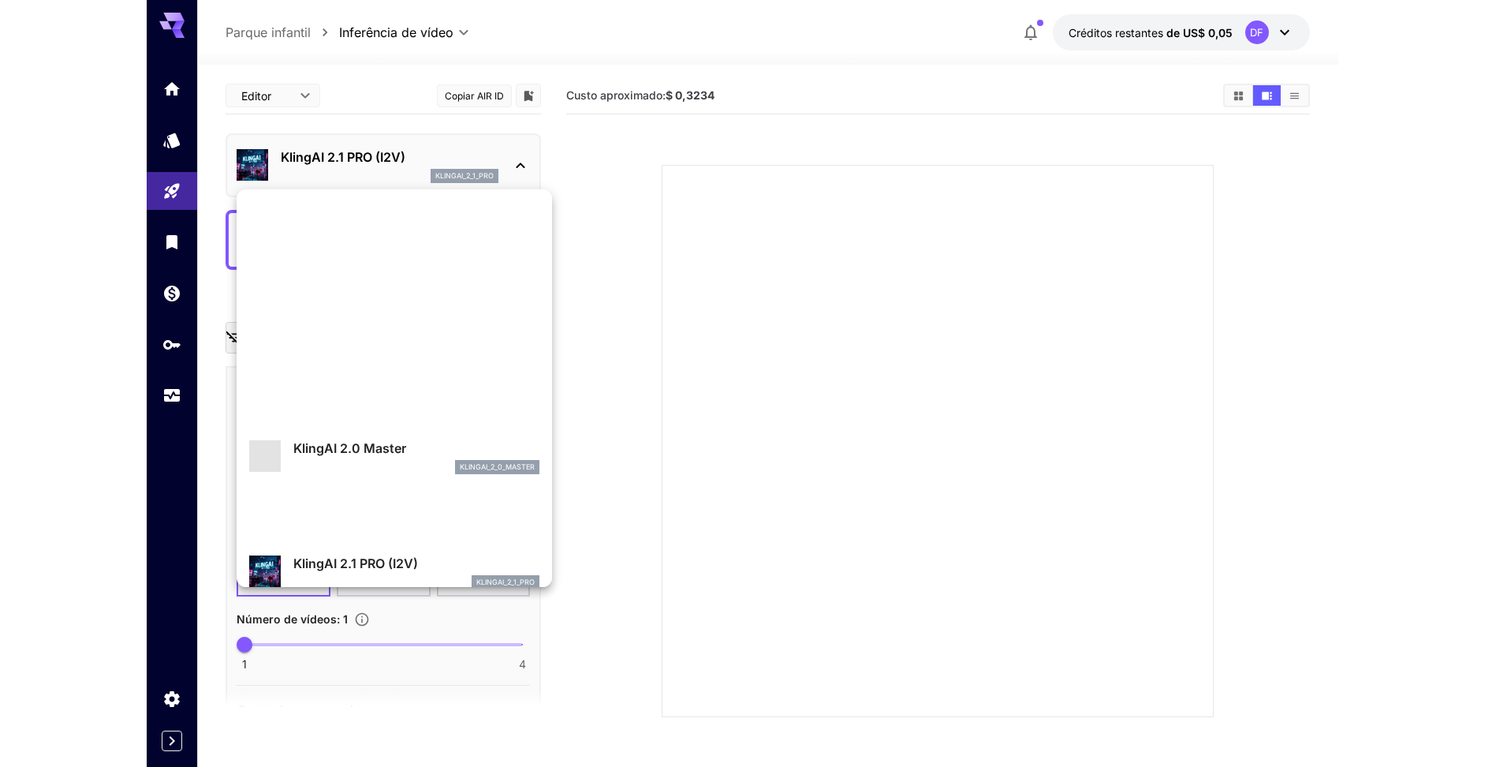
scroll to position [791, 0]
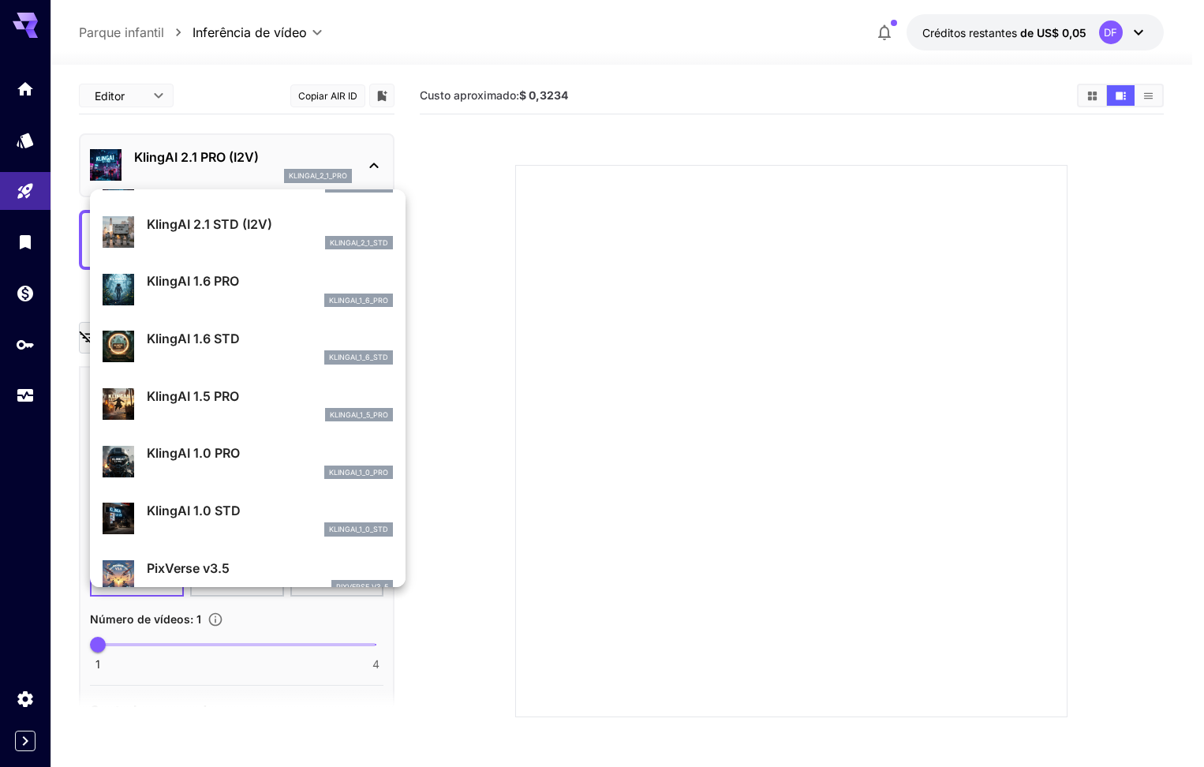
drag, startPoint x: 915, startPoint y: 312, endPoint x: 658, endPoint y: 198, distance: 281.1
click at [906, 301] on div at bounding box center [602, 383] width 1204 height 767
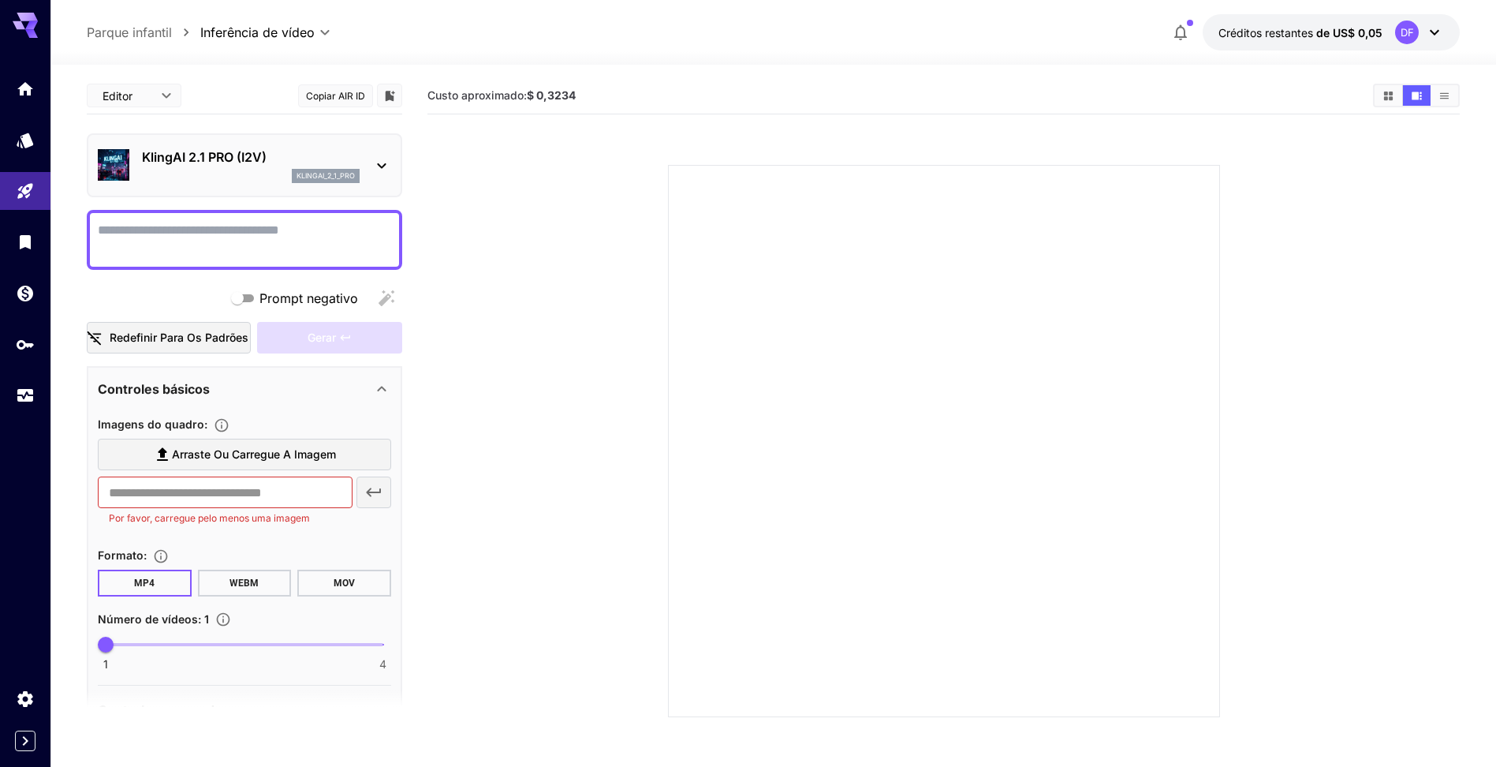
click at [24, 22] on icon at bounding box center [25, 25] width 25 height 25
click at [39, 133] on link at bounding box center [25, 140] width 50 height 39
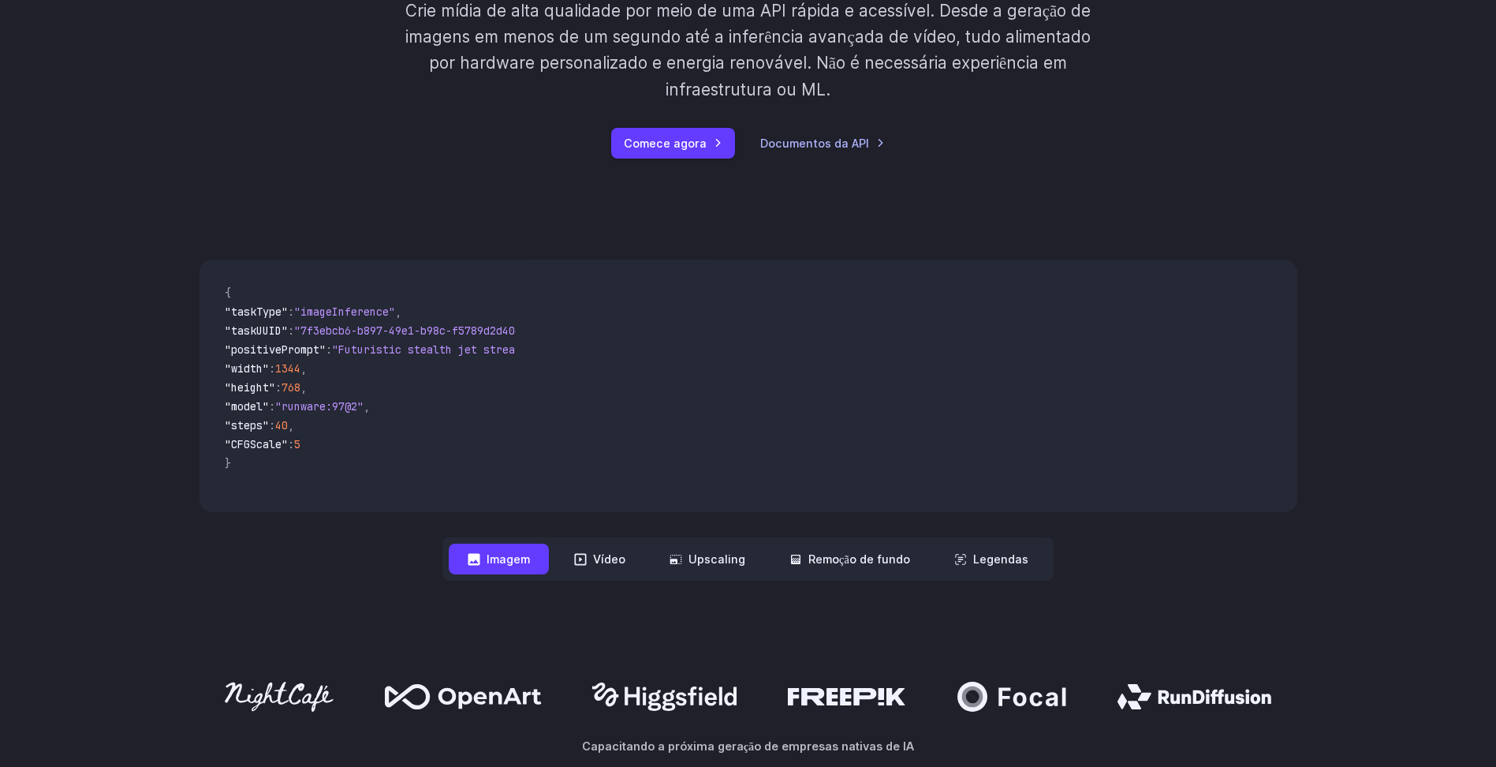
scroll to position [421, 0]
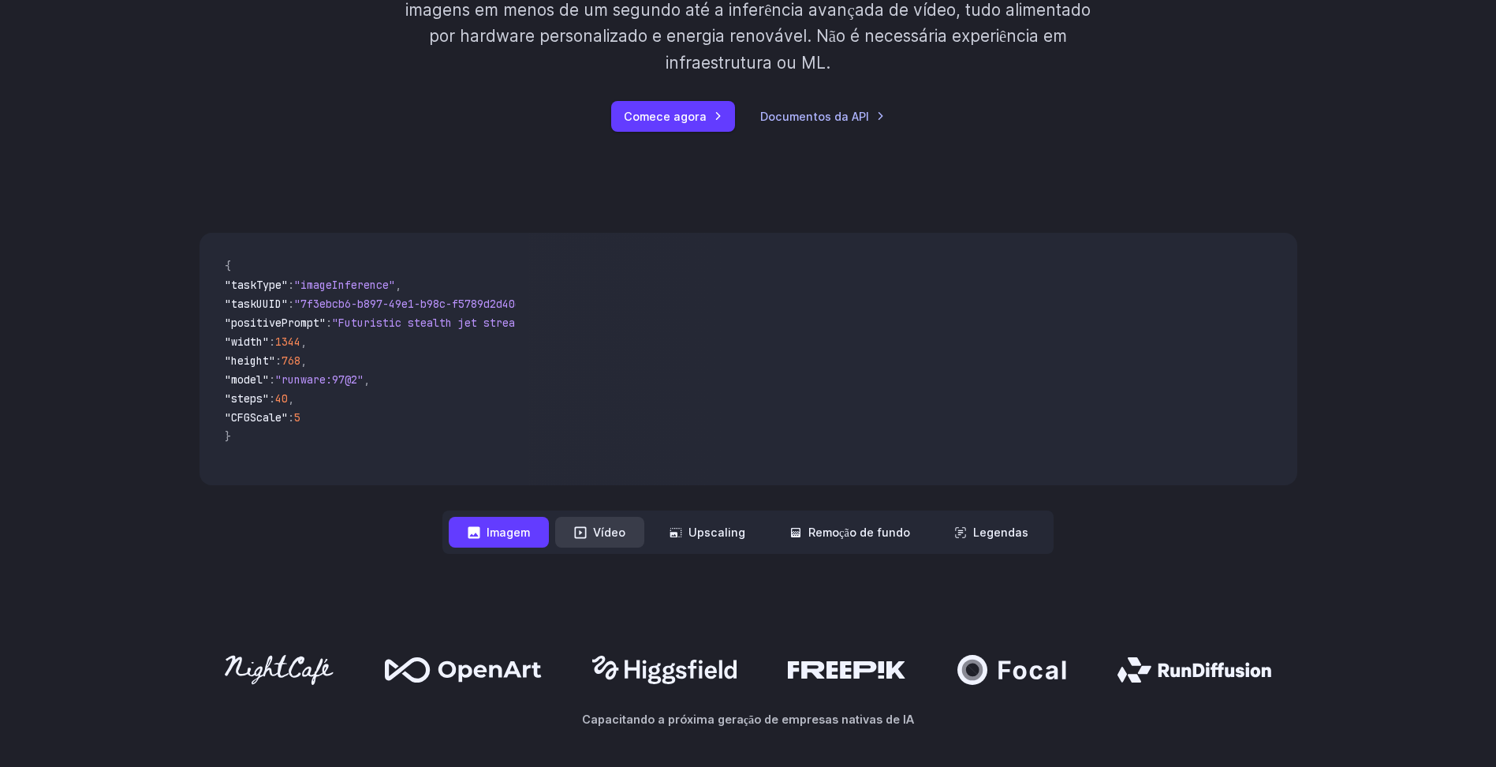
click at [599, 531] on button "Vídeo" at bounding box center [599, 532] width 89 height 31
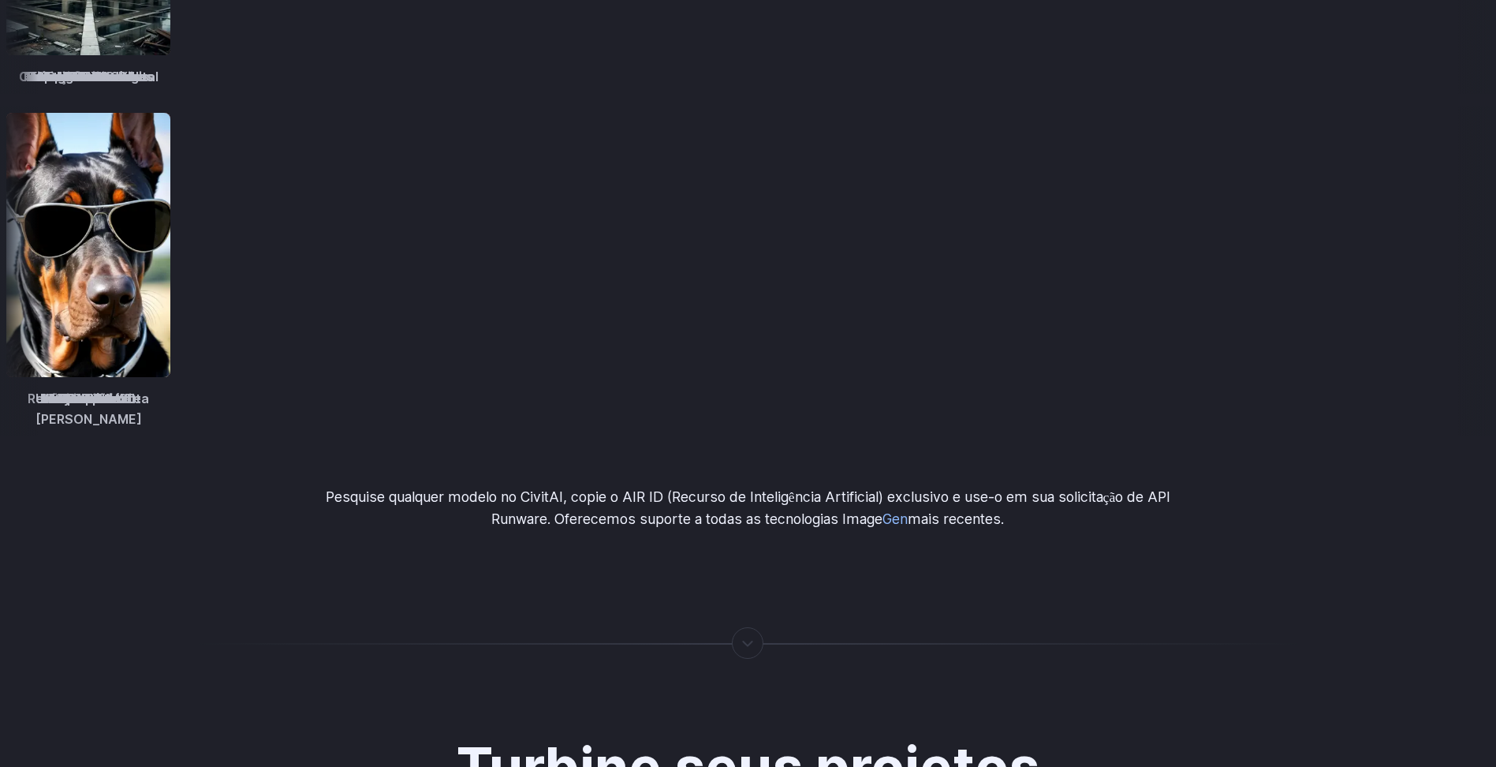
scroll to position [2630, 0]
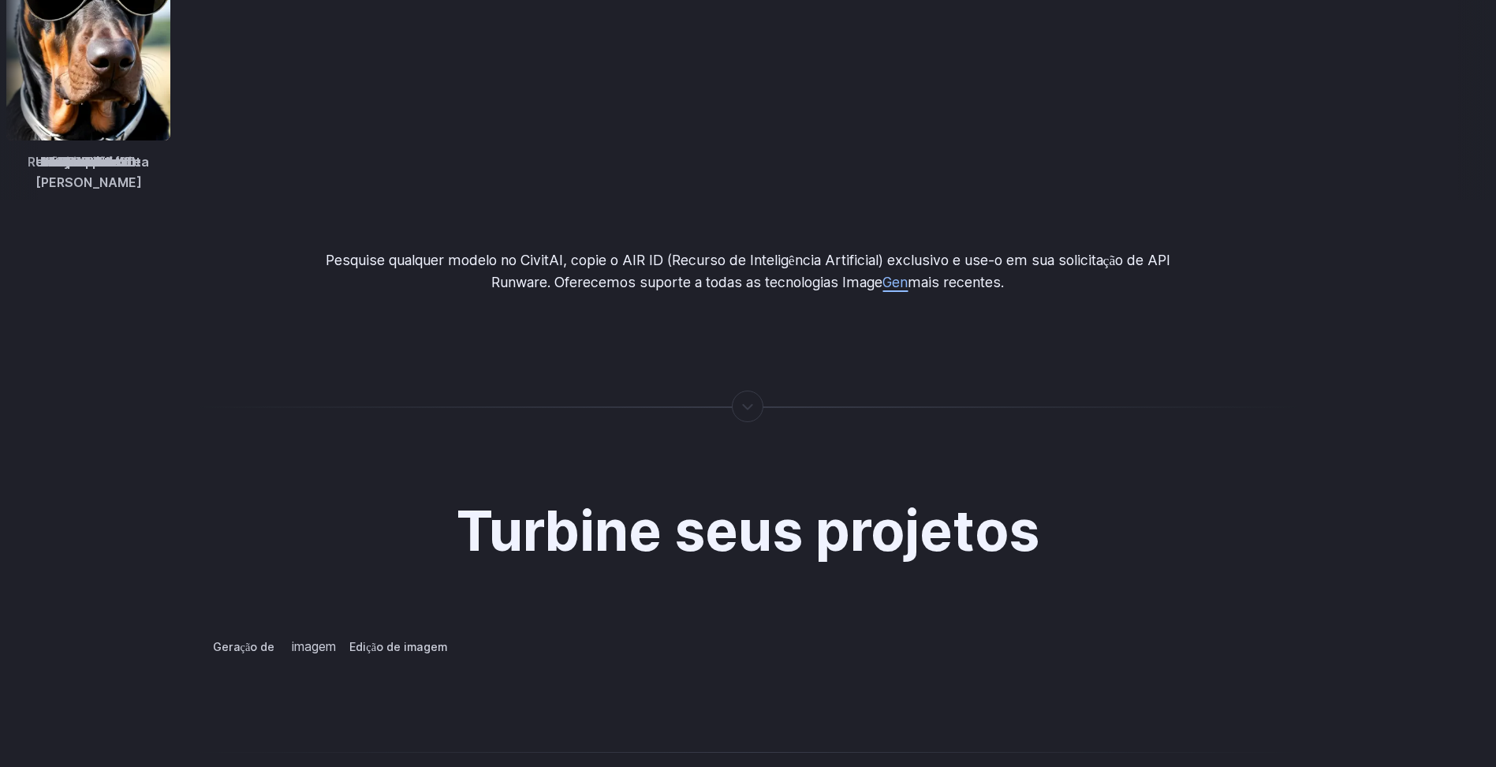
click at [892, 274] on link "Gen" at bounding box center [895, 282] width 25 height 17
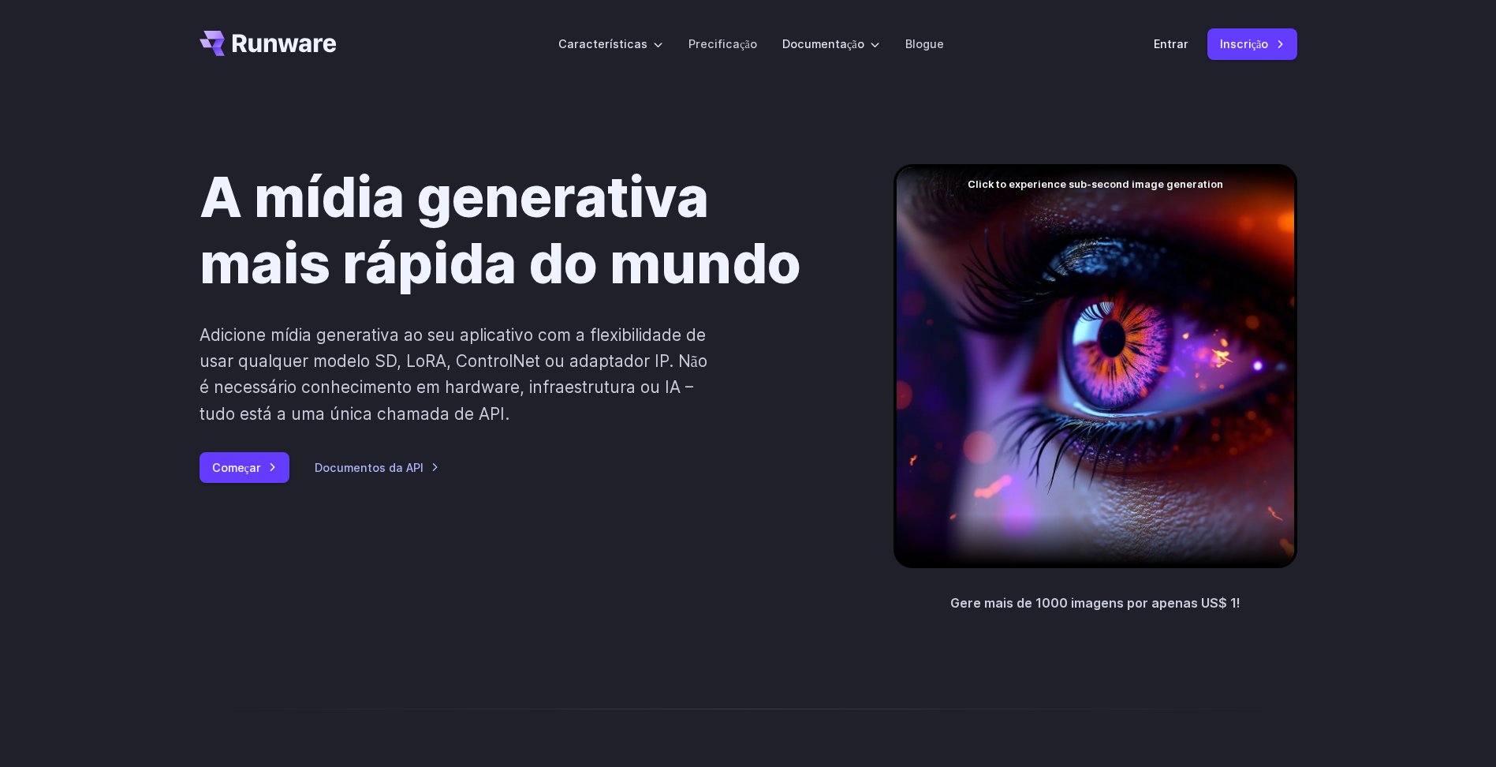
drag, startPoint x: 792, startPoint y: 250, endPoint x: 524, endPoint y: 535, distance: 391.1
click at [640, 567] on div "A mídia generativa mais rápida do mundo Adicione mídia generativa ao seu aplica…" at bounding box center [749, 389] width 1098 height 450
click at [270, 465] on link "Começar" at bounding box center [245, 467] width 90 height 31
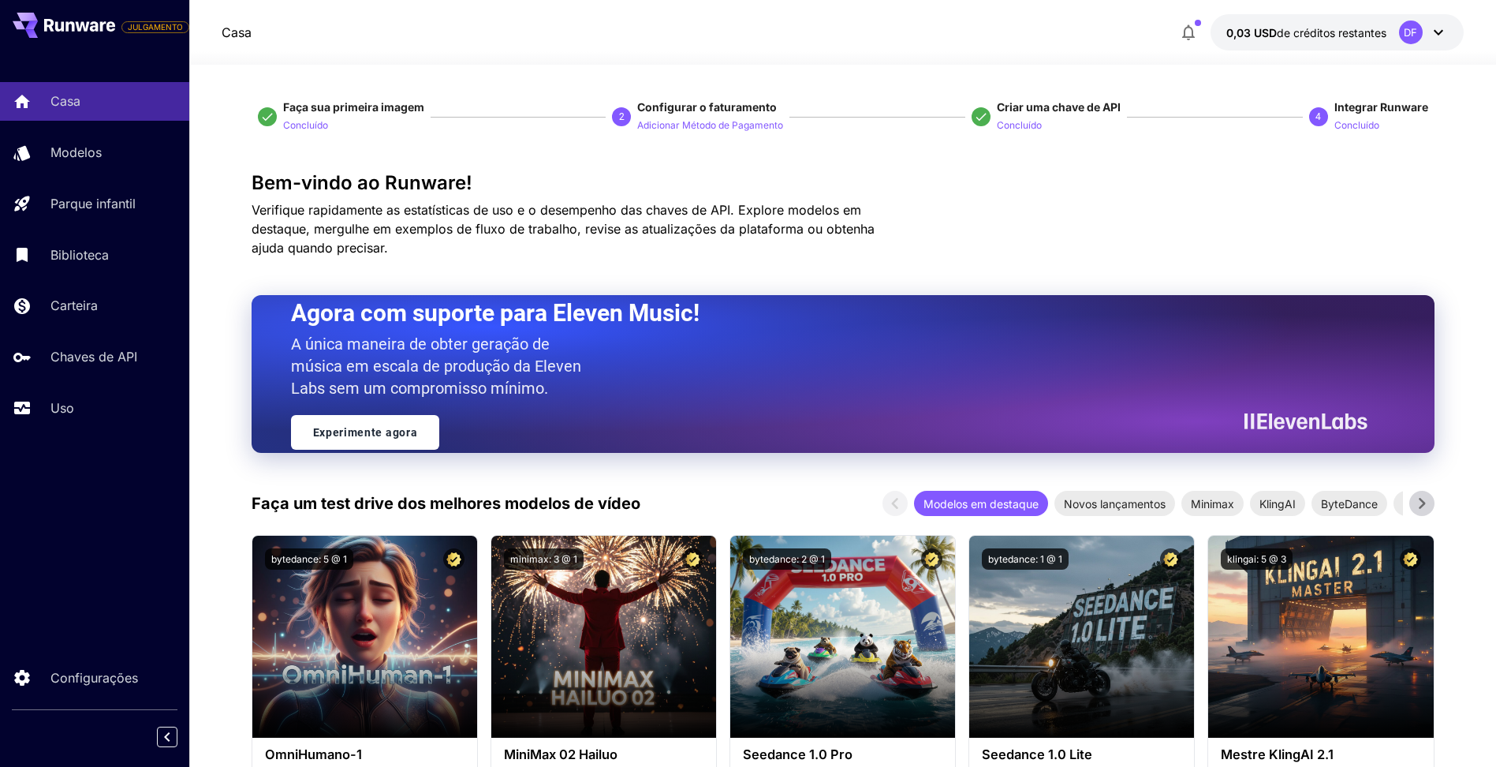
click at [1439, 39] on icon at bounding box center [1438, 32] width 19 height 19
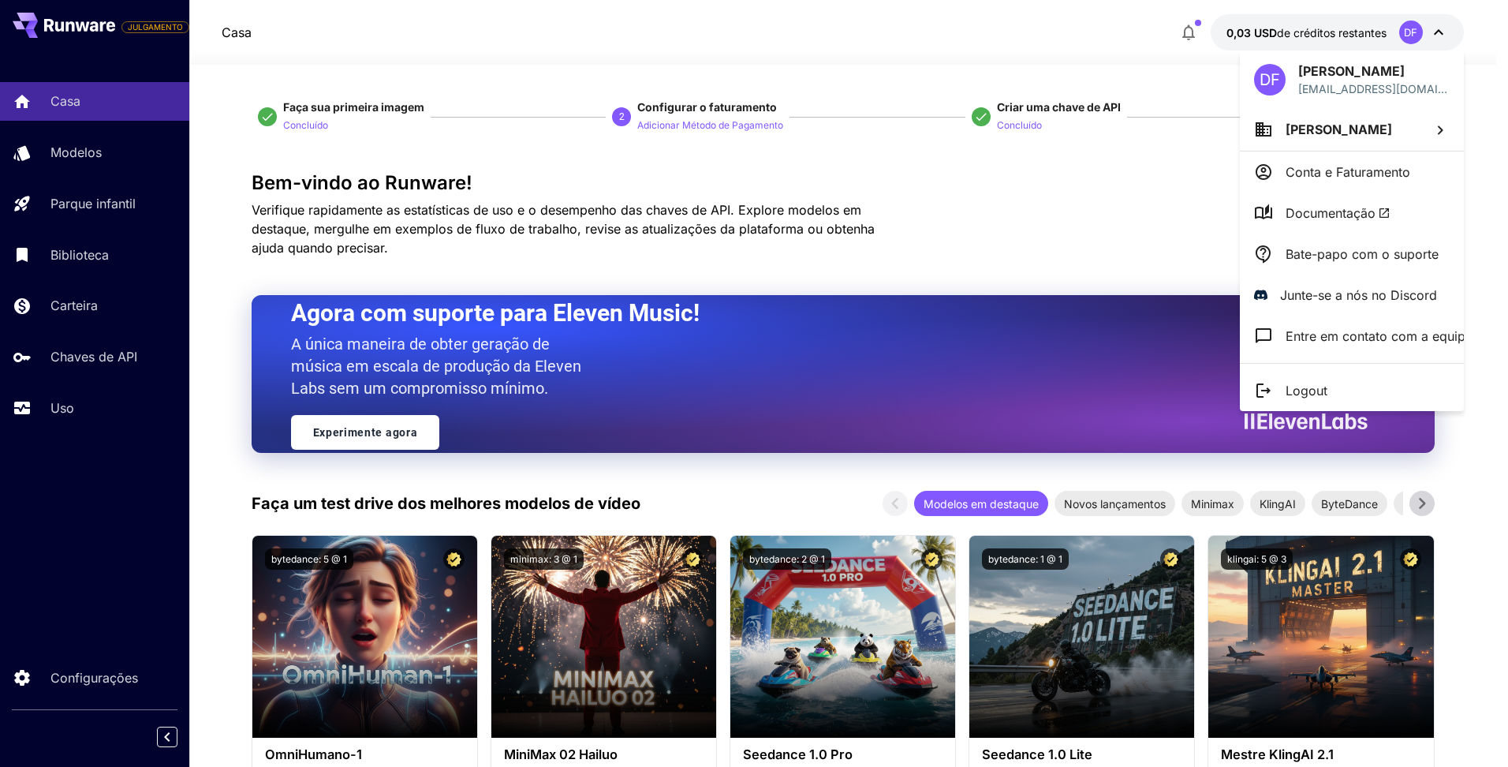
click at [95, 466] on div at bounding box center [754, 383] width 1508 height 767
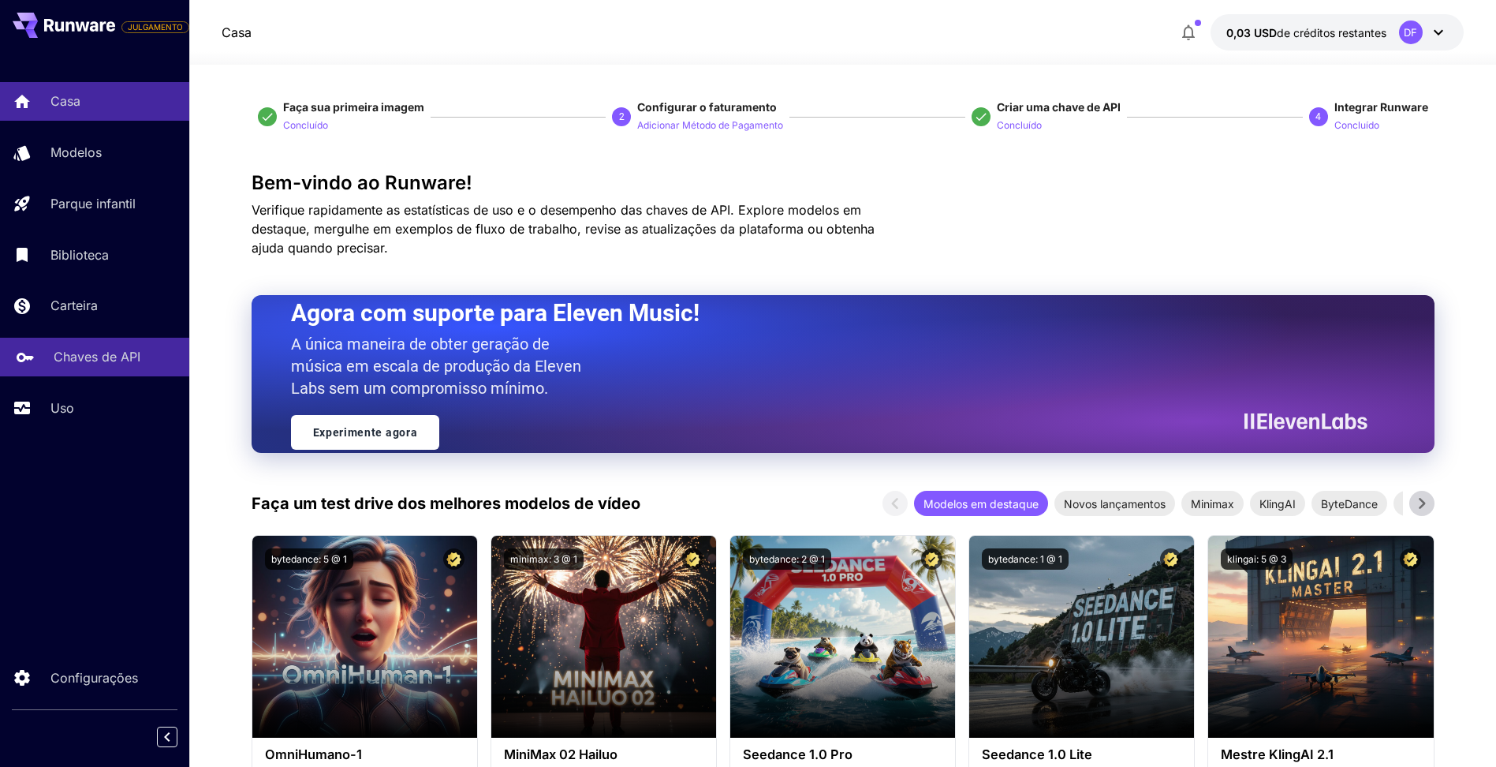
click at [124, 342] on link "Chaves de API" at bounding box center [94, 357] width 189 height 39
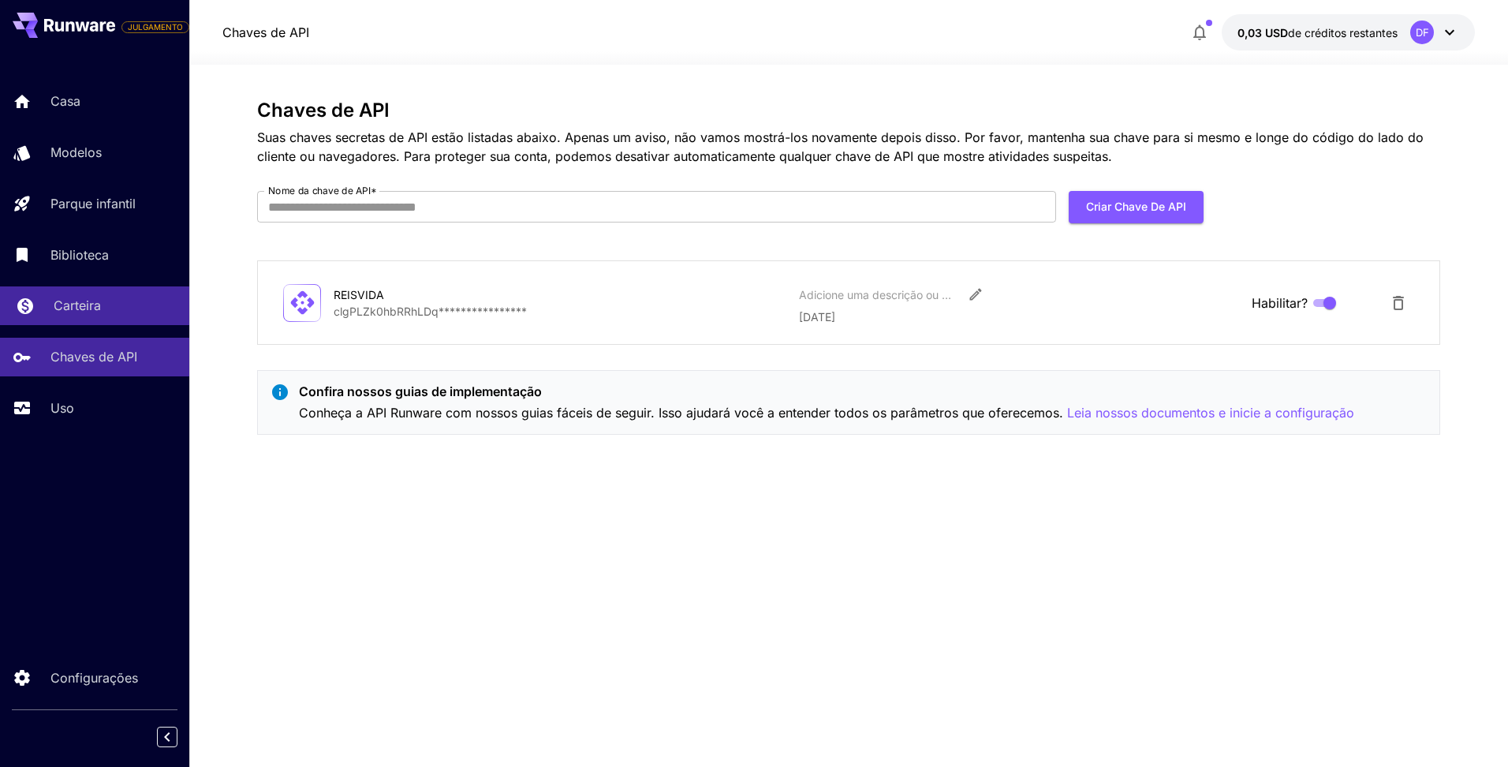
click at [113, 308] on div "Carteira" at bounding box center [115, 305] width 123 height 19
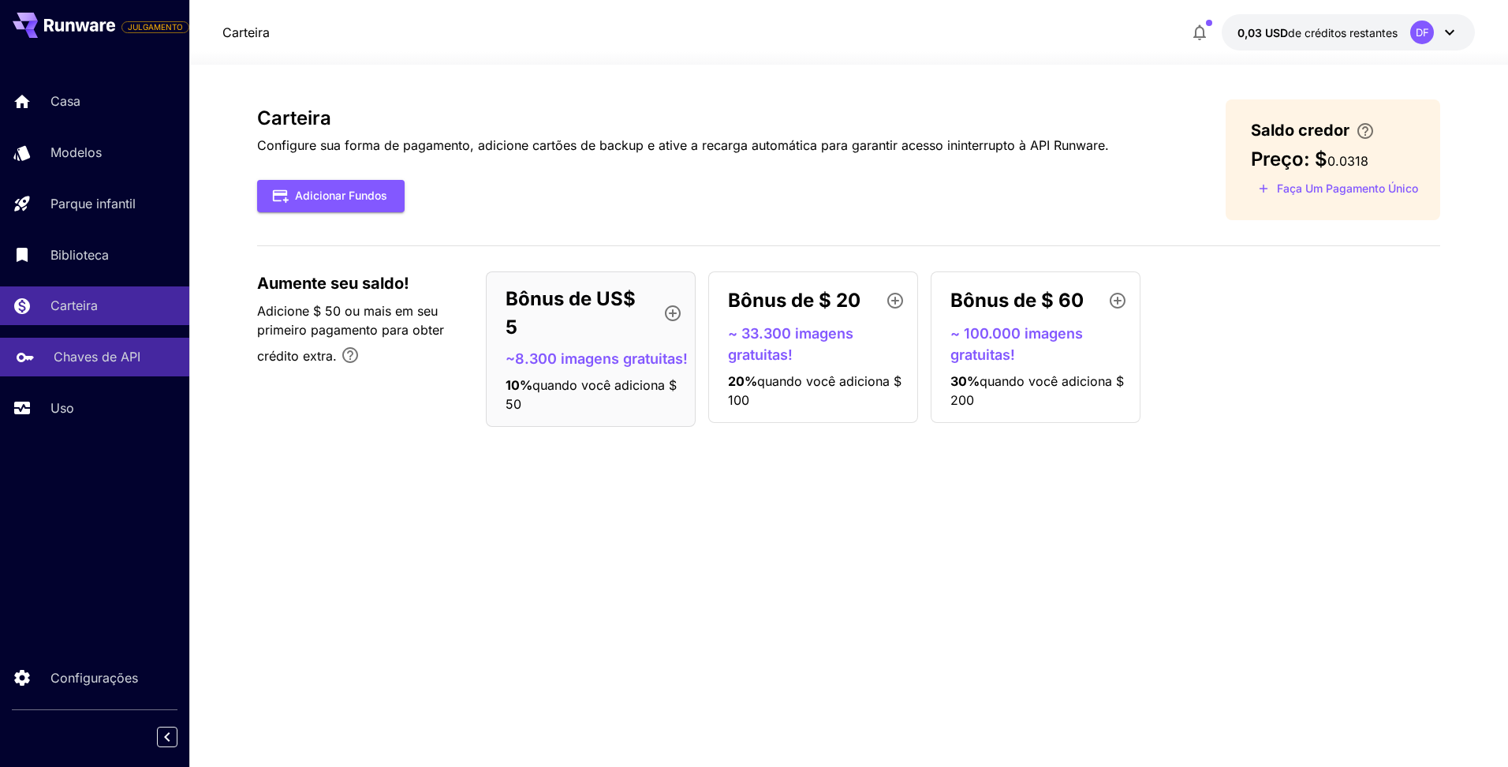
click at [132, 358] on p "Chaves de API" at bounding box center [97, 356] width 87 height 19
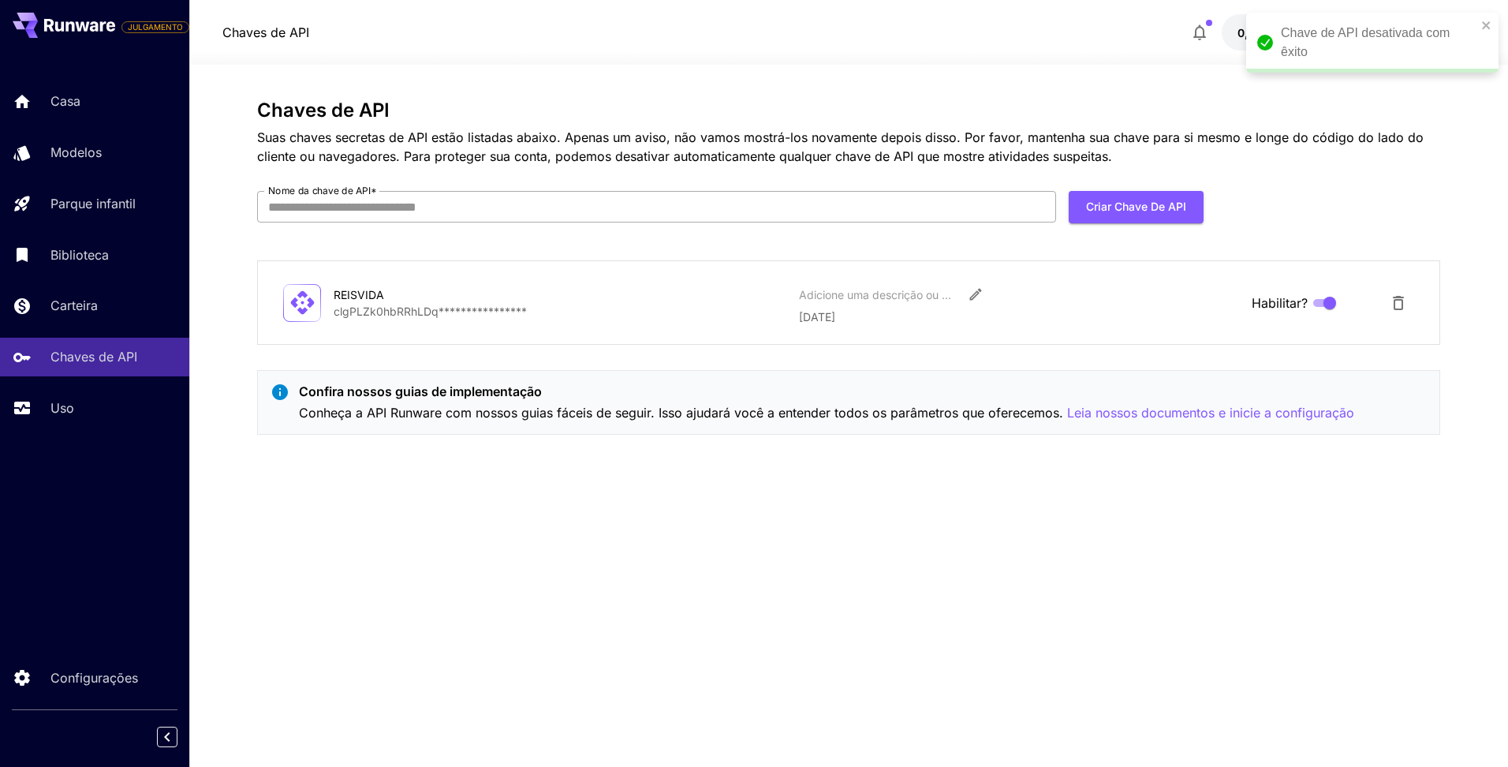
click at [509, 219] on input "Nome da chave de API *" at bounding box center [656, 207] width 799 height 32
drag, startPoint x: 480, startPoint y: 219, endPoint x: 312, endPoint y: 218, distance: 167.2
click at [312, 218] on input "**********" at bounding box center [656, 207] width 799 height 32
type input "*****"
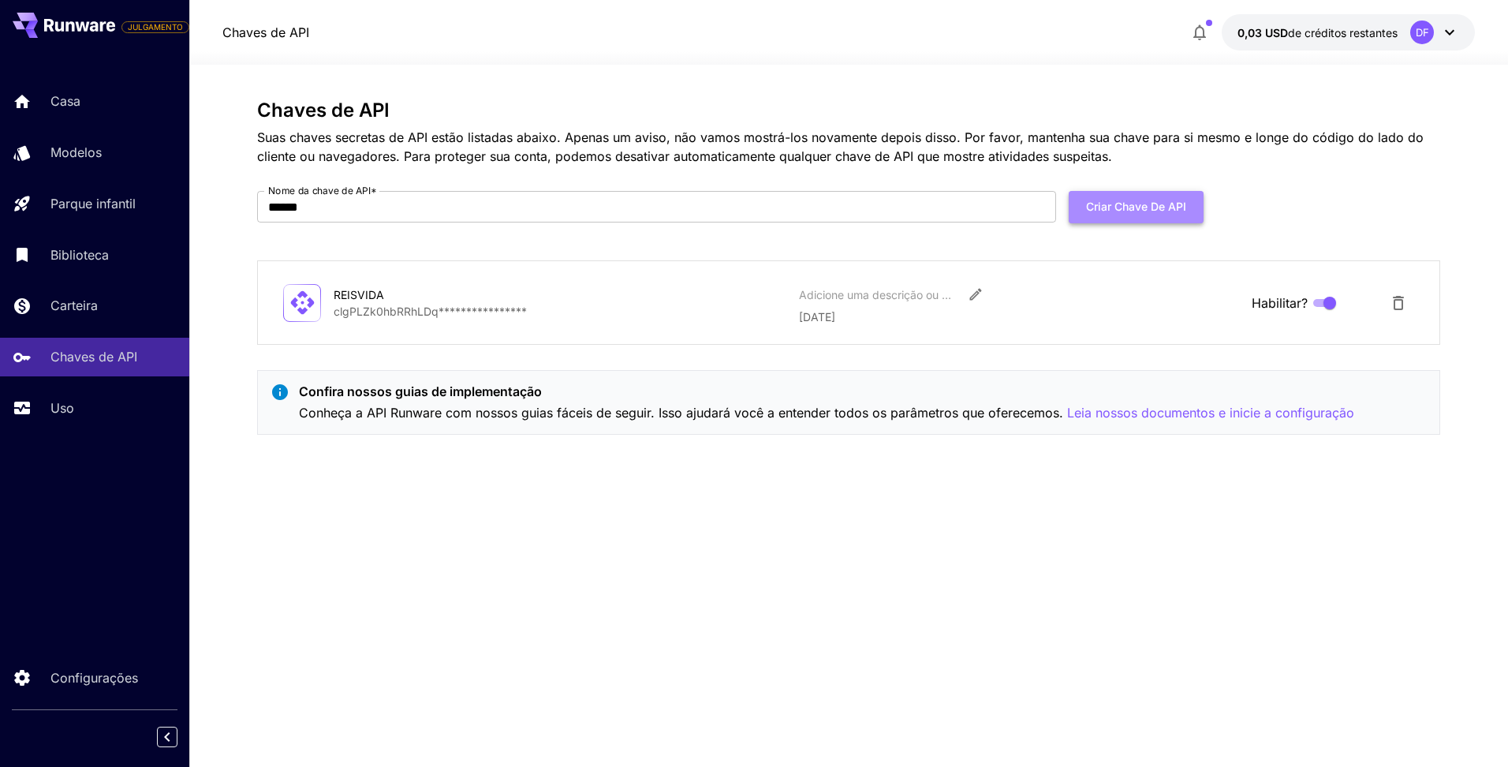
click at [1129, 211] on button "Criar chave de API" at bounding box center [1136, 207] width 135 height 32
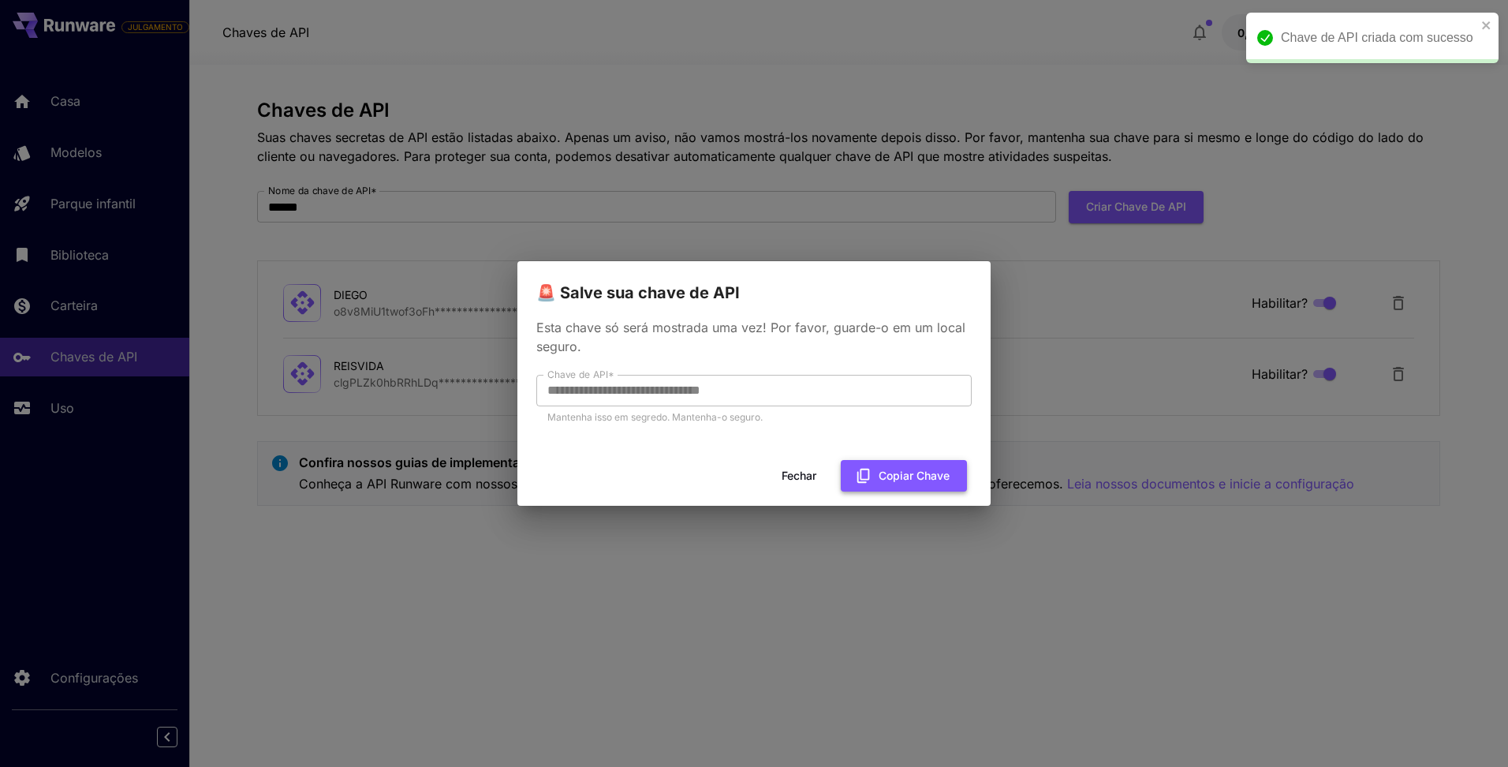
click at [909, 472] on font "Copiar chave" at bounding box center [914, 476] width 71 height 20
click at [800, 480] on button "Fechar" at bounding box center [798, 476] width 71 height 32
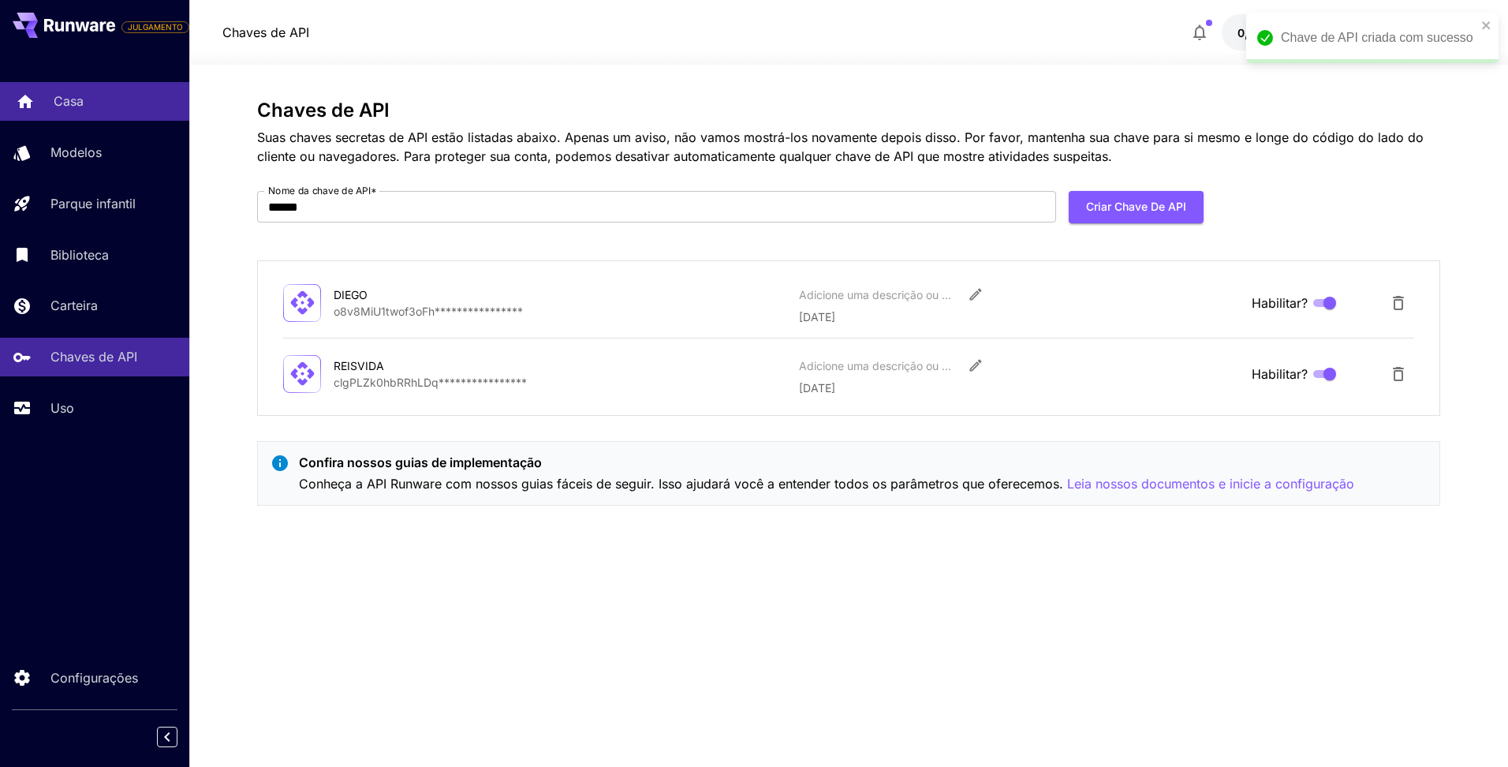
drag, startPoint x: 34, startPoint y: 72, endPoint x: 40, endPoint y: 92, distance: 21.5
click at [34, 73] on div "Casa Modelos Parque infantil Biblioteca Carteira Chaves de API Uso" at bounding box center [94, 254] width 189 height 408
click at [41, 99] on link "Casa" at bounding box center [94, 101] width 189 height 39
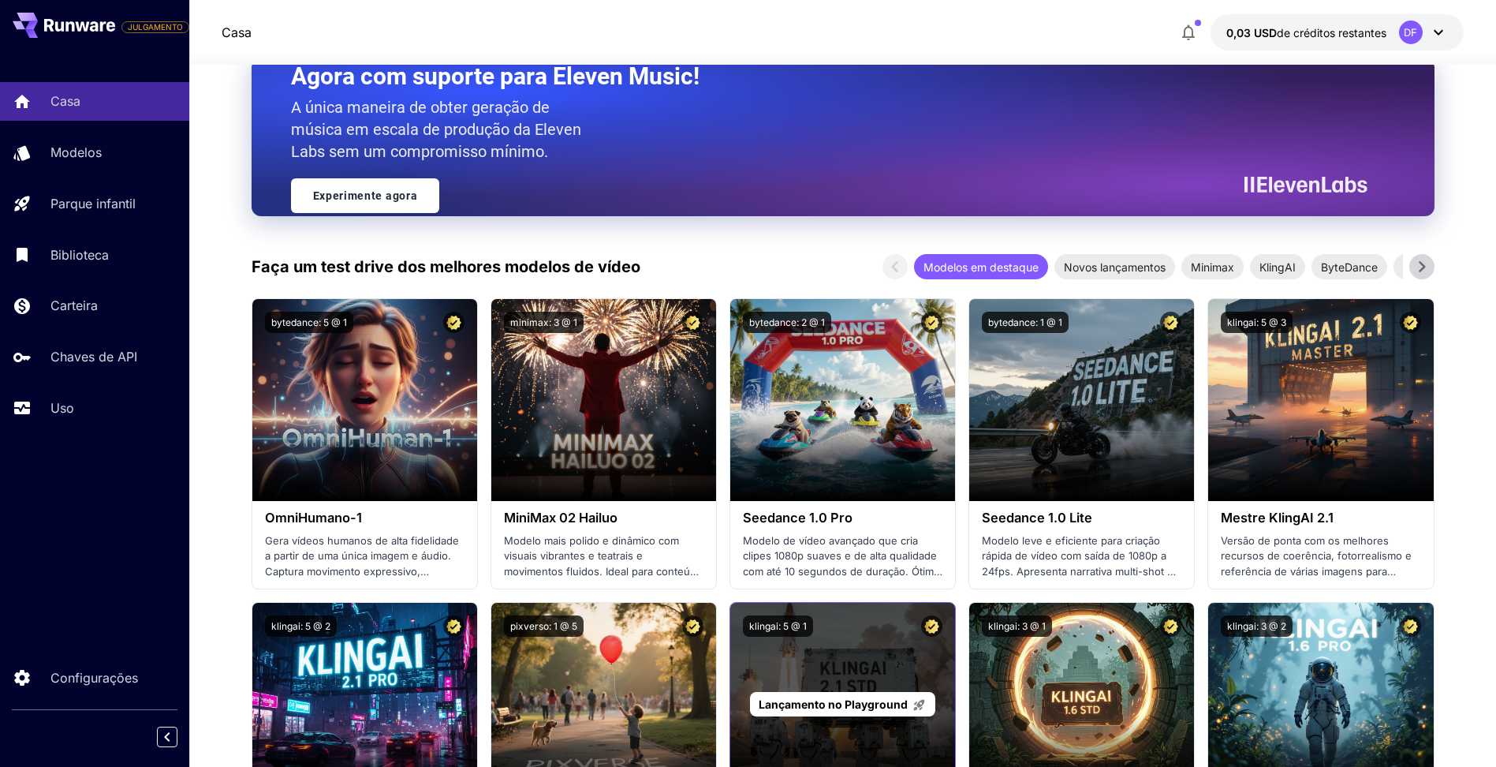
scroll to position [394, 0]
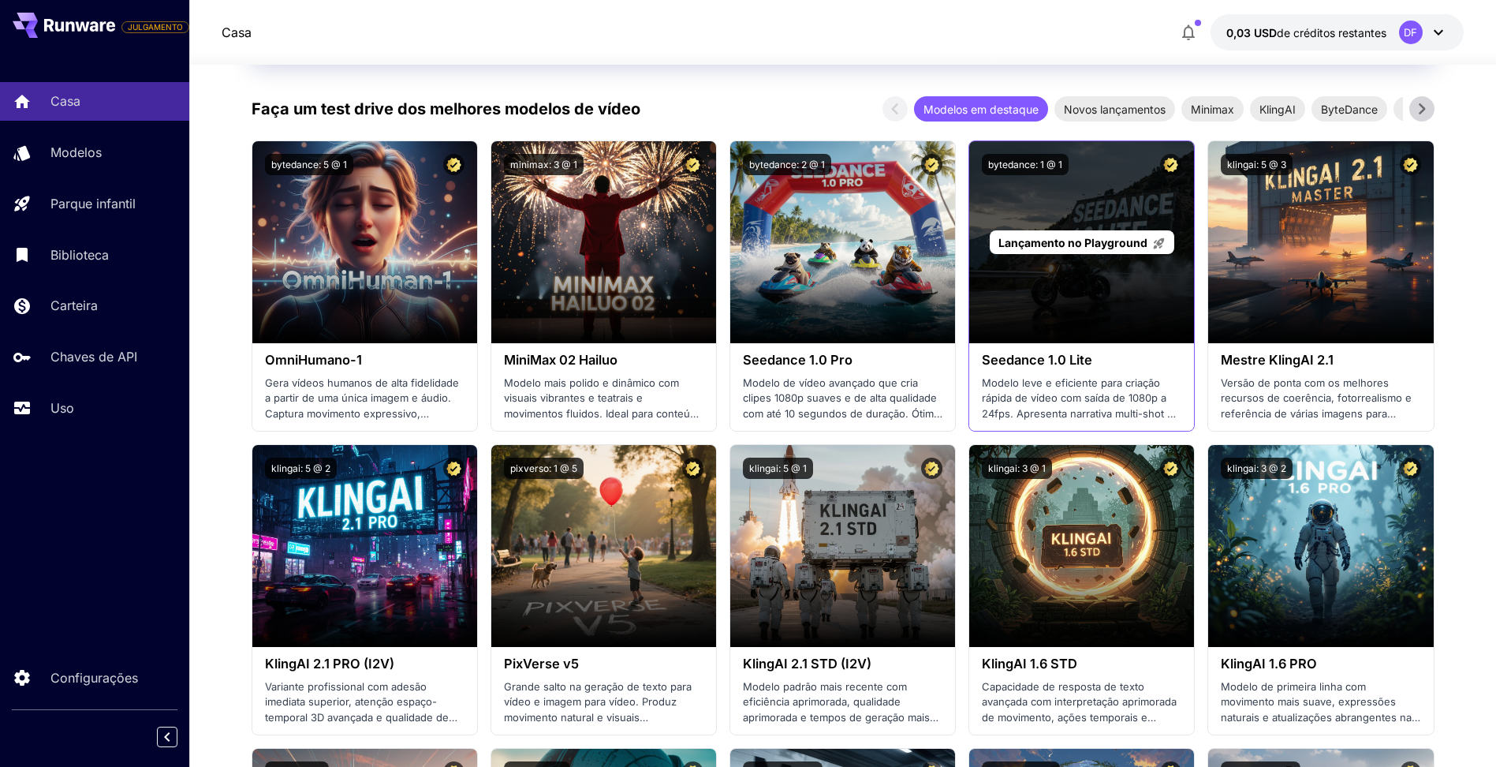
click at [1155, 245] on icon at bounding box center [1158, 243] width 13 height 13
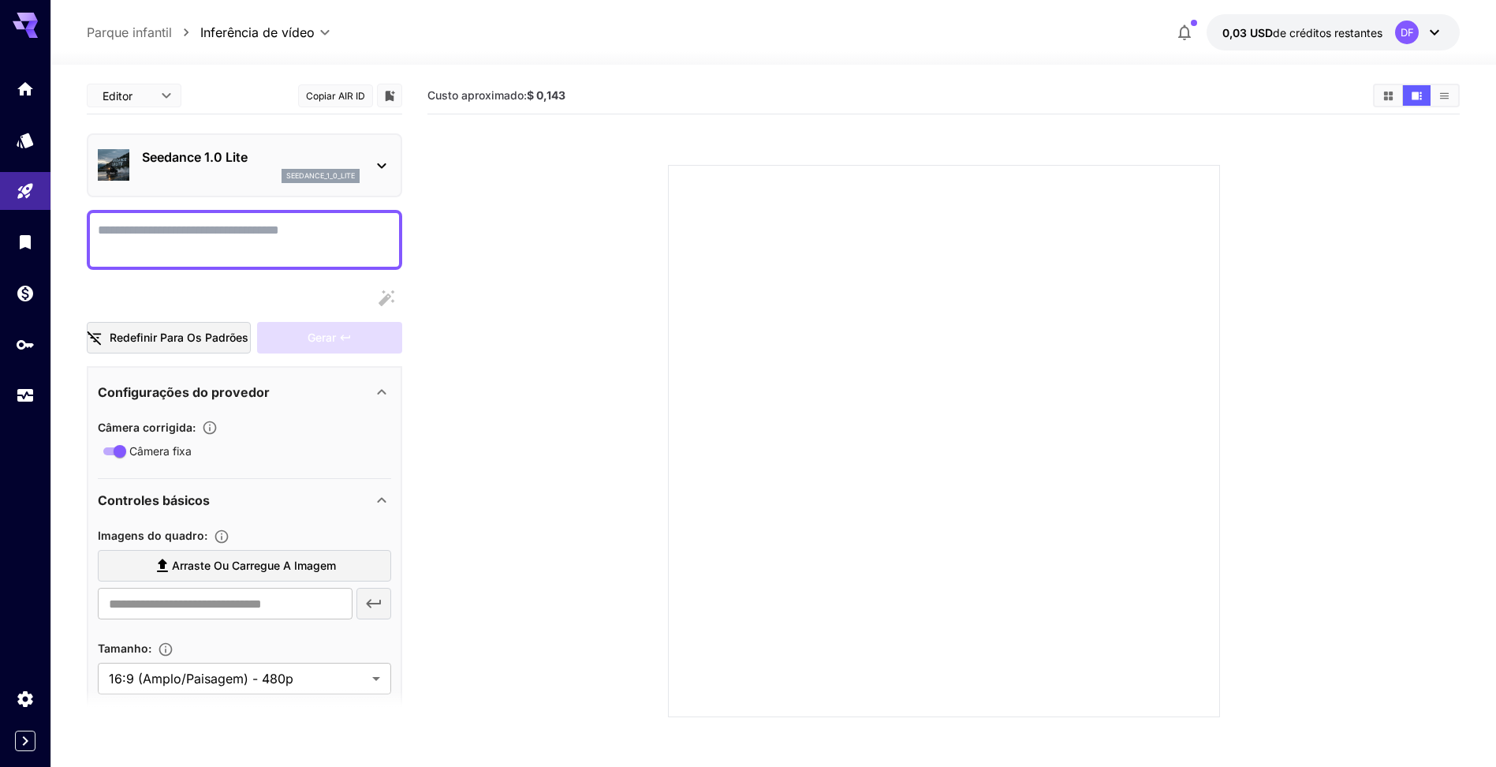
scroll to position [158, 0]
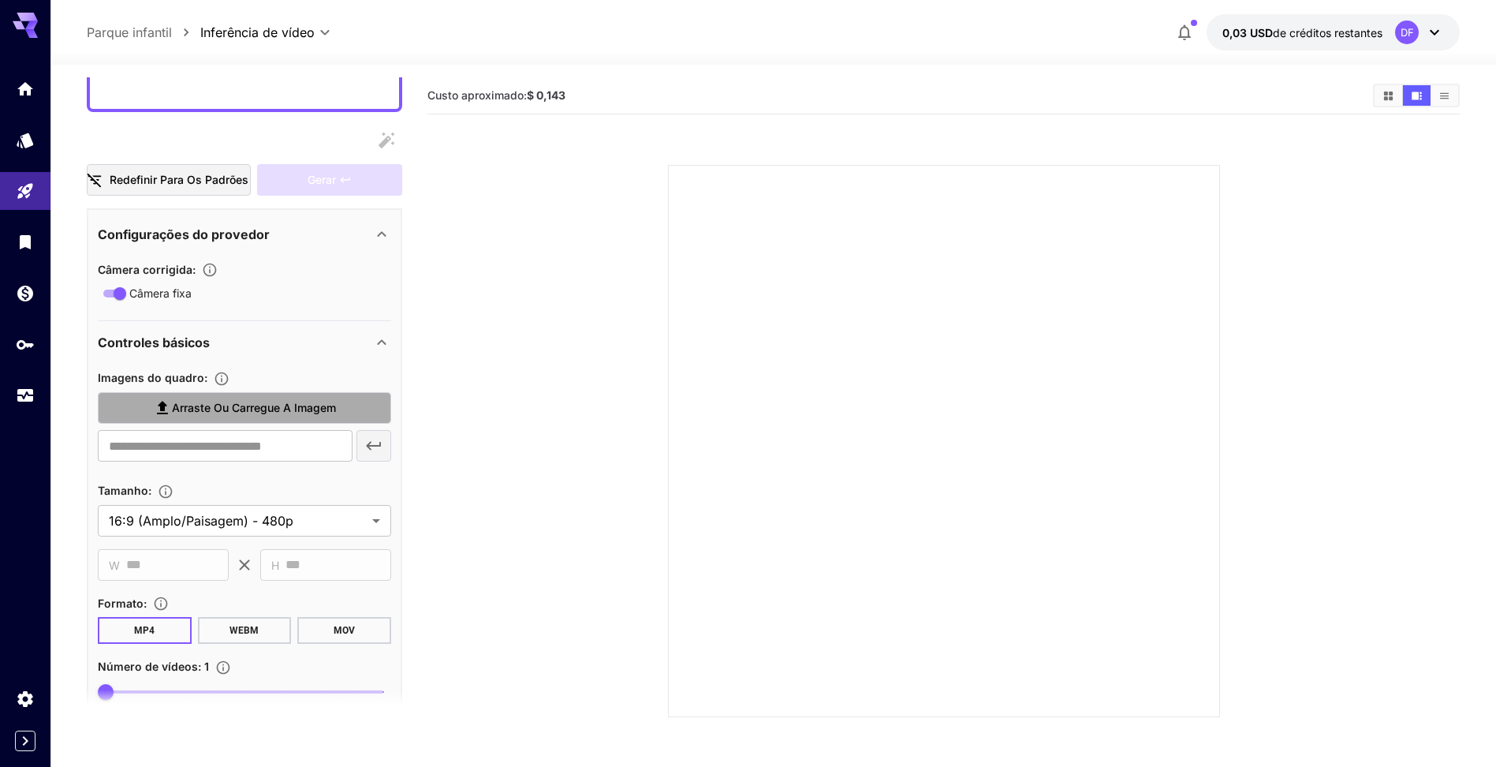
click at [287, 419] on label "Arraste ou carregue a imagem" at bounding box center [244, 408] width 293 height 32
click at [0, 0] on input "Arraste ou carregue a imagem" at bounding box center [0, 0] width 0 height 0
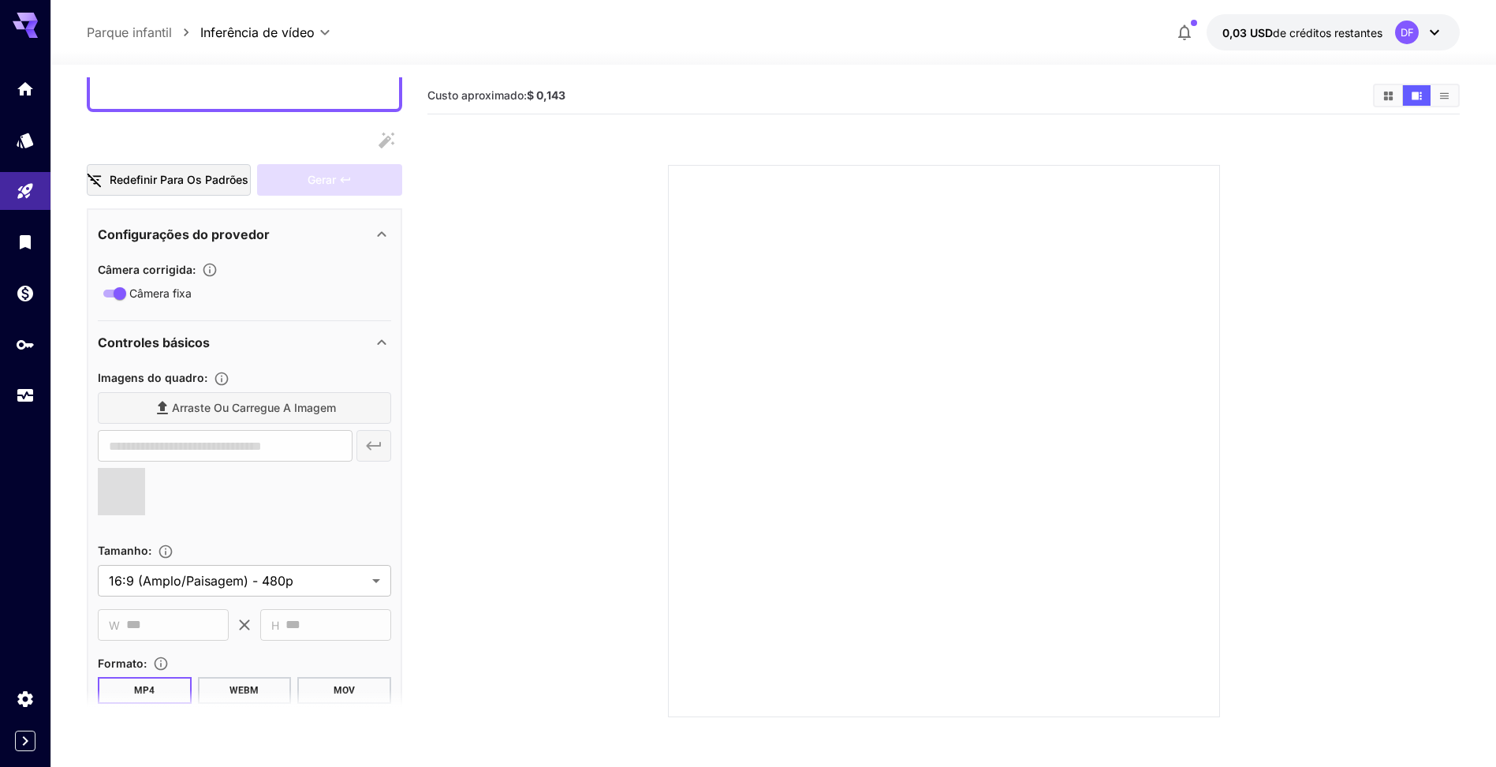
type input "**********"
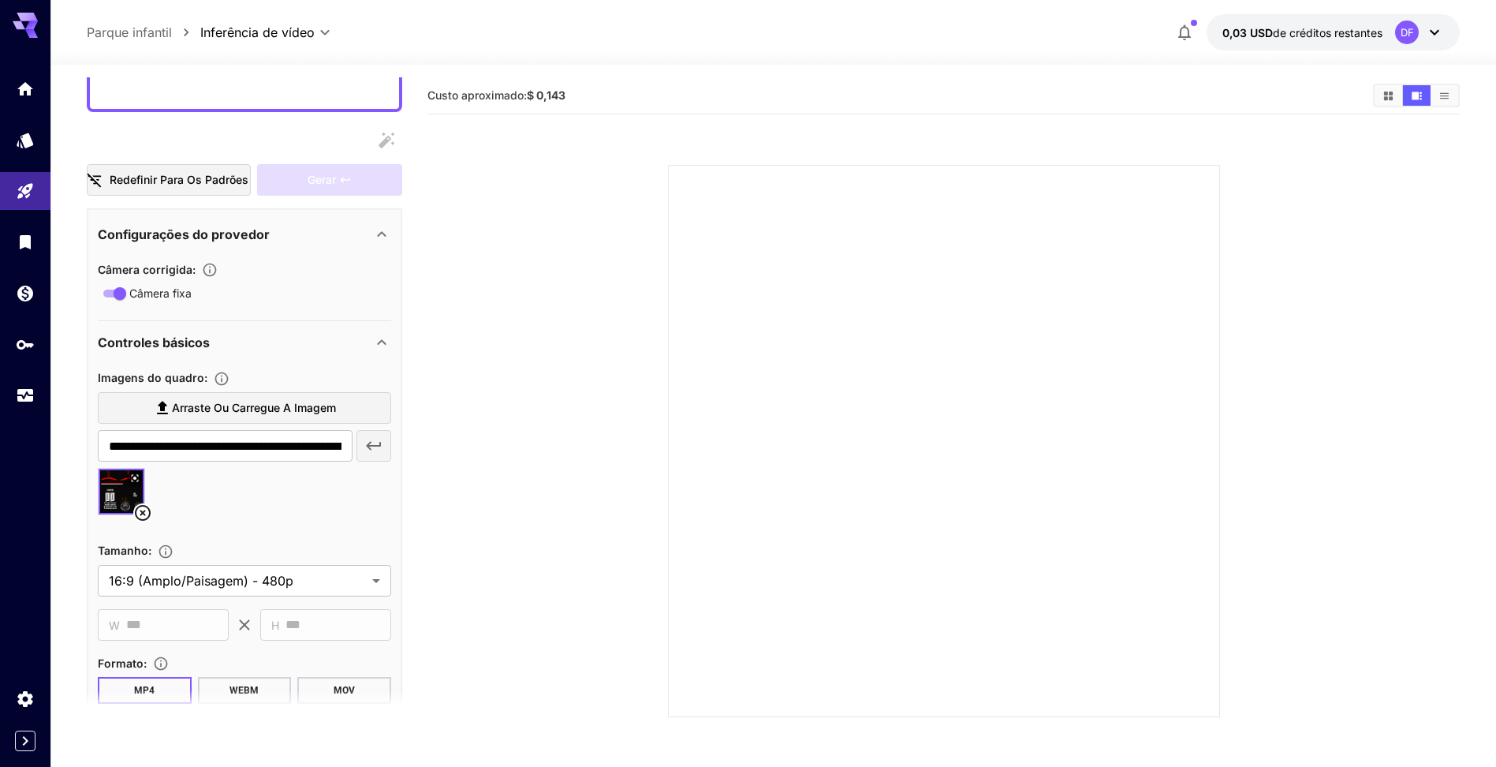
scroll to position [0, 0]
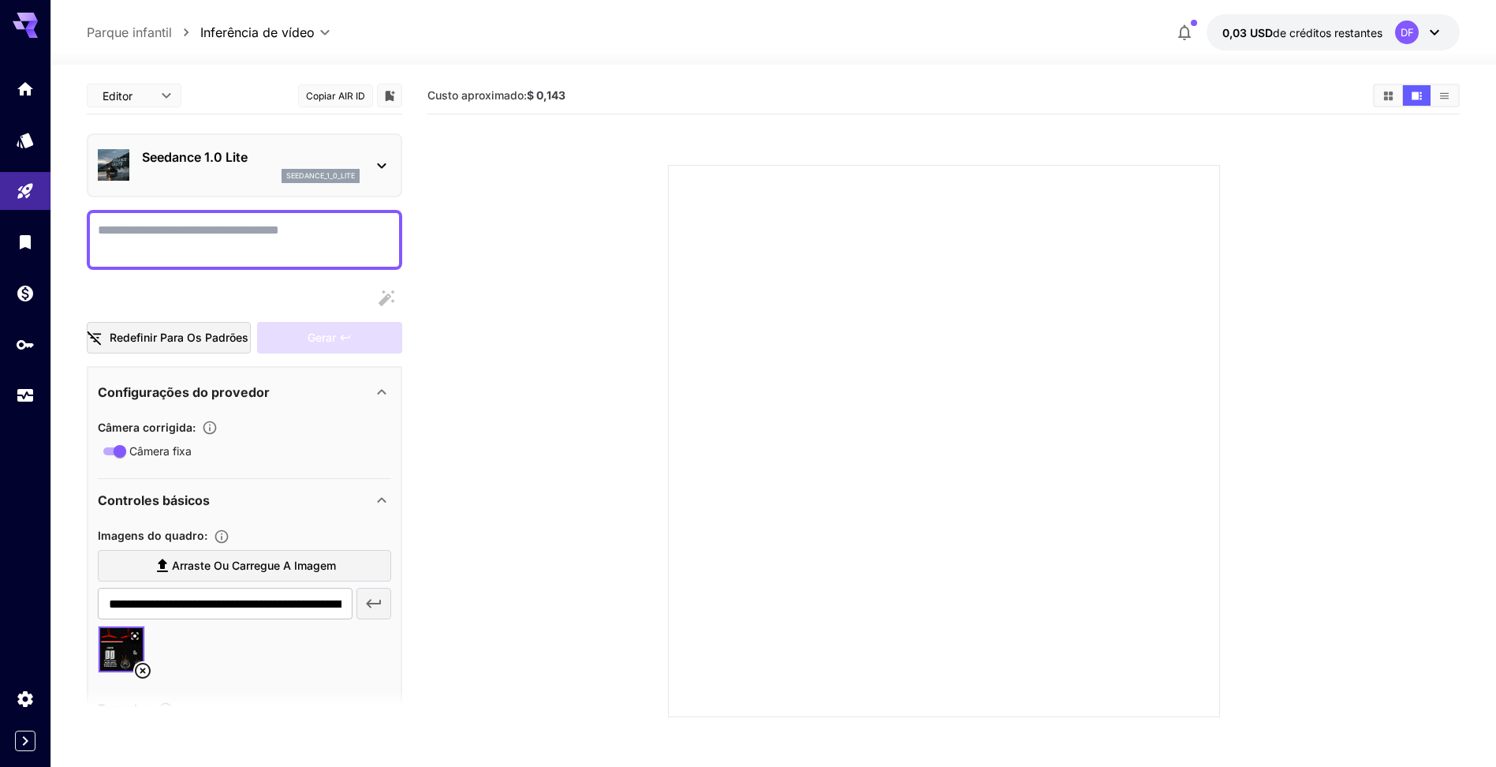
click at [207, 248] on textarea "Câmera fixa" at bounding box center [244, 240] width 293 height 38
type textarea "*"
click at [237, 335] on font "Redefinir para os padrões" at bounding box center [179, 338] width 139 height 20
click at [289, 222] on textarea "Câmera fixa" at bounding box center [244, 240] width 293 height 38
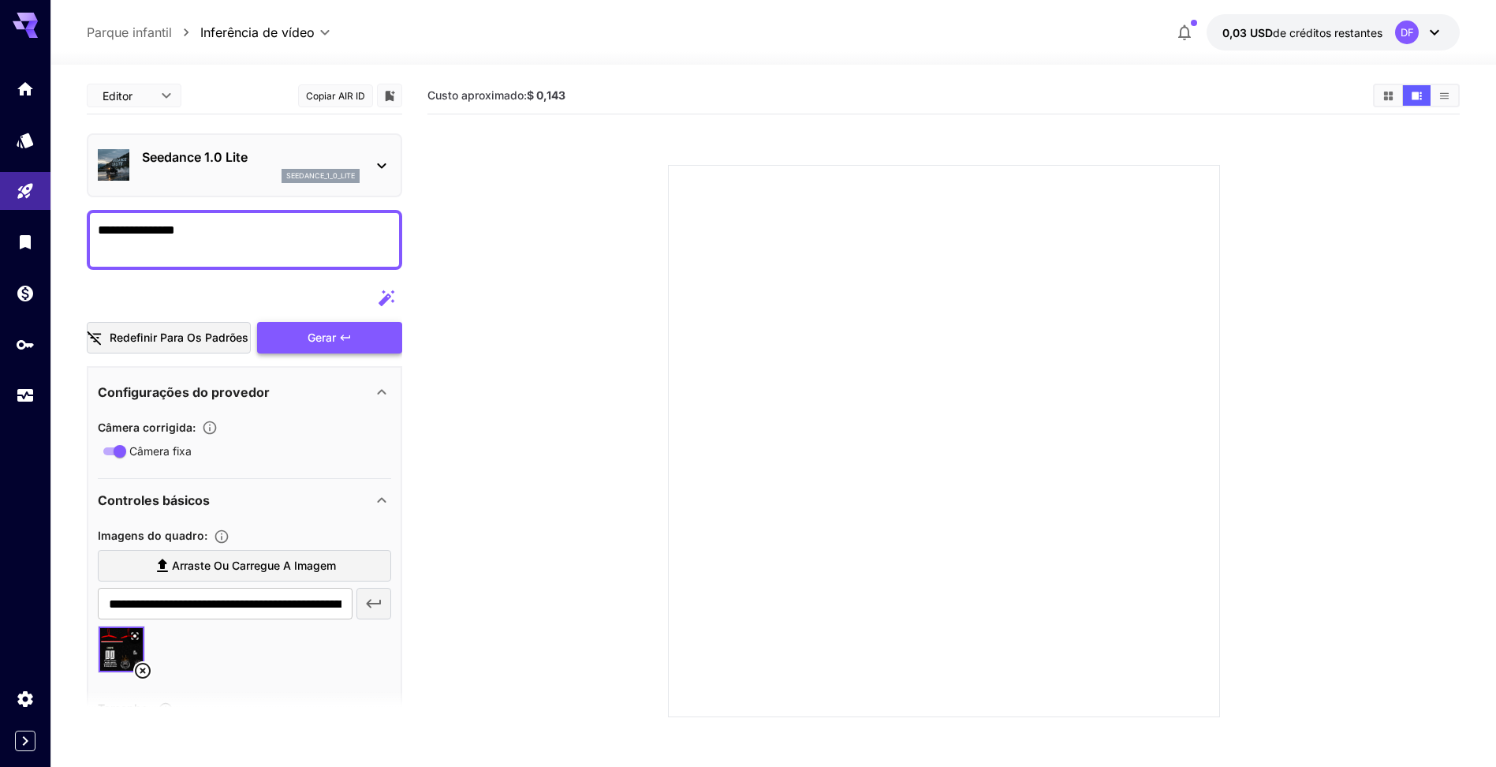
type textarea "**********"
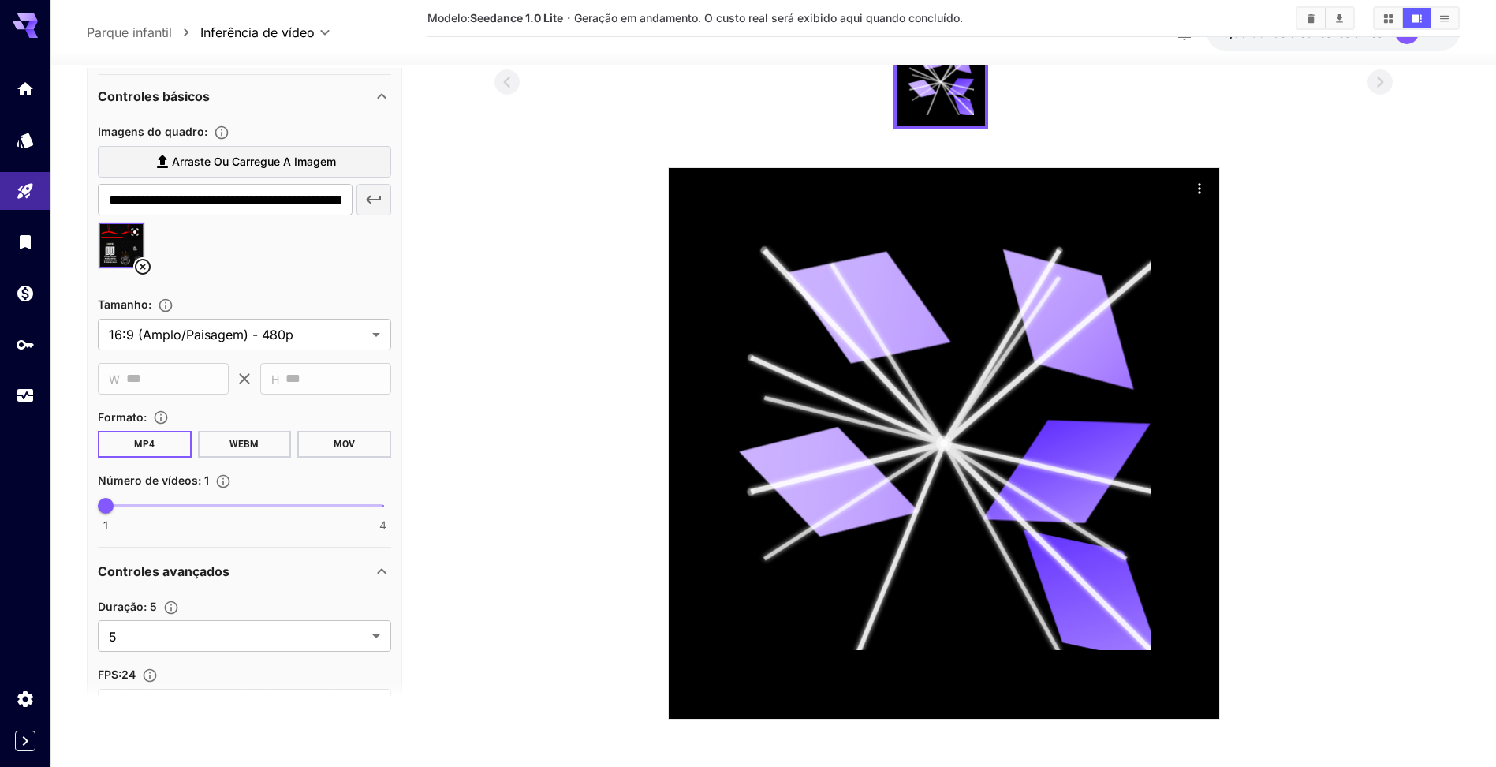
scroll to position [569, 0]
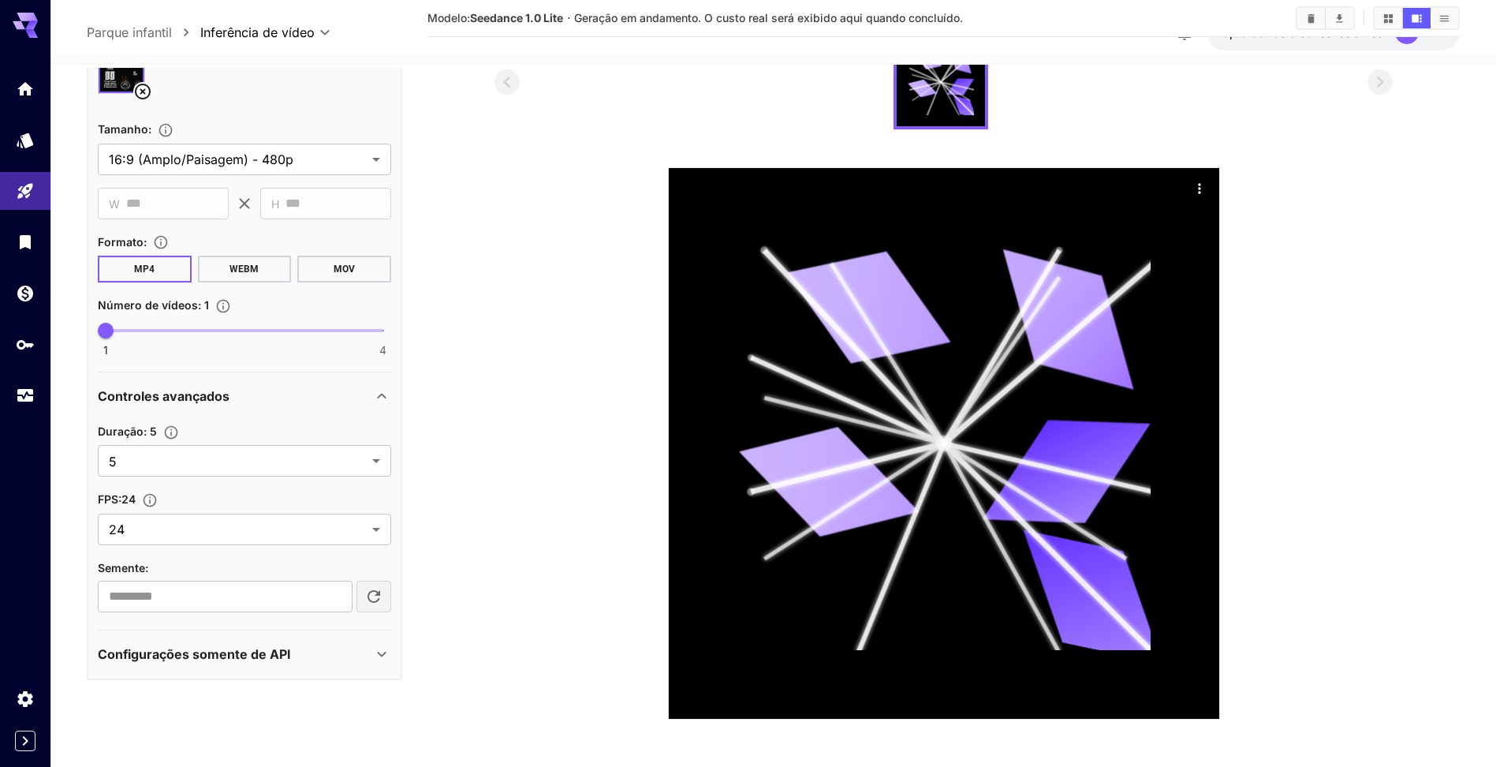
click at [375, 657] on icon at bounding box center [381, 653] width 19 height 19
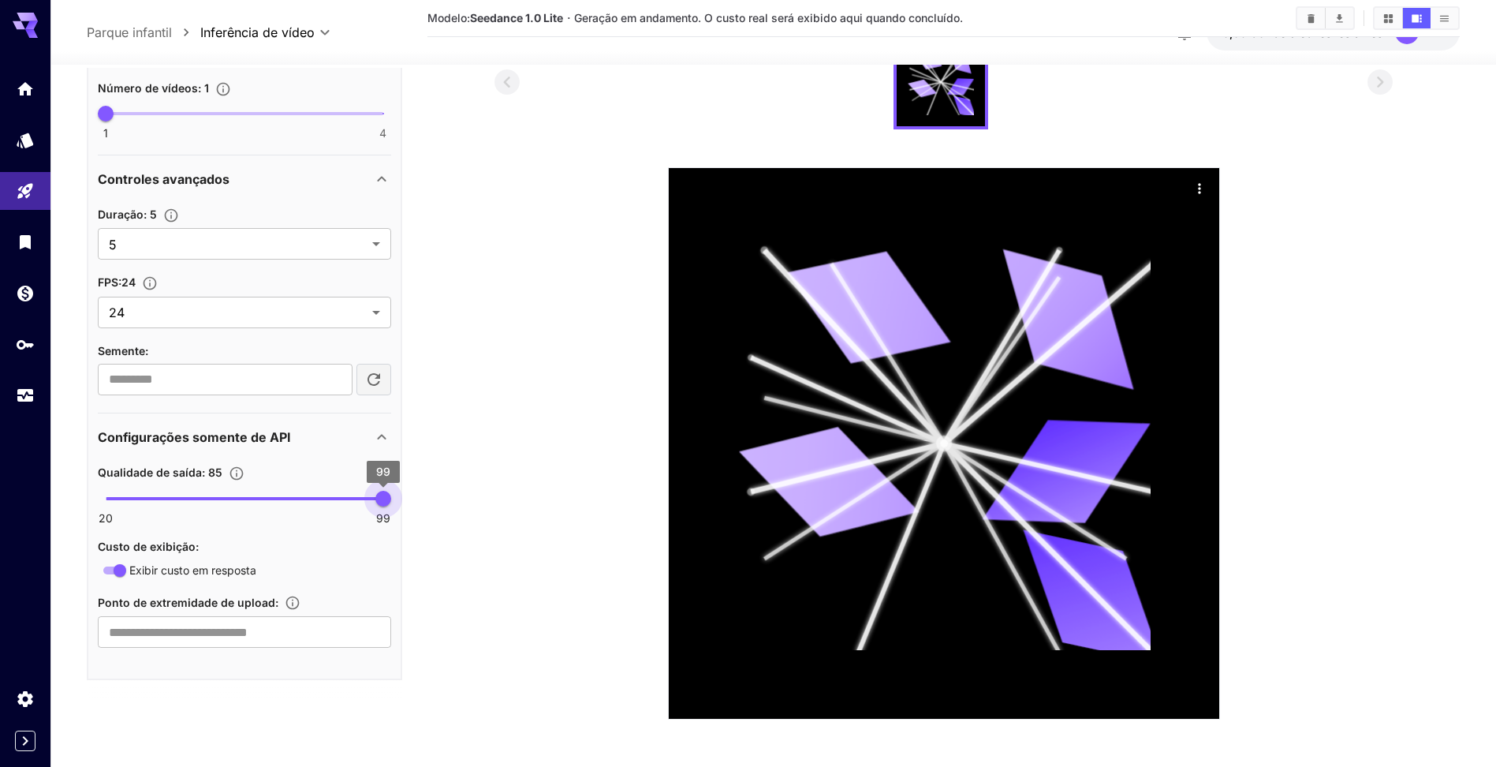
type input "**"
drag, startPoint x: 395, startPoint y: 502, endPoint x: 372, endPoint y: 506, distance: 23.2
click at [401, 499] on div "**********" at bounding box center [244, 124] width 315 height 1109
drag, startPoint x: 248, startPoint y: 632, endPoint x: 339, endPoint y: 653, distance: 93.2
click at [251, 632] on input "text" at bounding box center [244, 632] width 293 height 32
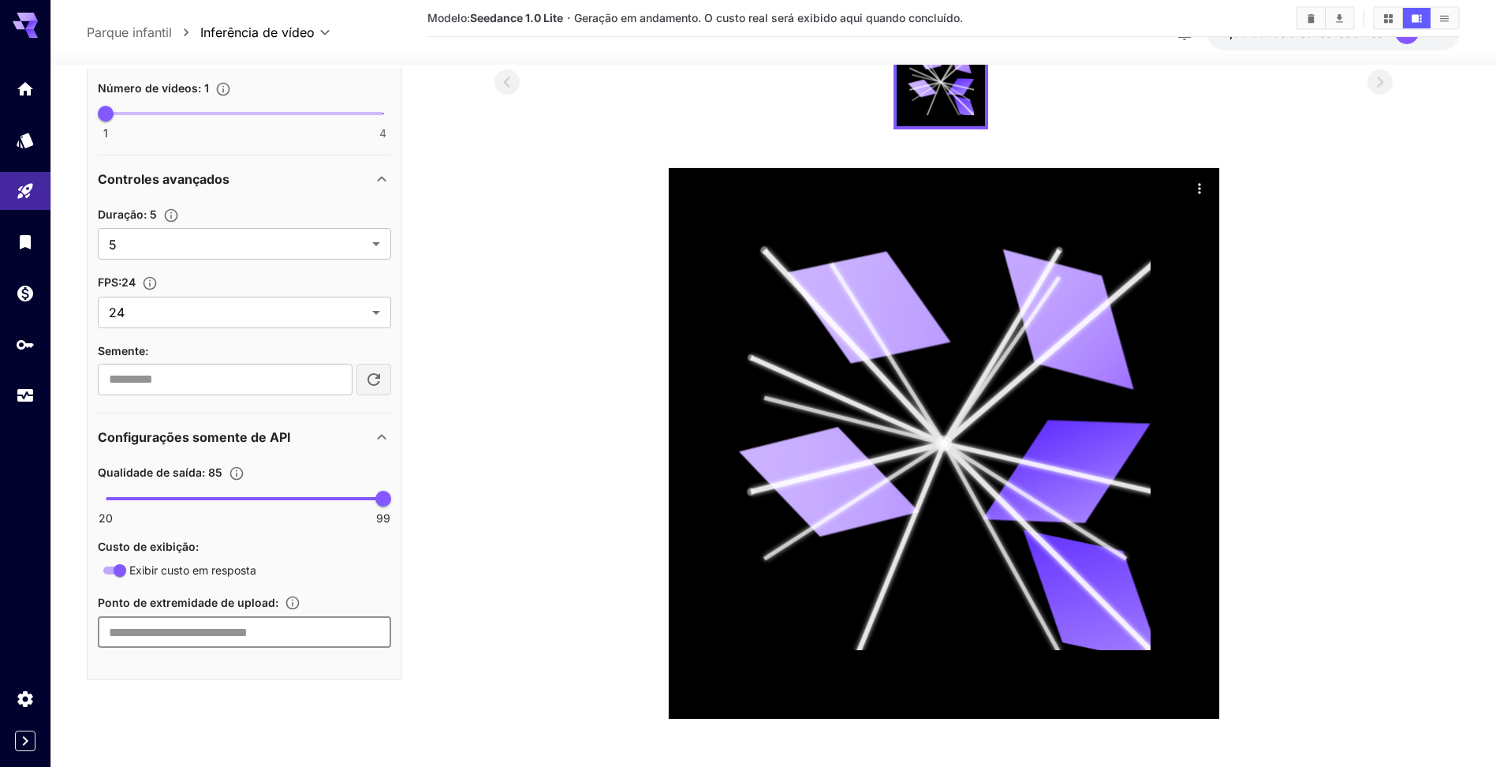
paste input "**********"
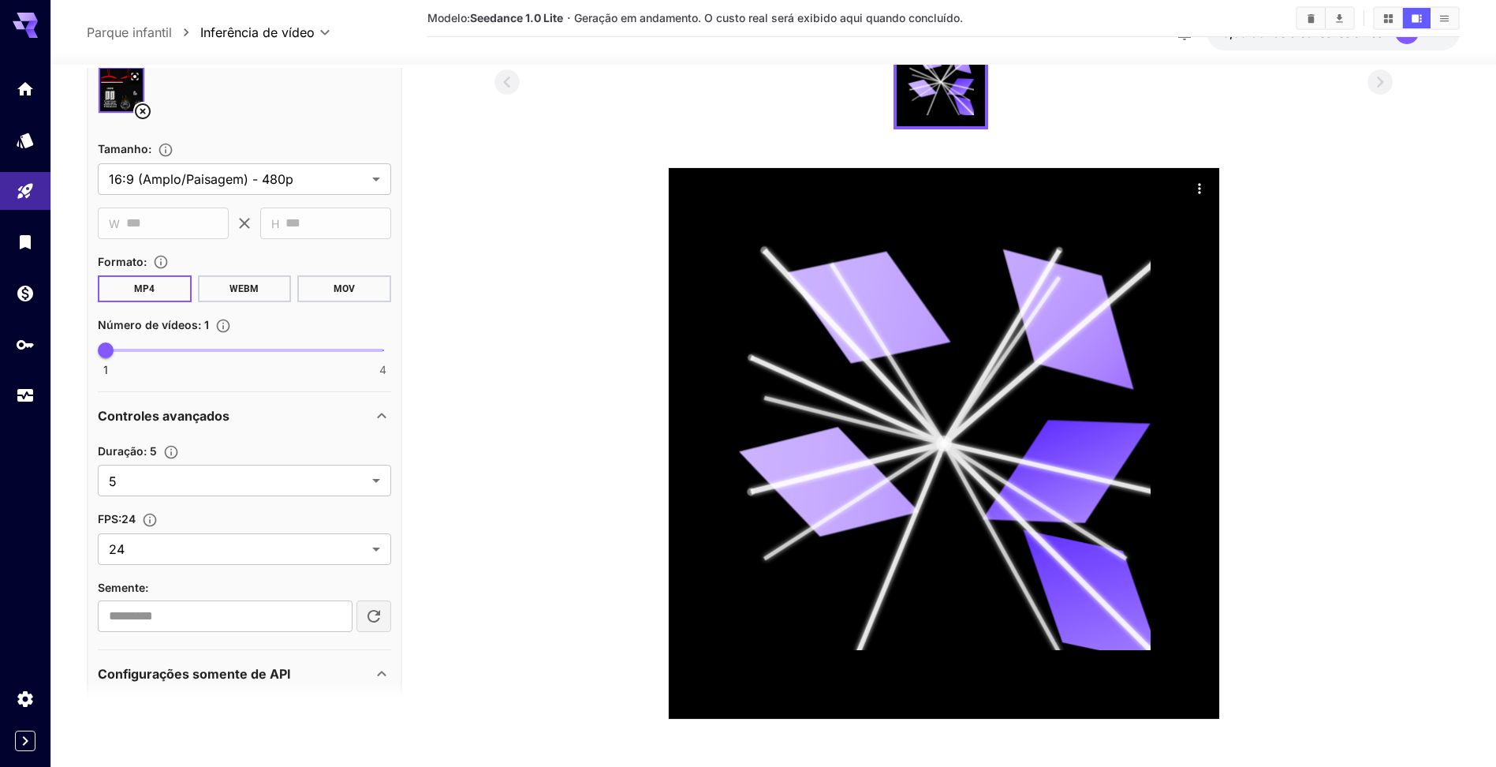
type input "**********"
click at [368, 613] on icon "button" at bounding box center [374, 615] width 13 height 13
type input "**********"
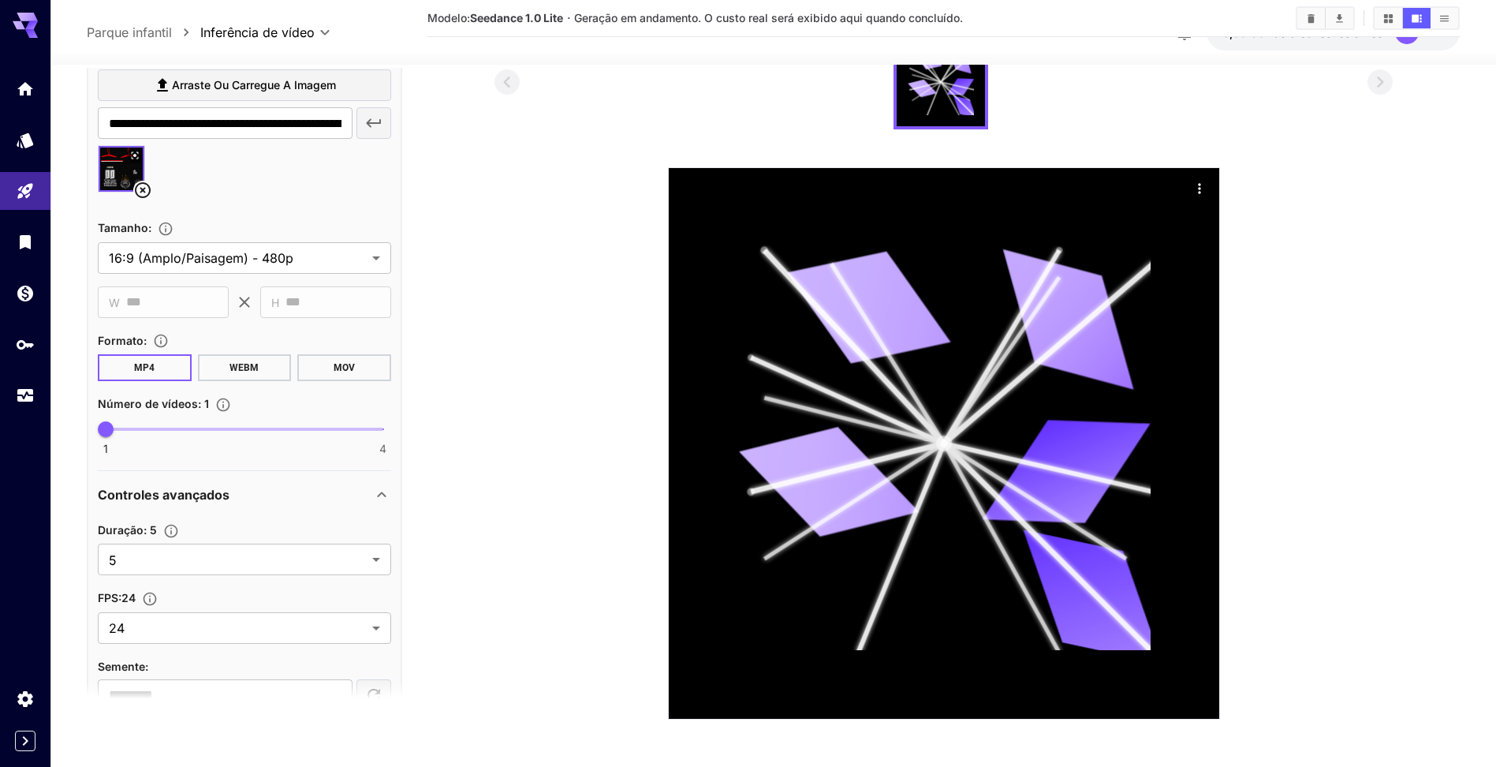
click at [258, 360] on button "WEBM" at bounding box center [245, 367] width 94 height 27
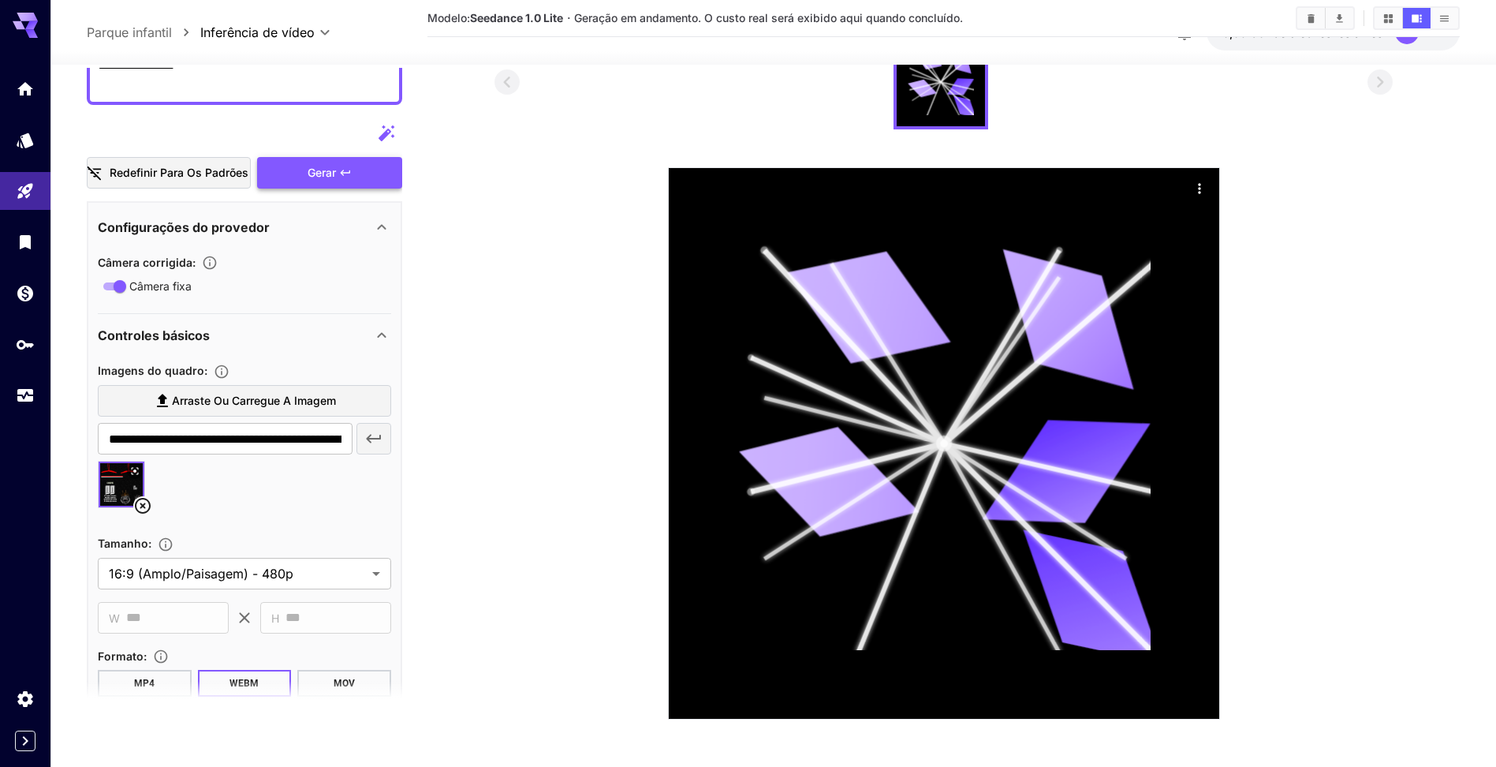
click at [334, 173] on div "Gerar" at bounding box center [329, 173] width 145 height 32
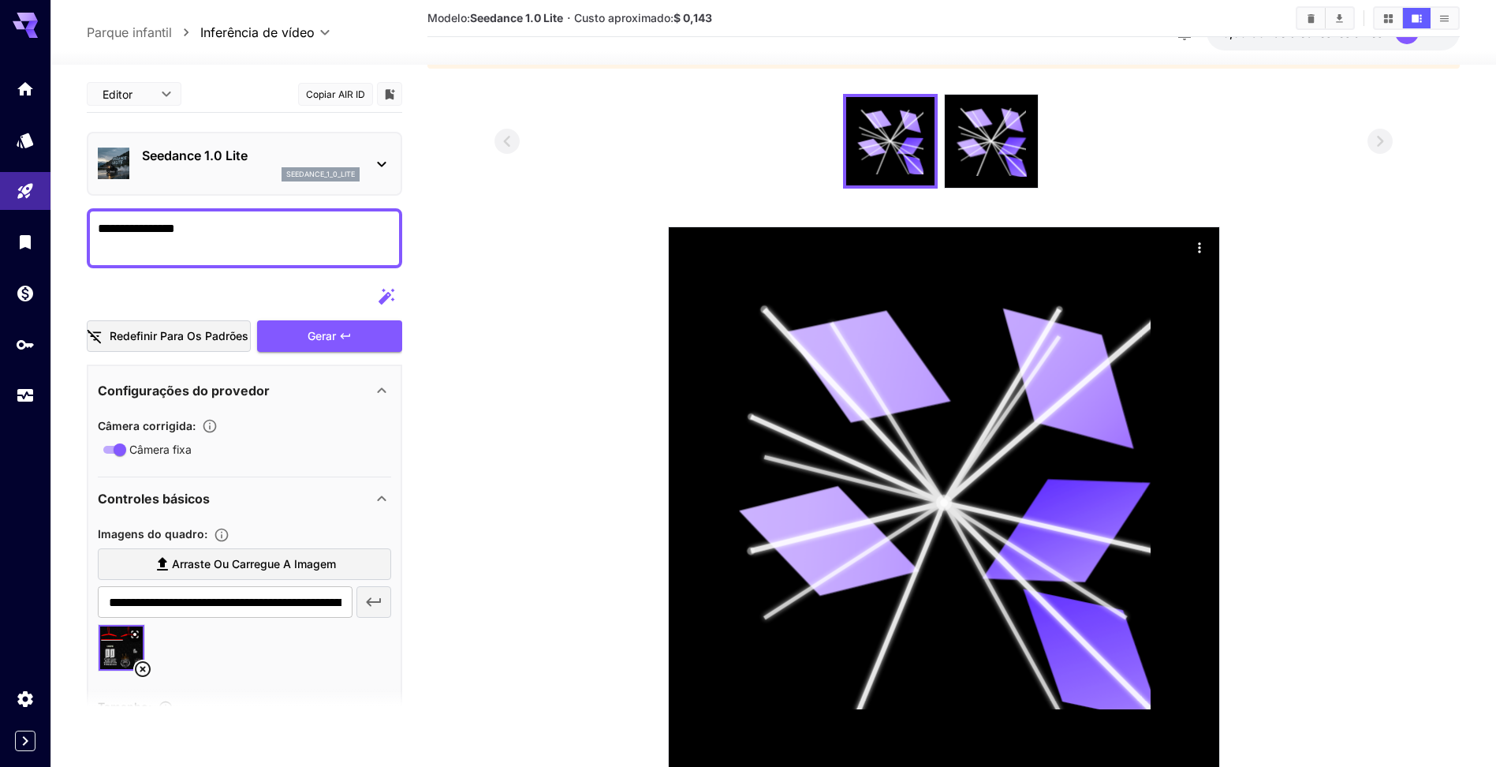
scroll to position [0, 0]
